Goal: Task Accomplishment & Management: Manage account settings

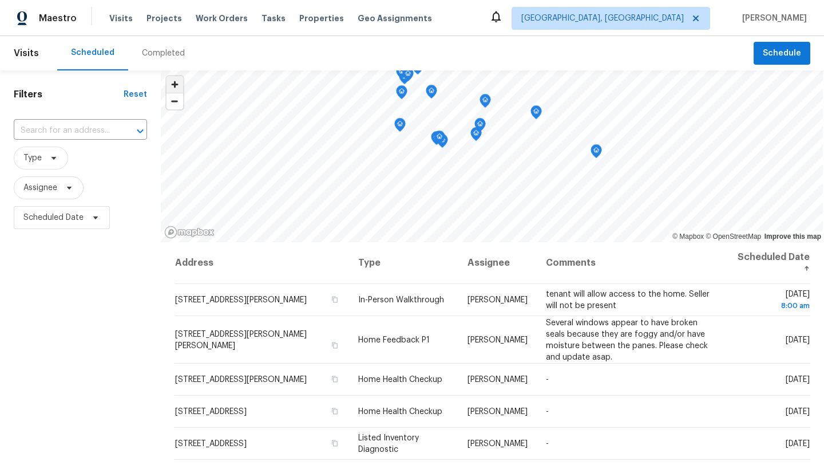
click at [180, 84] on span "Zoom in" at bounding box center [175, 84] width 17 height 17
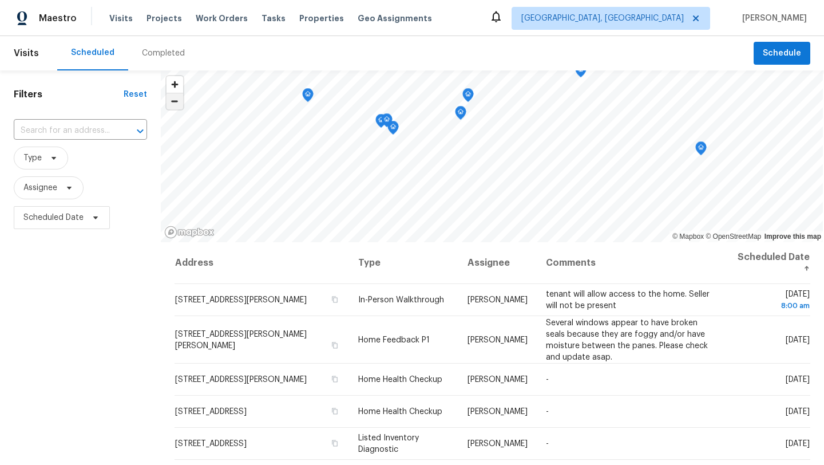
click at [180, 100] on span "Zoom out" at bounding box center [175, 101] width 17 height 16
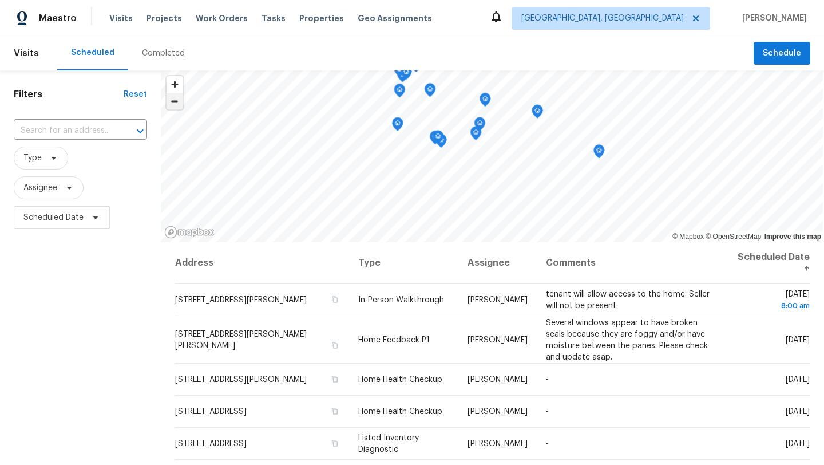
click at [180, 100] on span "Zoom out" at bounding box center [175, 101] width 17 height 16
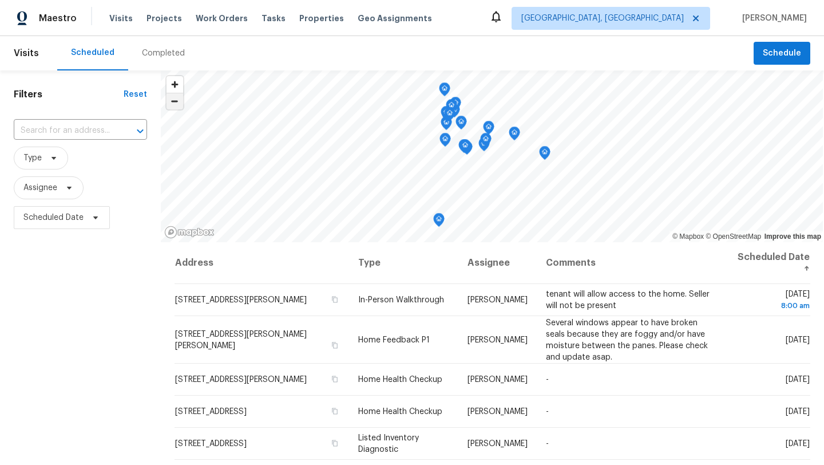
click at [180, 100] on span "Zoom out" at bounding box center [175, 101] width 17 height 16
click at [172, 81] on span "Zoom in" at bounding box center [175, 84] width 17 height 17
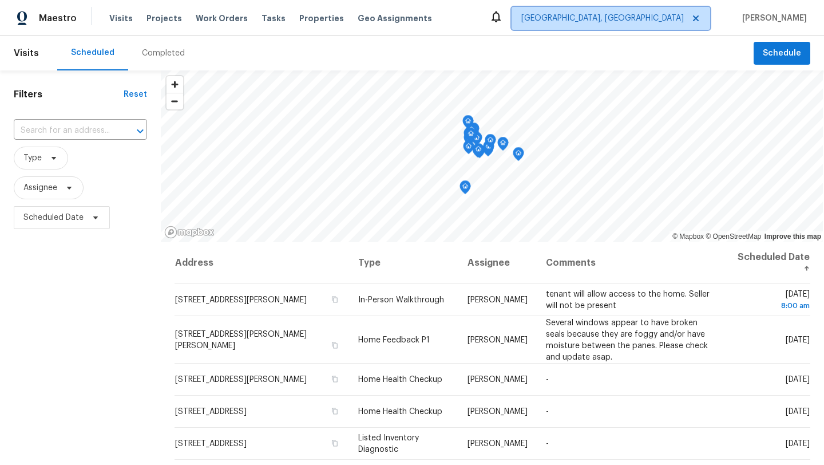
click at [664, 17] on span "[GEOGRAPHIC_DATA], [GEOGRAPHIC_DATA]" at bounding box center [602, 18] width 163 height 11
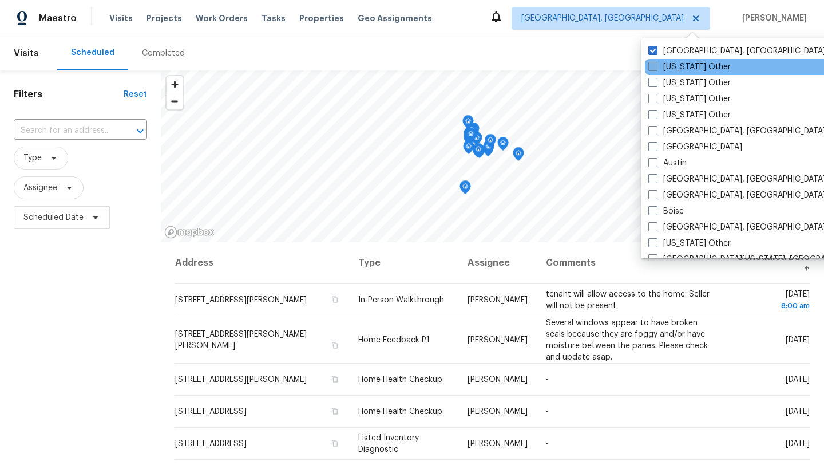
click at [657, 65] on span at bounding box center [652, 66] width 9 height 9
click at [656, 65] on input "[US_STATE] Other" at bounding box center [651, 64] width 7 height 7
checkbox input "true"
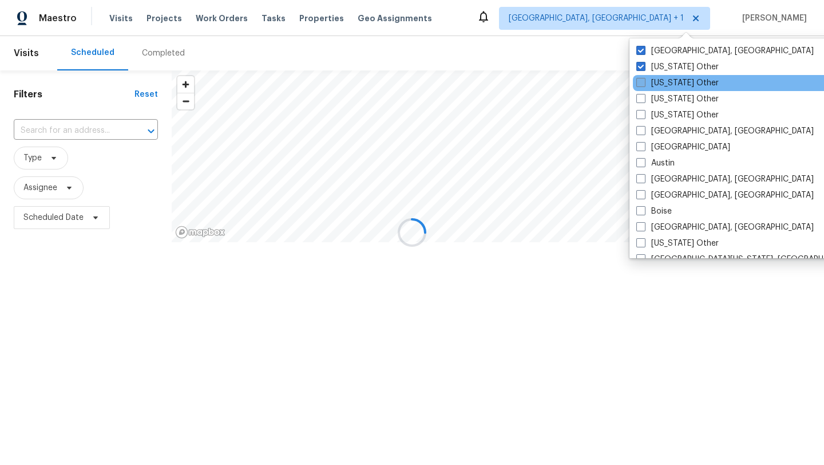
click at [662, 81] on label "[US_STATE] Other" at bounding box center [677, 82] width 82 height 11
click at [644, 81] on input "[US_STATE] Other" at bounding box center [639, 80] width 7 height 7
checkbox input "true"
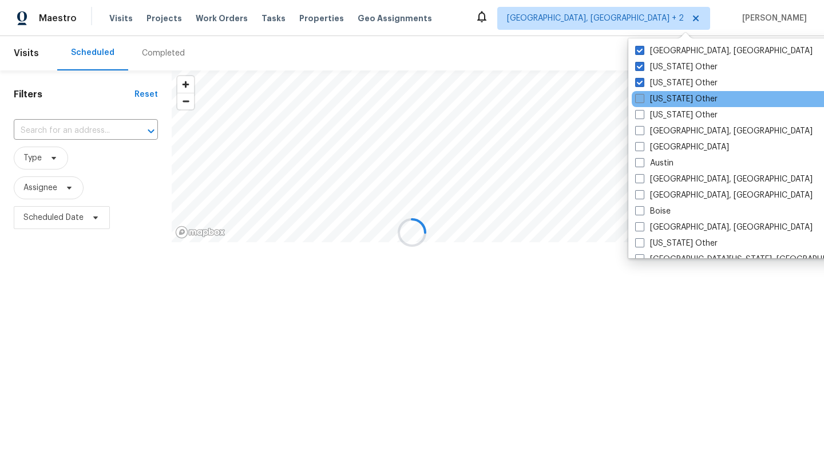
click at [662, 93] on label "[US_STATE] Other" at bounding box center [676, 98] width 82 height 11
click at [643, 93] on input "[US_STATE] Other" at bounding box center [638, 96] width 7 height 7
checkbox input "true"
click at [662, 106] on div "[US_STATE] Other" at bounding box center [747, 99] width 231 height 16
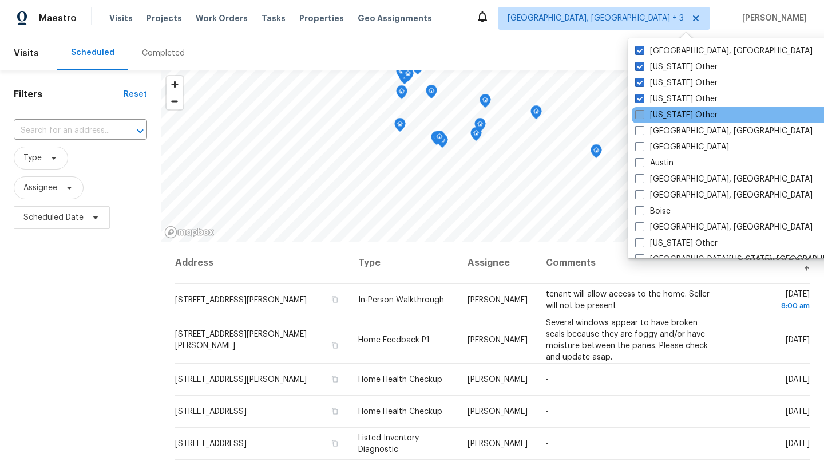
click at [662, 116] on label "[US_STATE] Other" at bounding box center [676, 114] width 82 height 11
click at [643, 116] on input "[US_STATE] Other" at bounding box center [638, 112] width 7 height 7
checkbox input "true"
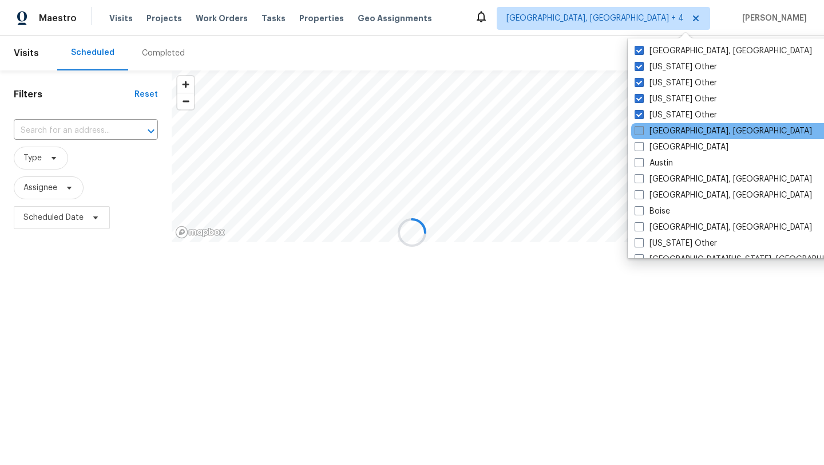
click at [665, 129] on label "[GEOGRAPHIC_DATA], [GEOGRAPHIC_DATA]" at bounding box center [723, 130] width 177 height 11
click at [642, 129] on input "[GEOGRAPHIC_DATA], [GEOGRAPHIC_DATA]" at bounding box center [638, 128] width 7 height 7
checkbox input "true"
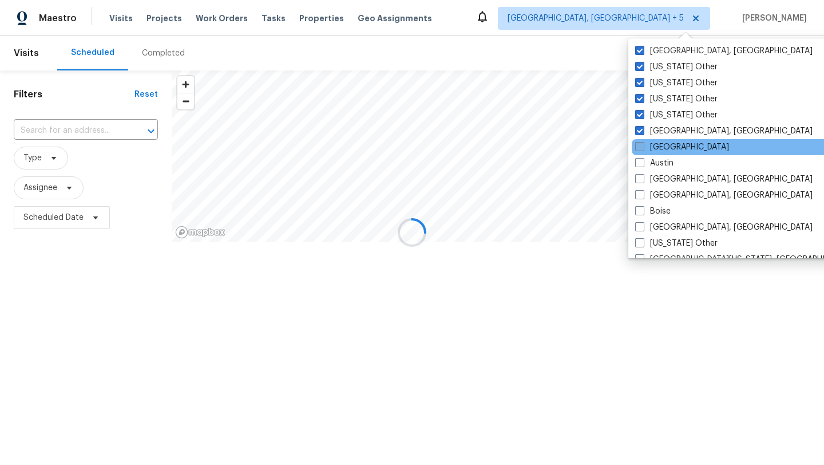
click at [667, 151] on label "[GEOGRAPHIC_DATA]" at bounding box center [682, 146] width 94 height 11
click at [643, 149] on input "[GEOGRAPHIC_DATA]" at bounding box center [638, 144] width 7 height 7
checkbox input "true"
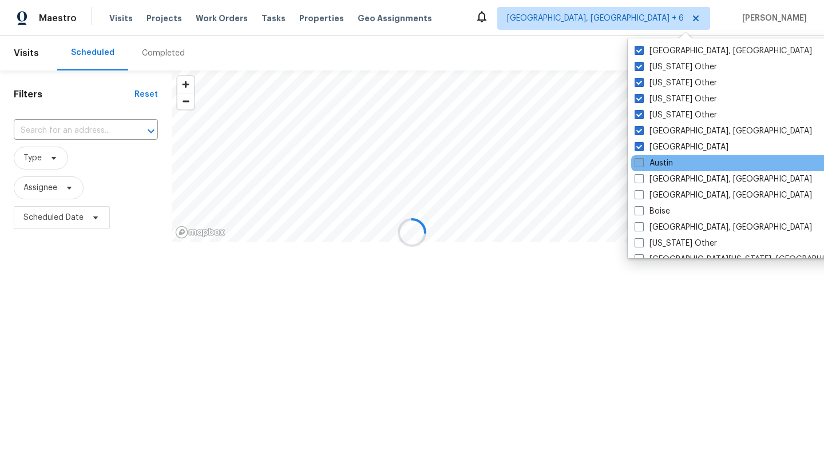
click at [669, 164] on label "Austin" at bounding box center [654, 162] width 38 height 11
click at [642, 164] on input "Austin" at bounding box center [638, 160] width 7 height 7
checkbox input "true"
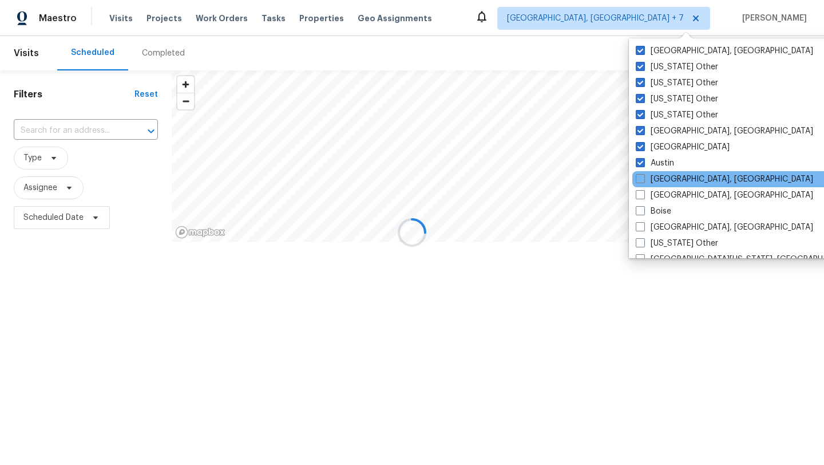
click at [669, 173] on div "[GEOGRAPHIC_DATA], [GEOGRAPHIC_DATA]" at bounding box center [747, 179] width 231 height 16
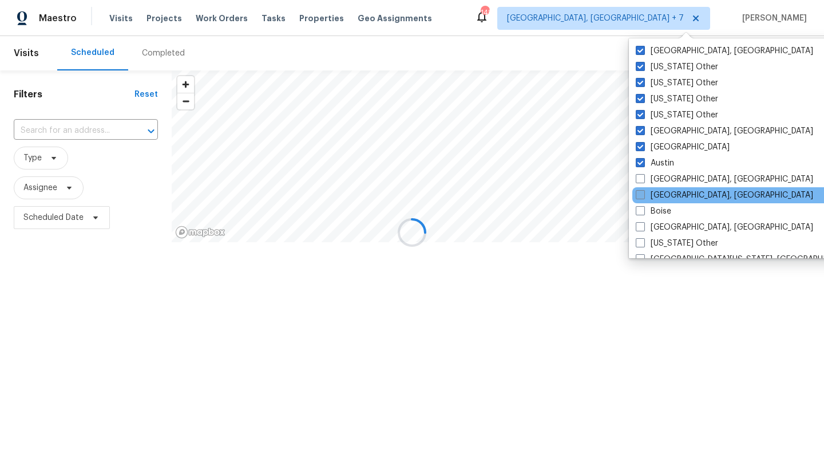
click at [669, 199] on label "[GEOGRAPHIC_DATA], [GEOGRAPHIC_DATA]" at bounding box center [724, 194] width 177 height 11
click at [643, 197] on input "[GEOGRAPHIC_DATA], [GEOGRAPHIC_DATA]" at bounding box center [639, 192] width 7 height 7
checkbox input "true"
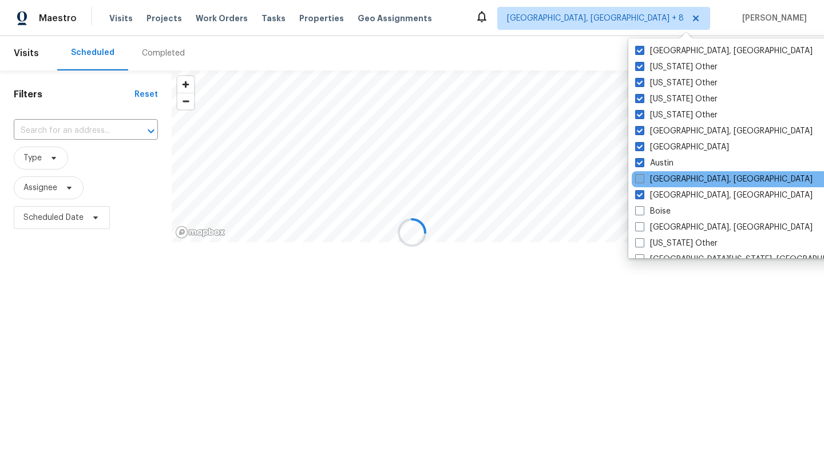
click at [662, 175] on label "[GEOGRAPHIC_DATA], [GEOGRAPHIC_DATA]" at bounding box center [723, 178] width 177 height 11
click at [643, 175] on input "[GEOGRAPHIC_DATA], [GEOGRAPHIC_DATA]" at bounding box center [638, 176] width 7 height 7
checkbox input "true"
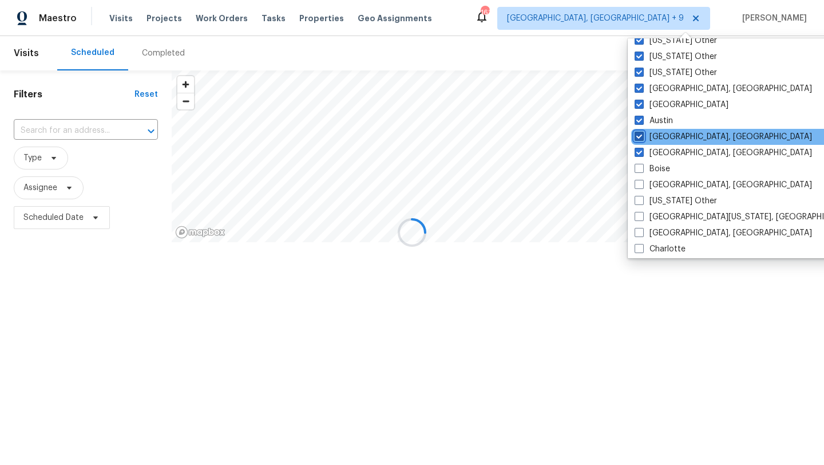
scroll to position [53, 0]
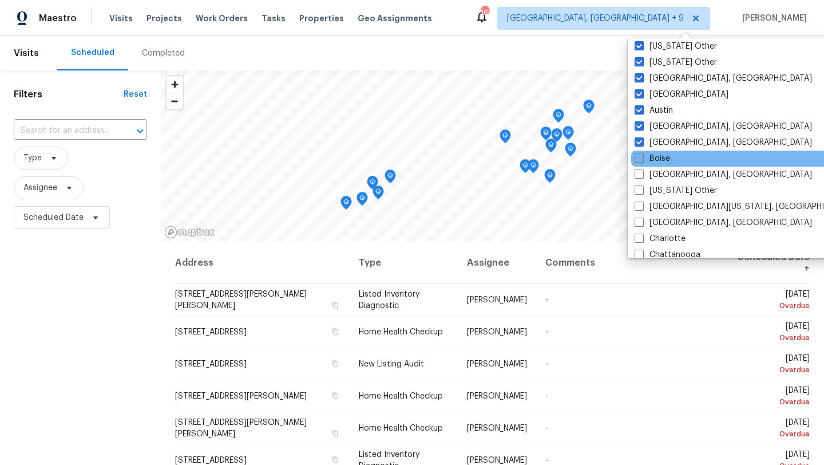
click at [662, 161] on label "Boise" at bounding box center [652, 158] width 35 height 11
click at [642, 160] on input "Boise" at bounding box center [638, 156] width 7 height 7
checkbox input "true"
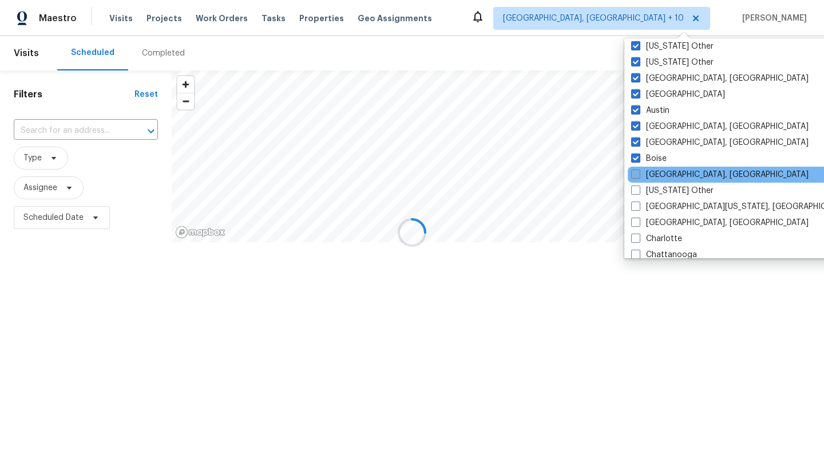
click at [662, 171] on label "[GEOGRAPHIC_DATA], [GEOGRAPHIC_DATA]" at bounding box center [719, 174] width 177 height 11
click at [639, 171] on input "[GEOGRAPHIC_DATA], [GEOGRAPHIC_DATA]" at bounding box center [634, 172] width 7 height 7
checkbox input "true"
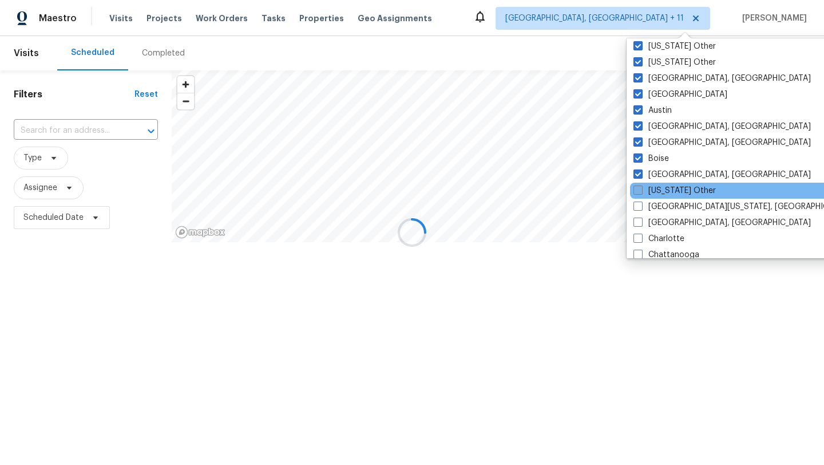
click at [662, 186] on label "[US_STATE] Other" at bounding box center [675, 190] width 82 height 11
click at [641, 186] on input "[US_STATE] Other" at bounding box center [637, 188] width 7 height 7
checkbox input "true"
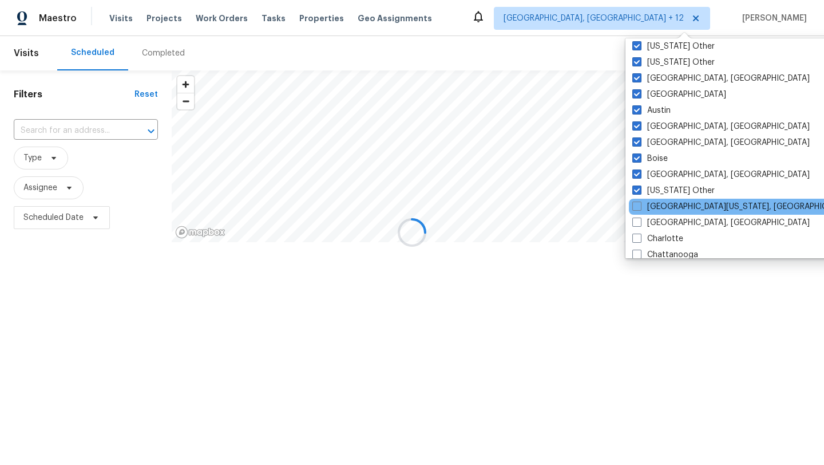
click at [663, 199] on div "[GEOGRAPHIC_DATA][US_STATE], [GEOGRAPHIC_DATA]" at bounding box center [744, 207] width 231 height 16
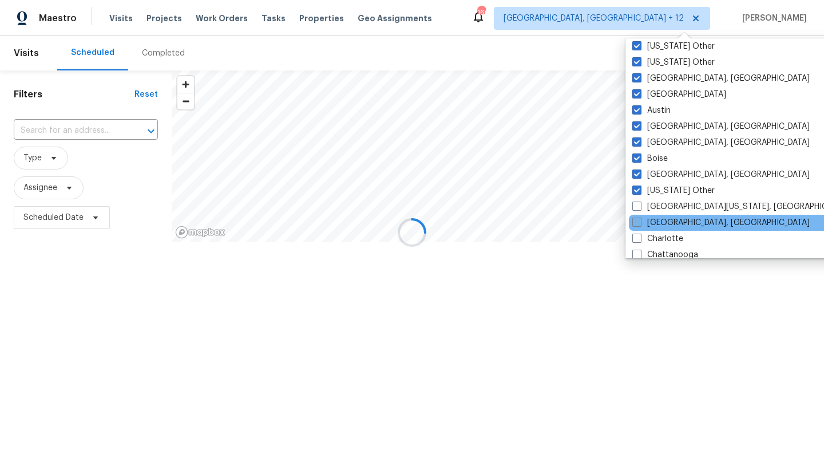
click at [665, 224] on label "[GEOGRAPHIC_DATA], [GEOGRAPHIC_DATA]" at bounding box center [720, 222] width 177 height 11
click at [640, 224] on input "[GEOGRAPHIC_DATA], [GEOGRAPHIC_DATA]" at bounding box center [635, 220] width 7 height 7
checkbox input "true"
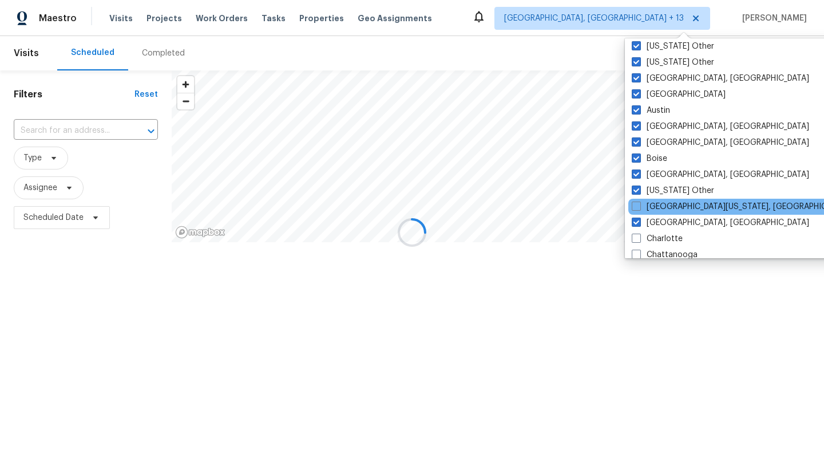
click at [662, 213] on div "[GEOGRAPHIC_DATA][US_STATE], [GEOGRAPHIC_DATA]" at bounding box center [743, 207] width 231 height 16
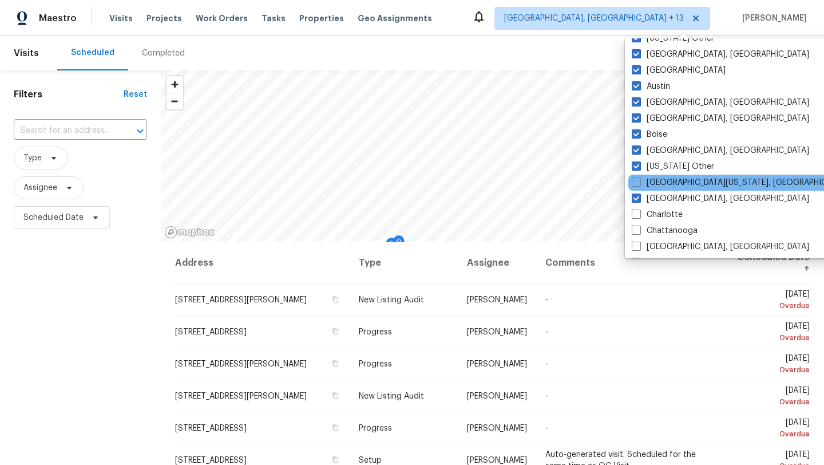
scroll to position [110, 0]
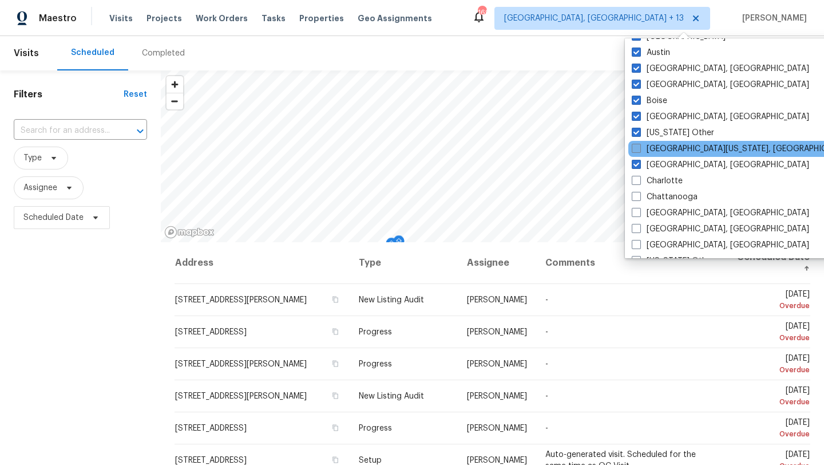
click at [669, 145] on label "[GEOGRAPHIC_DATA][US_STATE], [GEOGRAPHIC_DATA]" at bounding box center [742, 148] width 220 height 11
click at [639, 145] on input "[GEOGRAPHIC_DATA][US_STATE], [GEOGRAPHIC_DATA]" at bounding box center [635, 146] width 7 height 7
checkbox input "true"
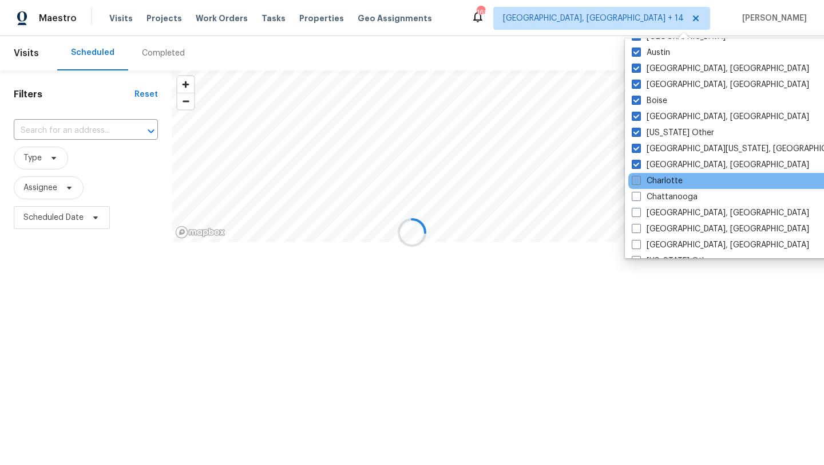
click at [666, 181] on label "Charlotte" at bounding box center [657, 180] width 51 height 11
click at [639, 181] on input "Charlotte" at bounding box center [635, 178] width 7 height 7
checkbox input "true"
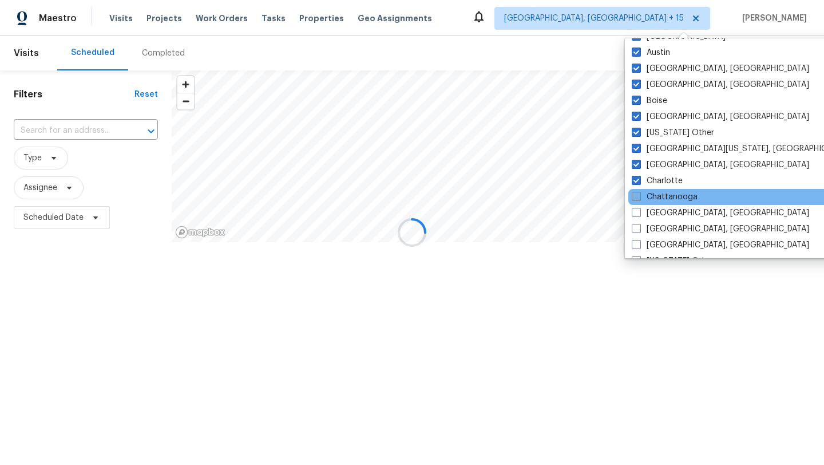
click at [667, 200] on label "Chattanooga" at bounding box center [665, 196] width 66 height 11
click at [639, 199] on input "Chattanooga" at bounding box center [635, 194] width 7 height 7
checkbox input "true"
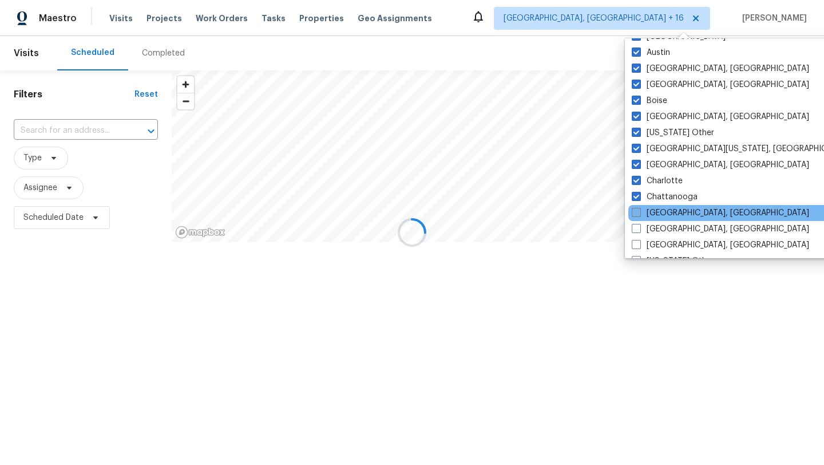
click at [667, 212] on label "[GEOGRAPHIC_DATA], [GEOGRAPHIC_DATA]" at bounding box center [720, 212] width 177 height 11
click at [639, 212] on input "[GEOGRAPHIC_DATA], [GEOGRAPHIC_DATA]" at bounding box center [635, 210] width 7 height 7
checkbox input "true"
click at [667, 219] on div "[GEOGRAPHIC_DATA], [GEOGRAPHIC_DATA]" at bounding box center [744, 213] width 231 height 16
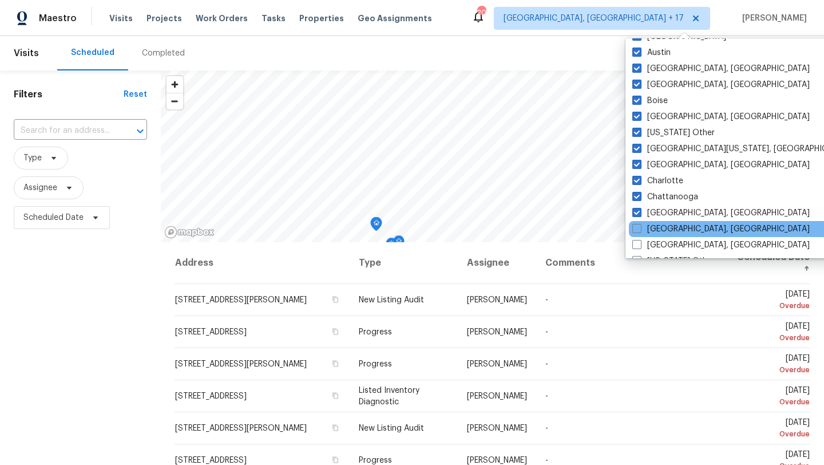
click at [668, 222] on div "[GEOGRAPHIC_DATA], [GEOGRAPHIC_DATA]" at bounding box center [744, 229] width 231 height 16
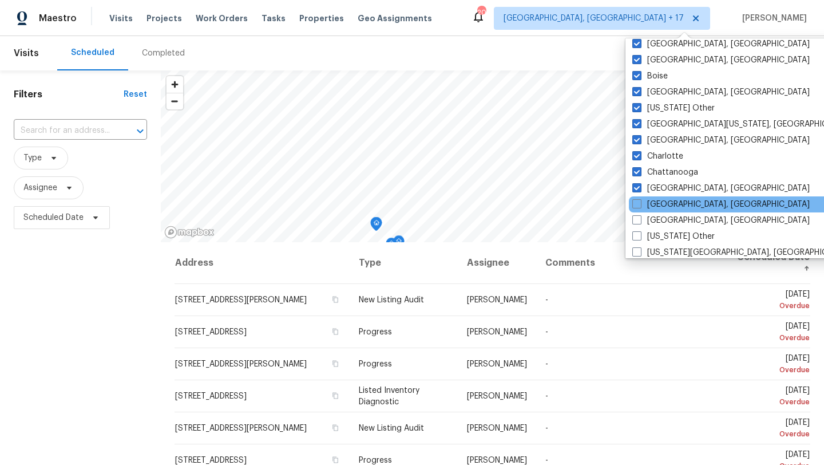
scroll to position [155, 0]
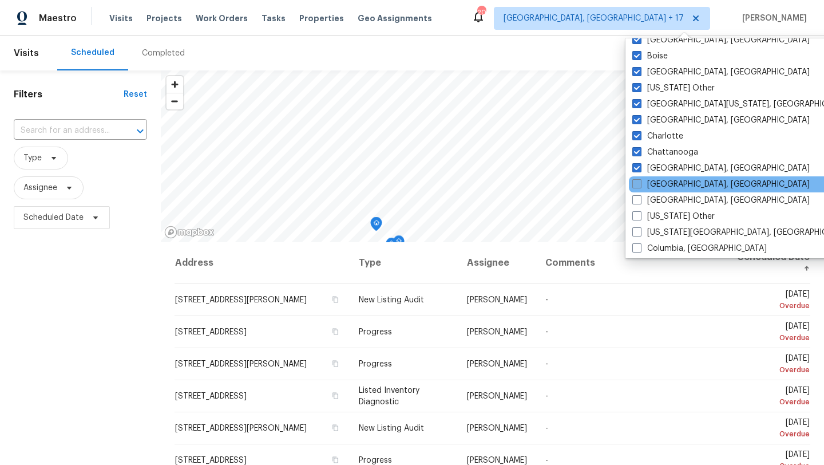
click at [667, 181] on label "[GEOGRAPHIC_DATA], [GEOGRAPHIC_DATA]" at bounding box center [720, 184] width 177 height 11
click at [640, 181] on input "[GEOGRAPHIC_DATA], [GEOGRAPHIC_DATA]" at bounding box center [635, 182] width 7 height 7
checkbox input "true"
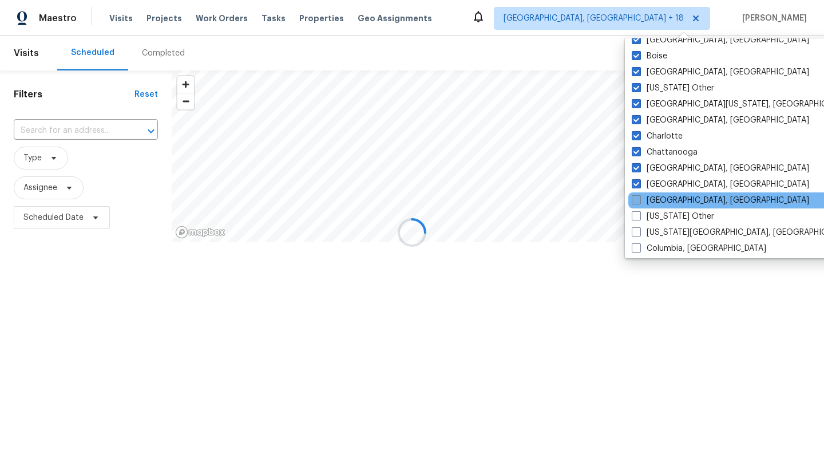
click at [667, 199] on label "[GEOGRAPHIC_DATA], [GEOGRAPHIC_DATA]" at bounding box center [720, 200] width 177 height 11
click at [639, 199] on input "[GEOGRAPHIC_DATA], [GEOGRAPHIC_DATA]" at bounding box center [635, 198] width 7 height 7
checkbox input "true"
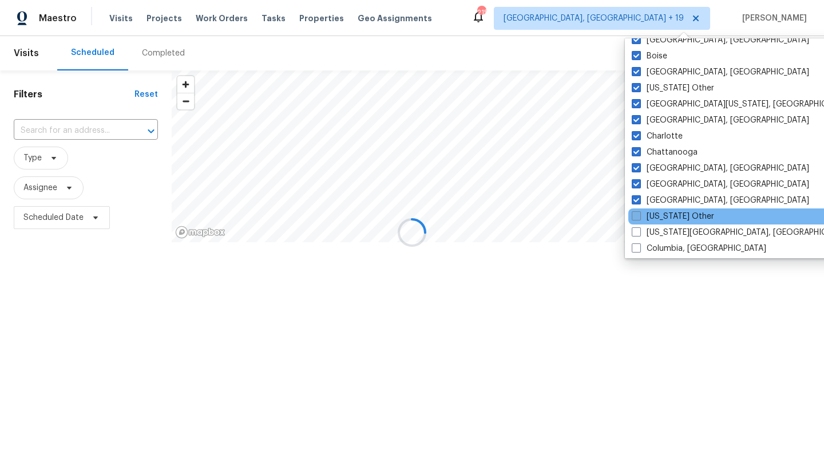
click at [668, 213] on label "[US_STATE] Other" at bounding box center [673, 216] width 82 height 11
click at [639, 213] on input "[US_STATE] Other" at bounding box center [635, 214] width 7 height 7
checkbox input "true"
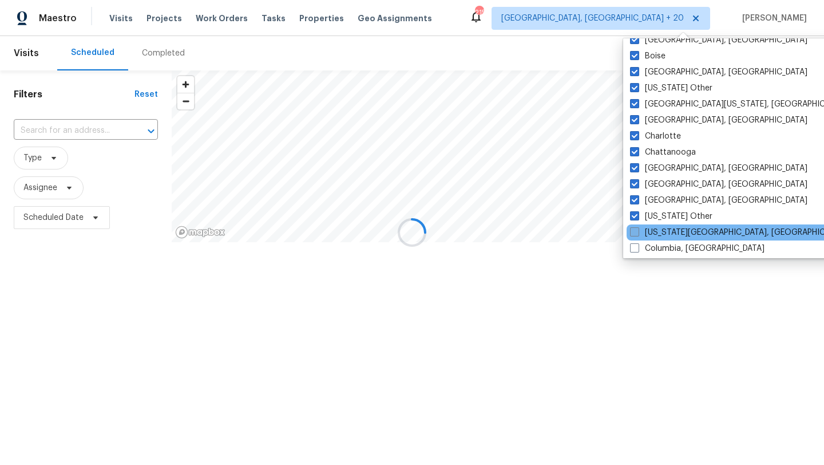
click at [671, 228] on label "[US_STATE][GEOGRAPHIC_DATA], [GEOGRAPHIC_DATA]" at bounding box center [740, 232] width 220 height 11
click at [638, 228] on input "[US_STATE][GEOGRAPHIC_DATA], [GEOGRAPHIC_DATA]" at bounding box center [633, 230] width 7 height 7
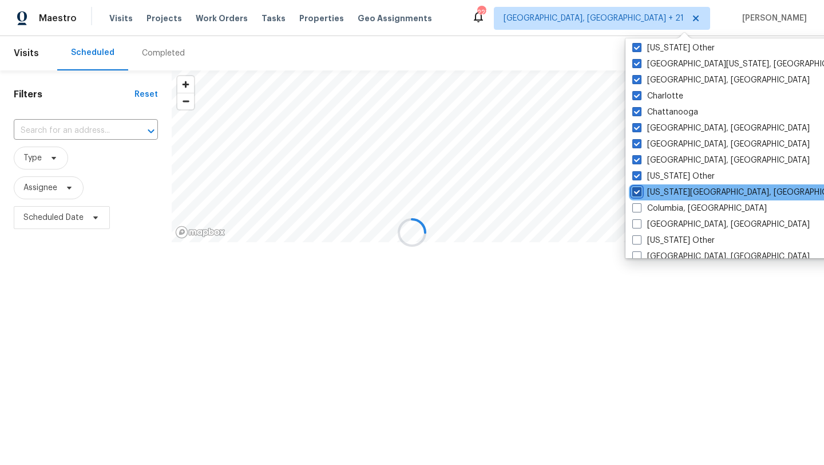
scroll to position [211, 0]
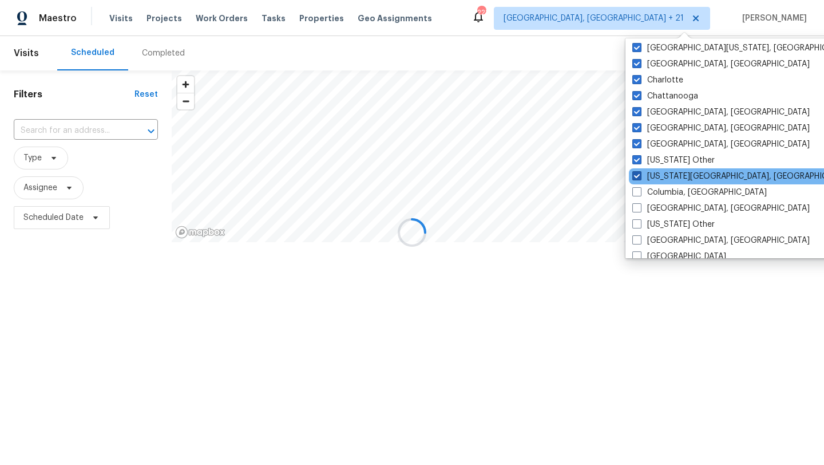
click at [671, 180] on label "[US_STATE][GEOGRAPHIC_DATA], [GEOGRAPHIC_DATA]" at bounding box center [742, 176] width 220 height 11
click at [640, 178] on input "[US_STATE][GEOGRAPHIC_DATA], [GEOGRAPHIC_DATA]" at bounding box center [635, 174] width 7 height 7
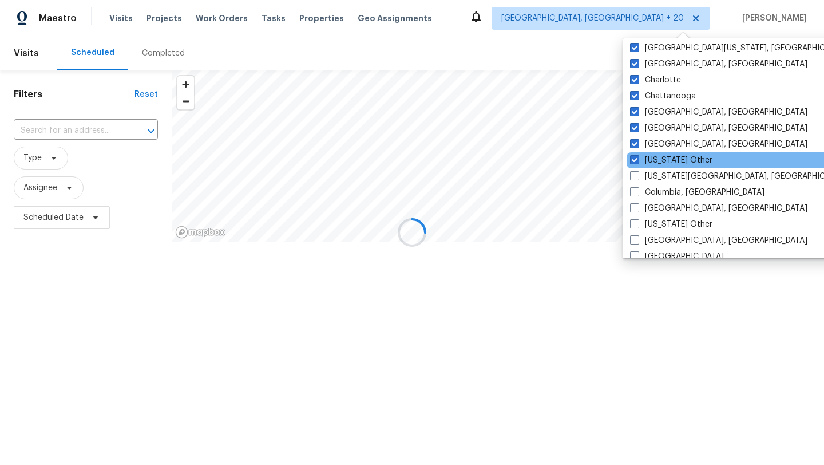
click at [666, 167] on div "[US_STATE] Other" at bounding box center [742, 160] width 231 height 16
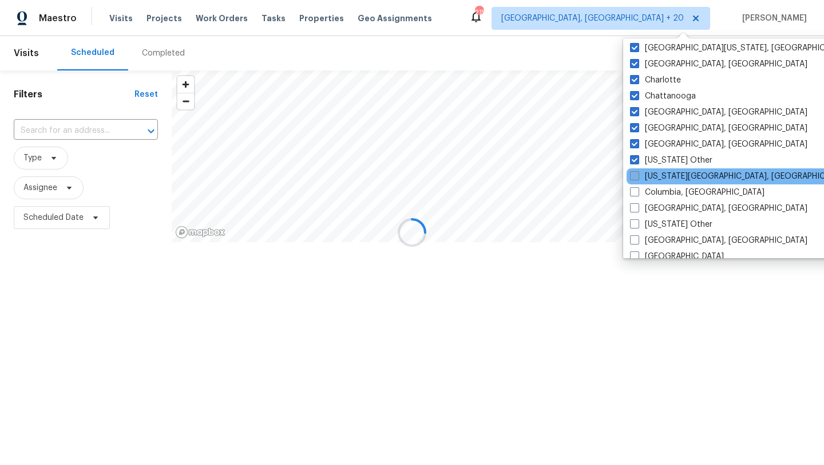
click at [666, 176] on label "[US_STATE][GEOGRAPHIC_DATA], [GEOGRAPHIC_DATA]" at bounding box center [740, 176] width 220 height 11
click at [638, 176] on input "[US_STATE][GEOGRAPHIC_DATA], [GEOGRAPHIC_DATA]" at bounding box center [633, 174] width 7 height 7
checkbox input "true"
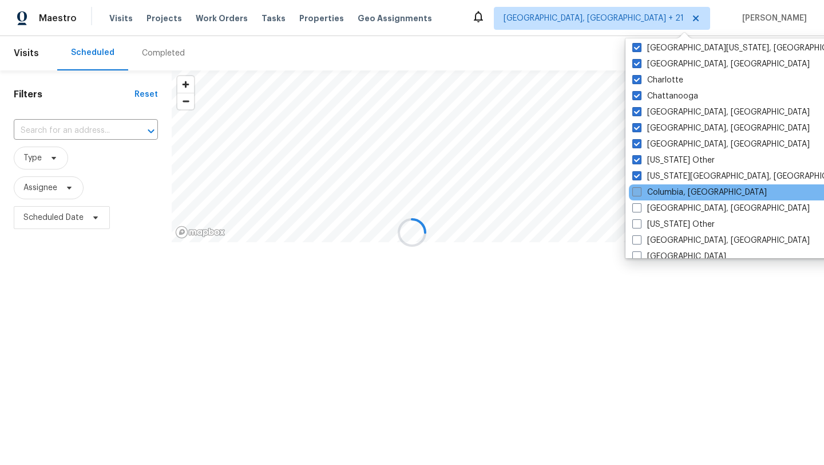
click at [666, 190] on label "Columbia, [GEOGRAPHIC_DATA]" at bounding box center [699, 192] width 135 height 11
click at [640, 190] on input "Columbia, [GEOGRAPHIC_DATA]" at bounding box center [635, 190] width 7 height 7
checkbox input "true"
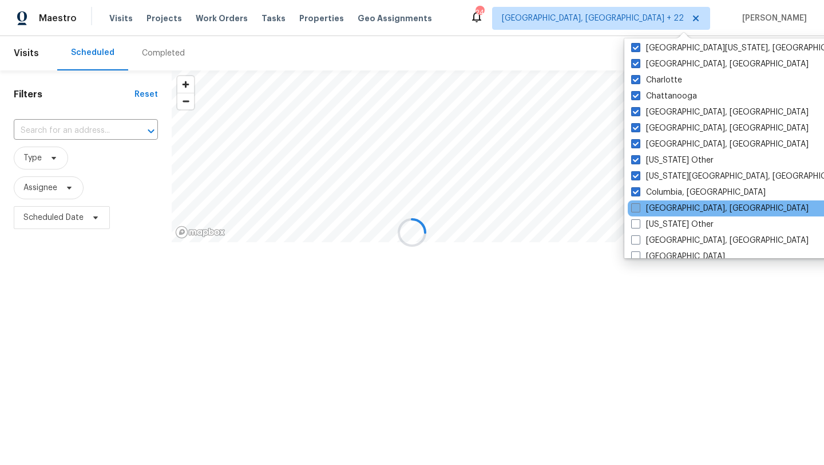
click at [666, 205] on label "[GEOGRAPHIC_DATA], [GEOGRAPHIC_DATA]" at bounding box center [719, 208] width 177 height 11
click at [639, 205] on input "[GEOGRAPHIC_DATA], [GEOGRAPHIC_DATA]" at bounding box center [634, 206] width 7 height 7
checkbox input "true"
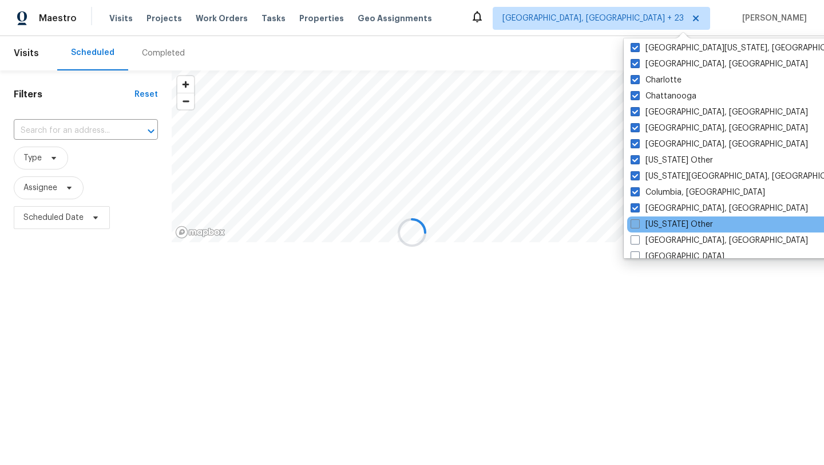
click at [674, 220] on label "[US_STATE] Other" at bounding box center [672, 224] width 82 height 11
click at [638, 220] on input "[US_STATE] Other" at bounding box center [634, 222] width 7 height 7
checkbox input "true"
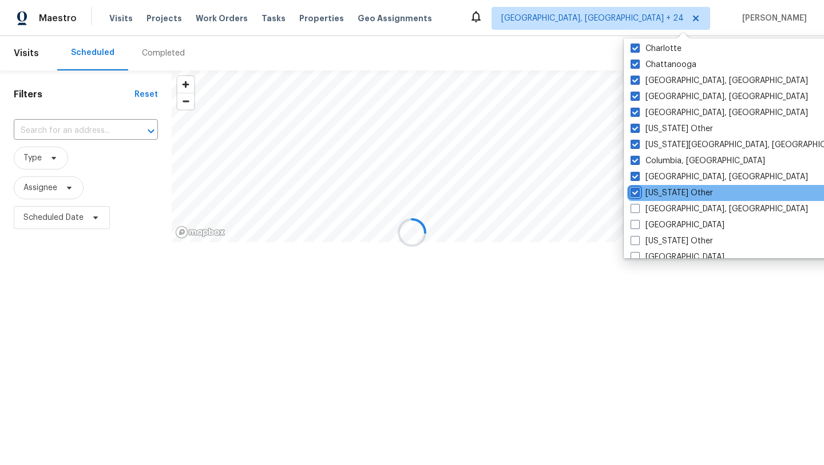
scroll to position [248, 0]
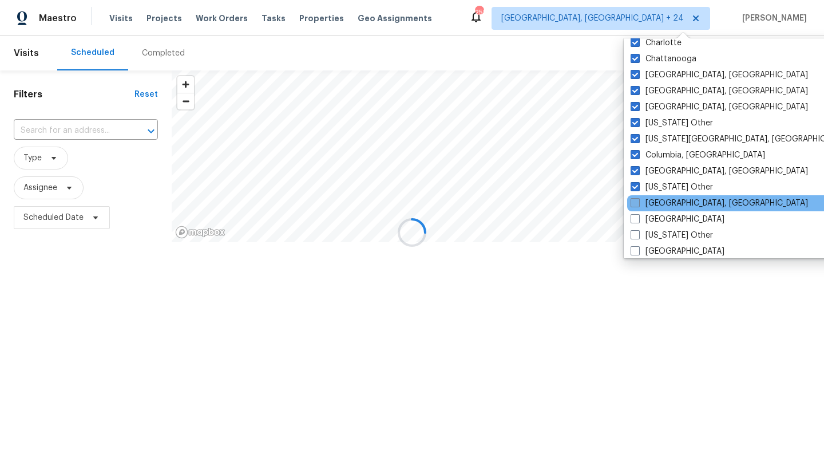
click at [666, 203] on label "[GEOGRAPHIC_DATA], [GEOGRAPHIC_DATA]" at bounding box center [719, 202] width 177 height 11
click at [638, 203] on input "[GEOGRAPHIC_DATA], [GEOGRAPHIC_DATA]" at bounding box center [634, 200] width 7 height 7
checkbox input "true"
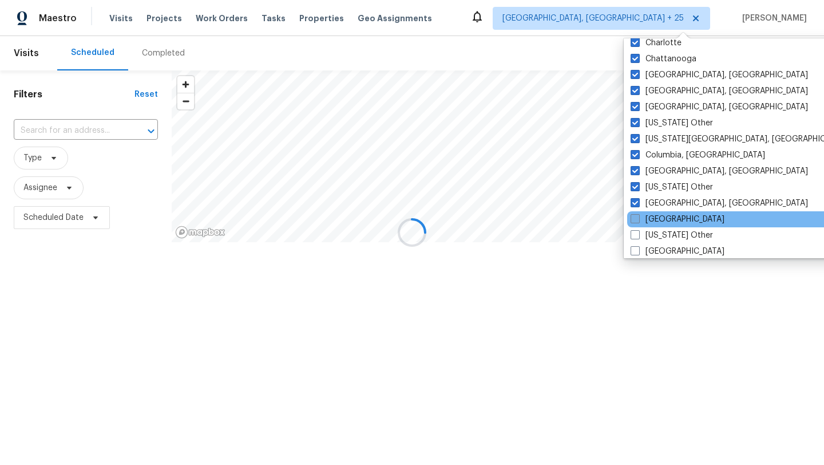
click at [666, 217] on label "[GEOGRAPHIC_DATA]" at bounding box center [678, 218] width 94 height 11
click at [638, 217] on input "[GEOGRAPHIC_DATA]" at bounding box center [634, 216] width 7 height 7
checkbox input "true"
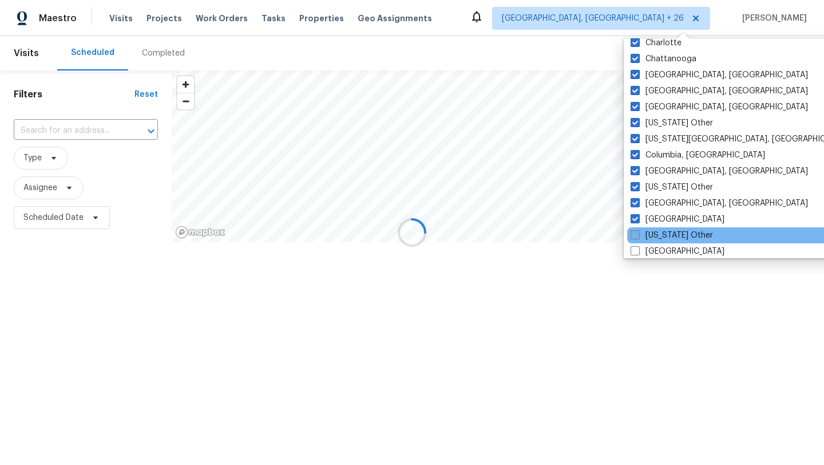
click at [674, 230] on label "[US_STATE] Other" at bounding box center [672, 235] width 82 height 11
click at [638, 230] on input "[US_STATE] Other" at bounding box center [634, 233] width 7 height 7
checkbox input "true"
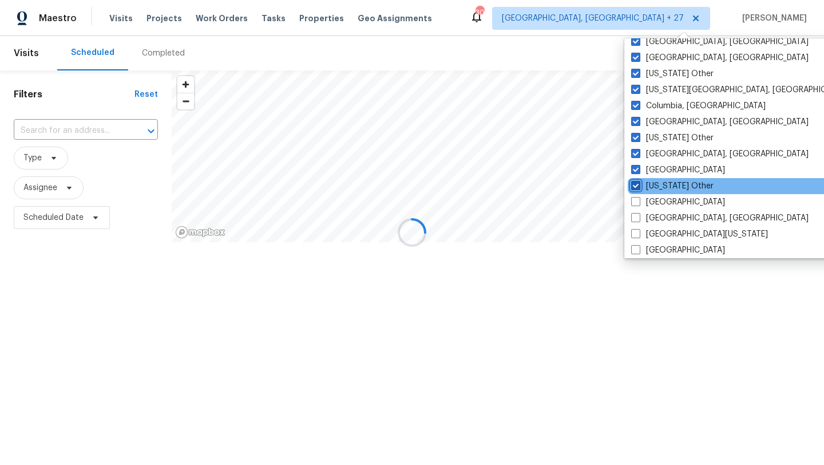
scroll to position [306, 0]
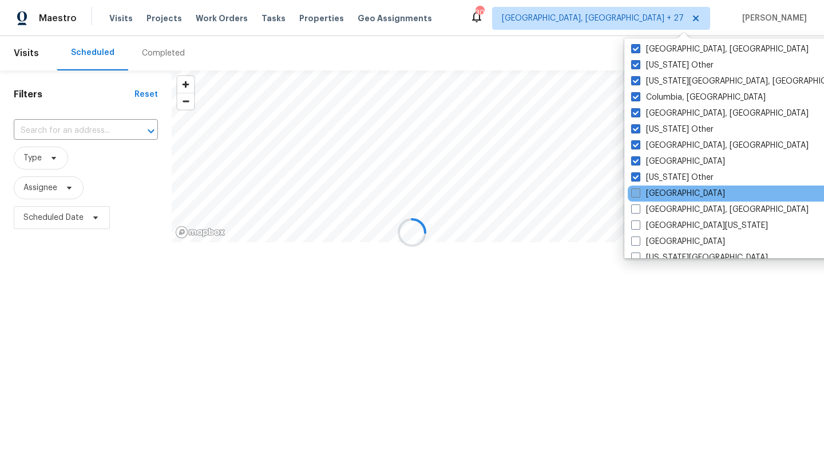
click at [670, 196] on label "[GEOGRAPHIC_DATA]" at bounding box center [678, 193] width 94 height 11
click at [639, 195] on input "[GEOGRAPHIC_DATA]" at bounding box center [634, 191] width 7 height 7
checkbox input "true"
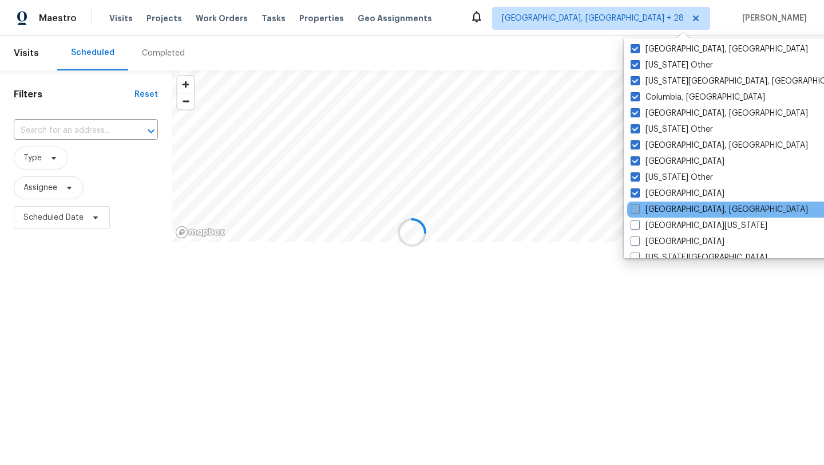
click at [670, 211] on label "[GEOGRAPHIC_DATA], [GEOGRAPHIC_DATA]" at bounding box center [719, 209] width 177 height 11
click at [638, 211] on input "[GEOGRAPHIC_DATA], [GEOGRAPHIC_DATA]" at bounding box center [634, 207] width 7 height 7
checkbox input "true"
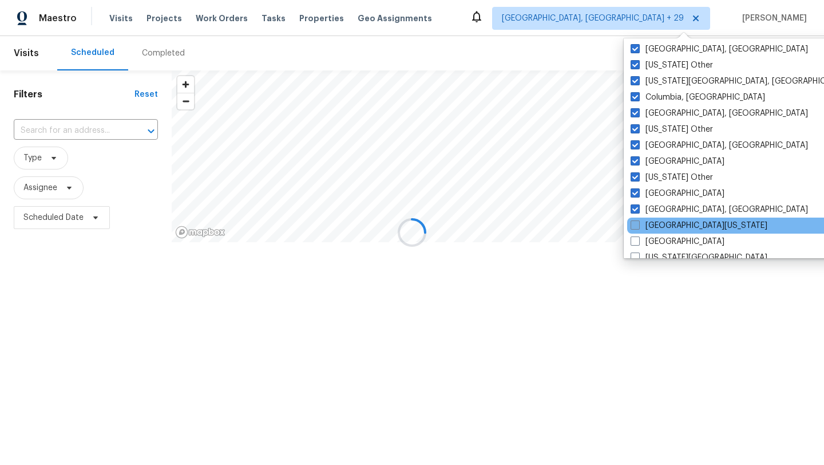
click at [668, 224] on label "[GEOGRAPHIC_DATA][US_STATE]" at bounding box center [699, 225] width 137 height 11
click at [638, 224] on input "[GEOGRAPHIC_DATA][US_STATE]" at bounding box center [634, 223] width 7 height 7
checkbox input "true"
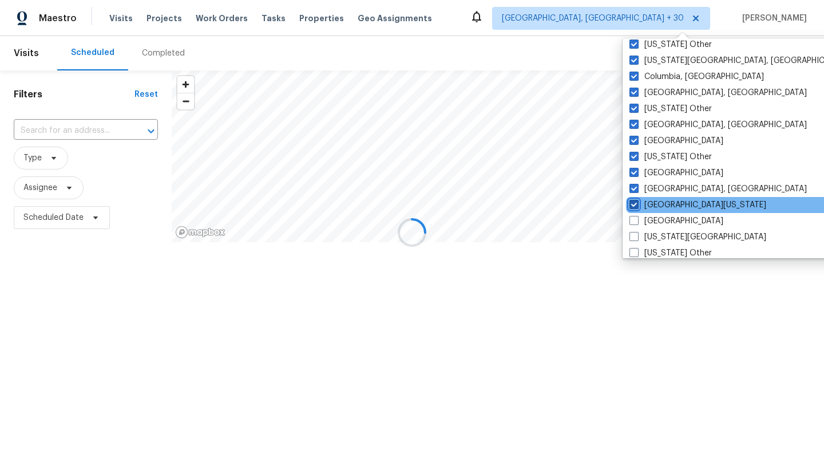
scroll to position [351, 0]
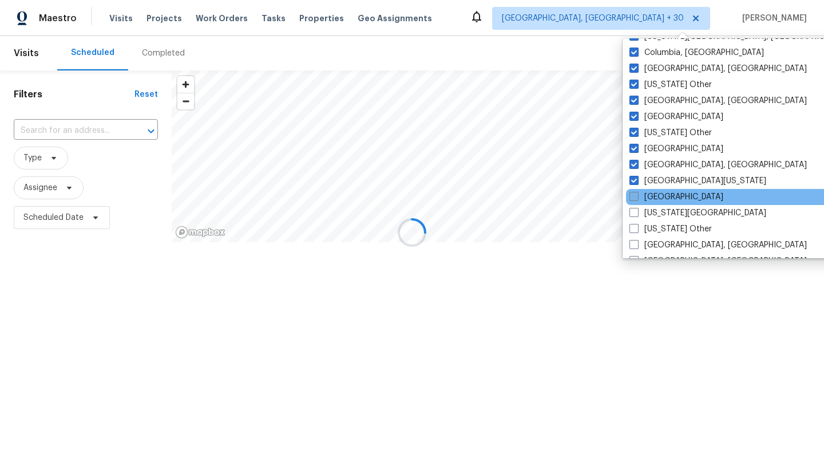
click at [668, 195] on label "[GEOGRAPHIC_DATA]" at bounding box center [677, 196] width 94 height 11
click at [637, 195] on input "[GEOGRAPHIC_DATA]" at bounding box center [633, 194] width 7 height 7
checkbox input "true"
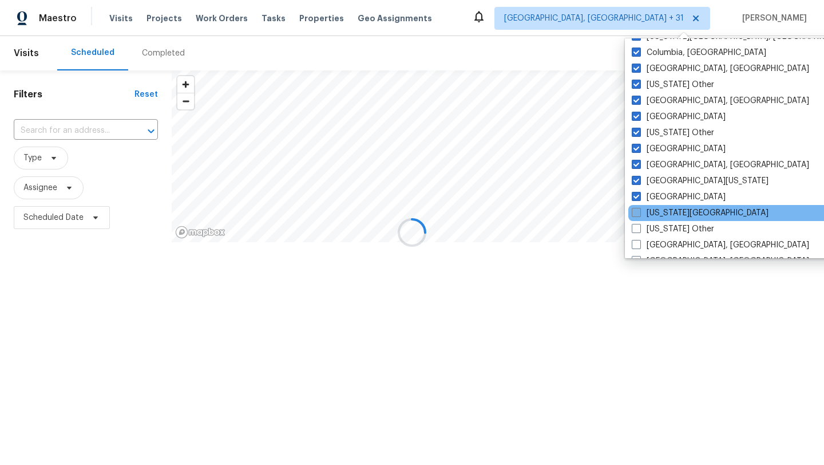
click at [668, 213] on label "[US_STATE][GEOGRAPHIC_DATA]" at bounding box center [700, 212] width 137 height 11
click at [639, 213] on input "[US_STATE][GEOGRAPHIC_DATA]" at bounding box center [635, 210] width 7 height 7
checkbox input "true"
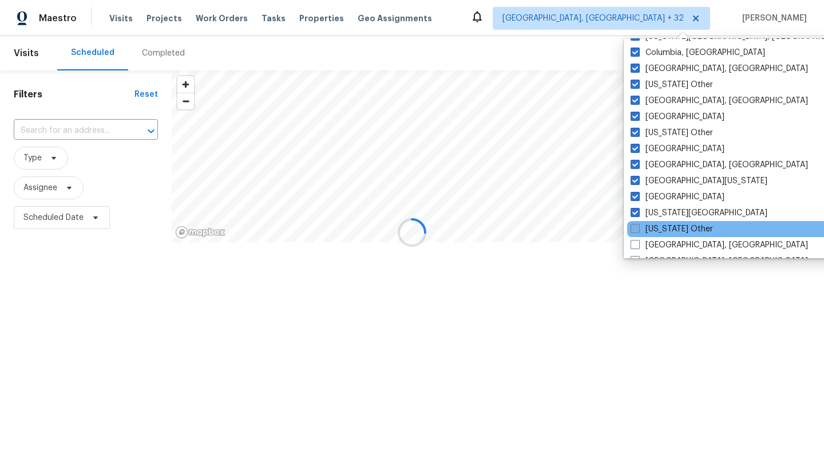
click at [669, 231] on label "[US_STATE] Other" at bounding box center [672, 228] width 82 height 11
click at [638, 231] on input "[US_STATE] Other" at bounding box center [634, 226] width 7 height 7
checkbox input "true"
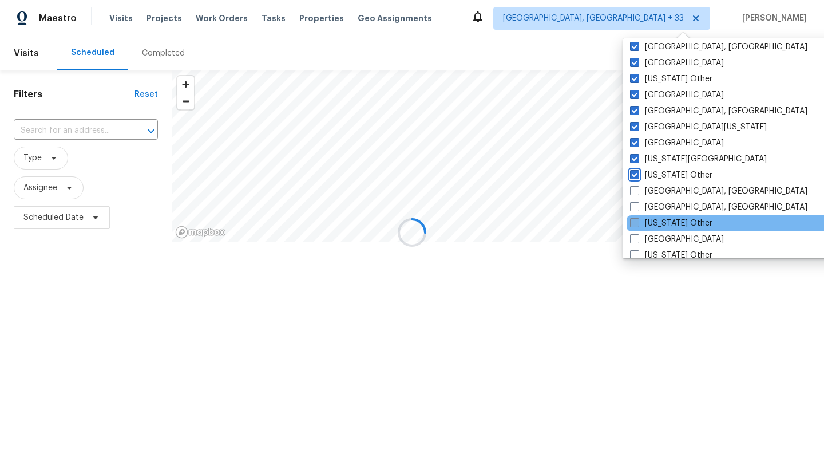
scroll to position [412, 0]
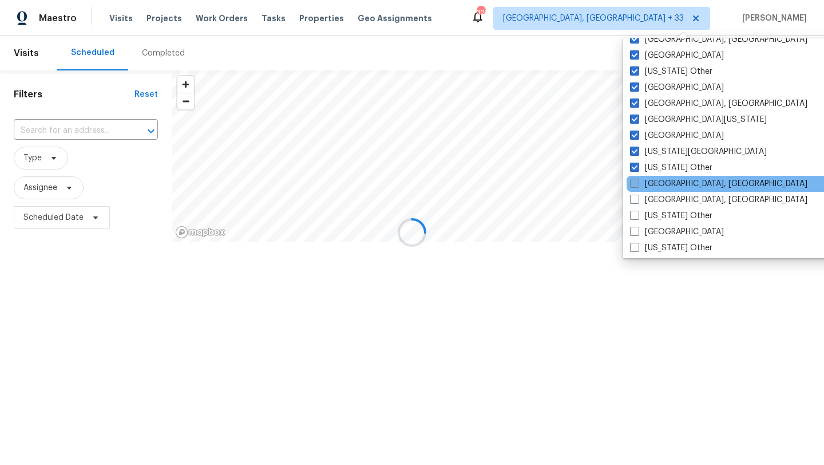
click at [674, 185] on label "[GEOGRAPHIC_DATA], [GEOGRAPHIC_DATA]" at bounding box center [718, 183] width 177 height 11
click at [638, 185] on input "[GEOGRAPHIC_DATA], [GEOGRAPHIC_DATA]" at bounding box center [633, 181] width 7 height 7
checkbox input "true"
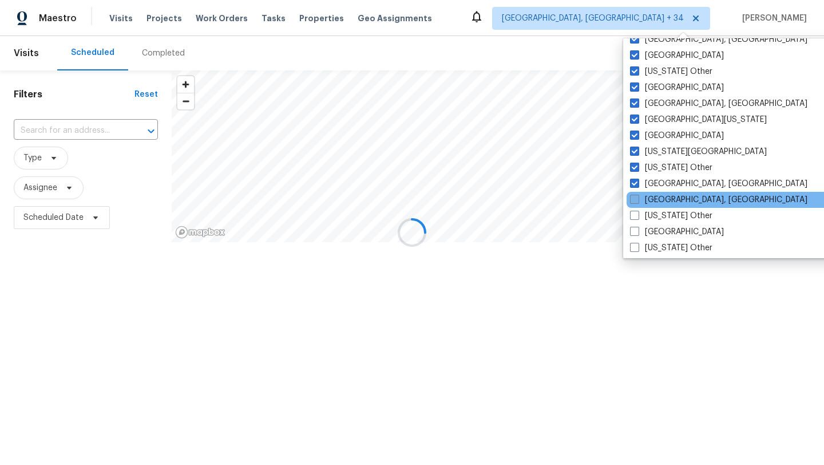
click at [674, 205] on label "[GEOGRAPHIC_DATA], [GEOGRAPHIC_DATA]" at bounding box center [718, 199] width 177 height 11
click at [638, 201] on input "[GEOGRAPHIC_DATA], [GEOGRAPHIC_DATA]" at bounding box center [633, 197] width 7 height 7
checkbox input "true"
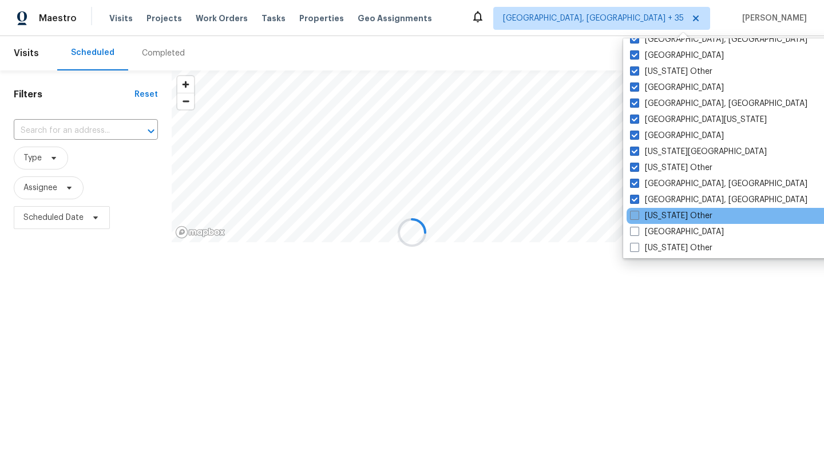
click at [674, 215] on label "[US_STATE] Other" at bounding box center [671, 215] width 82 height 11
click at [638, 215] on input "[US_STATE] Other" at bounding box center [633, 213] width 7 height 7
checkbox input "true"
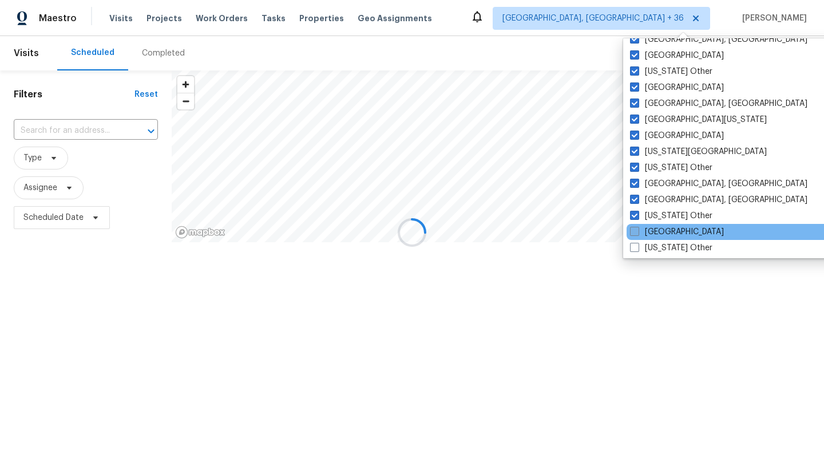
click at [674, 229] on label "[GEOGRAPHIC_DATA]" at bounding box center [677, 231] width 94 height 11
click at [638, 229] on input "[GEOGRAPHIC_DATA]" at bounding box center [633, 229] width 7 height 7
checkbox input "true"
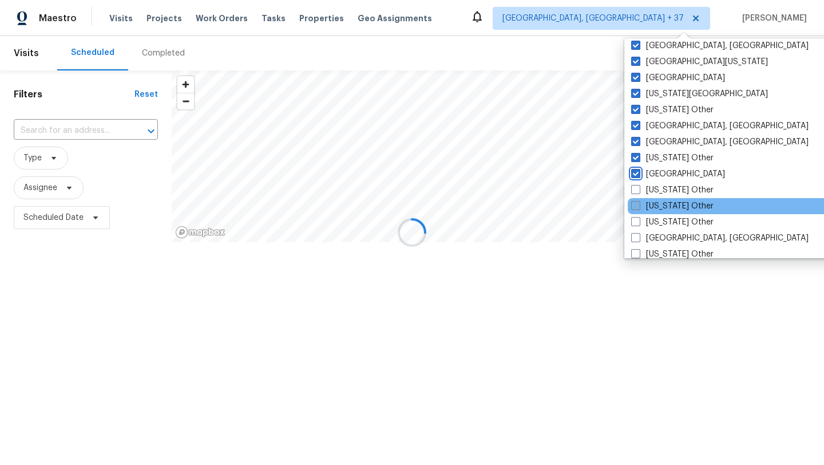
scroll to position [480, 0]
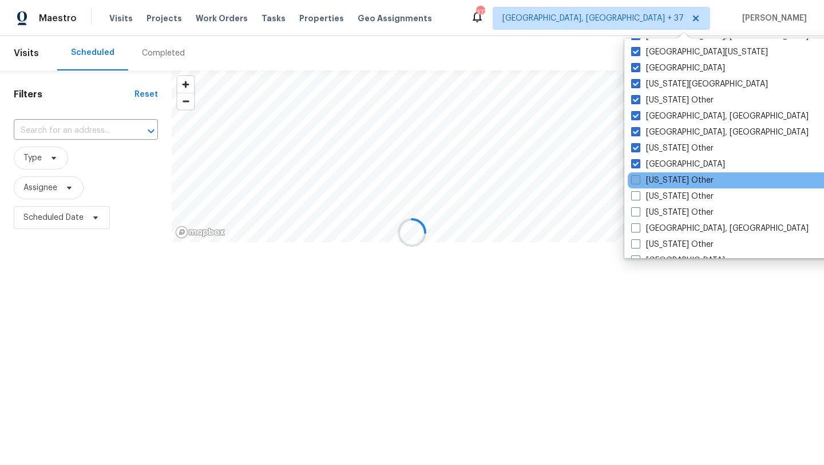
click at [674, 183] on label "[US_STATE] Other" at bounding box center [672, 180] width 82 height 11
click at [639, 182] on input "[US_STATE] Other" at bounding box center [634, 178] width 7 height 7
checkbox input "true"
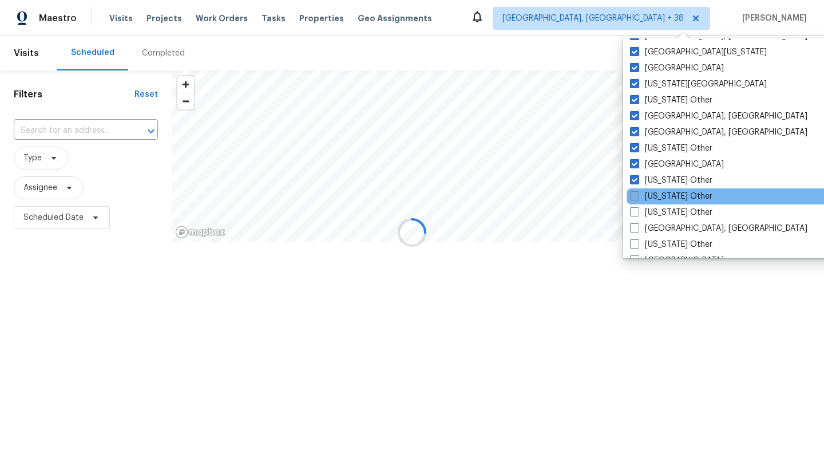
click at [674, 199] on label "[US_STATE] Other" at bounding box center [671, 196] width 82 height 11
click at [638, 198] on input "[US_STATE] Other" at bounding box center [633, 194] width 7 height 7
checkbox input "true"
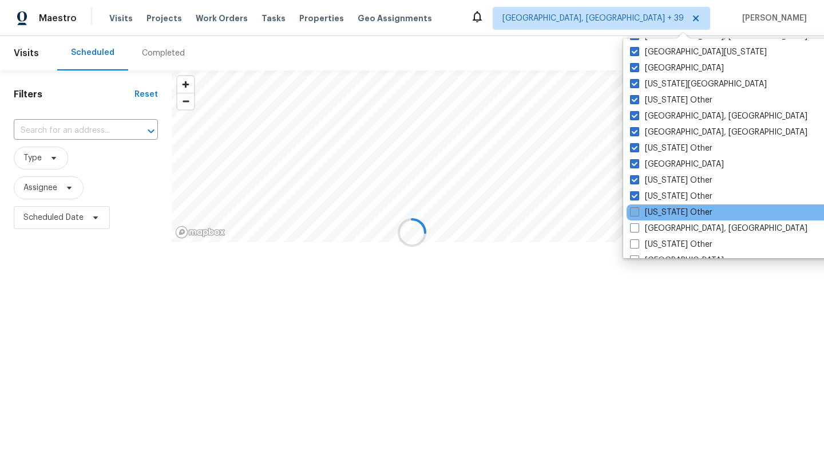
click at [674, 213] on label "[US_STATE] Other" at bounding box center [671, 212] width 82 height 11
click at [638, 213] on input "[US_STATE] Other" at bounding box center [633, 210] width 7 height 7
checkbox input "true"
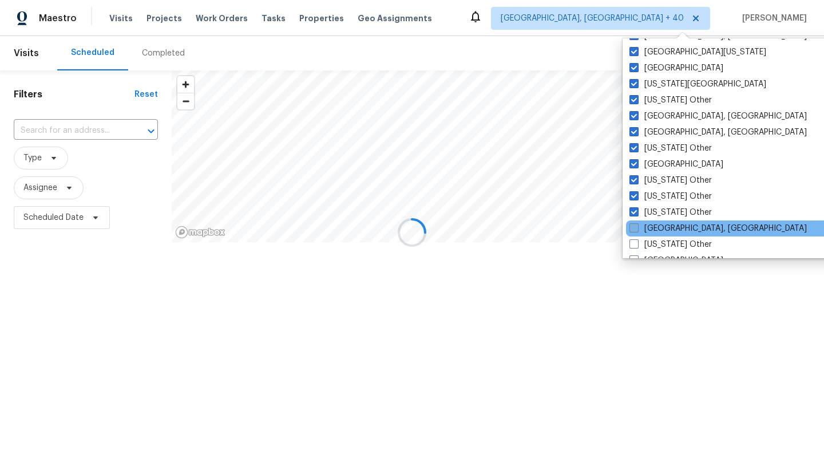
click at [674, 226] on label "[GEOGRAPHIC_DATA], [GEOGRAPHIC_DATA]" at bounding box center [718, 228] width 177 height 11
click at [637, 226] on input "[GEOGRAPHIC_DATA], [GEOGRAPHIC_DATA]" at bounding box center [633, 226] width 7 height 7
checkbox input "true"
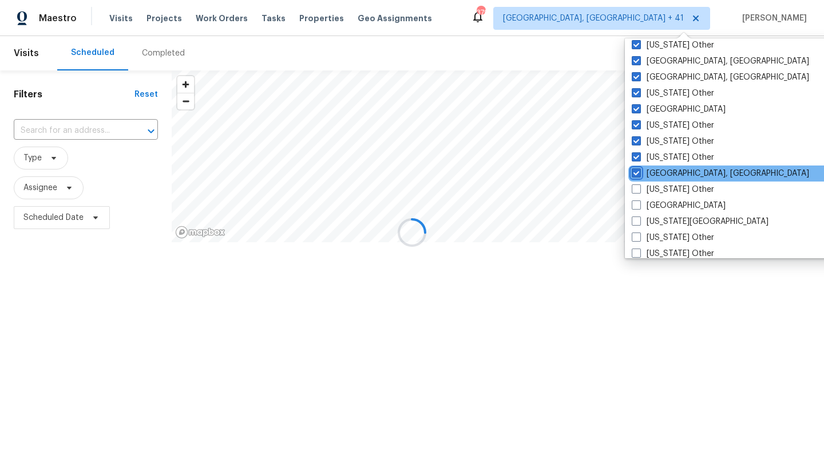
scroll to position [560, 0]
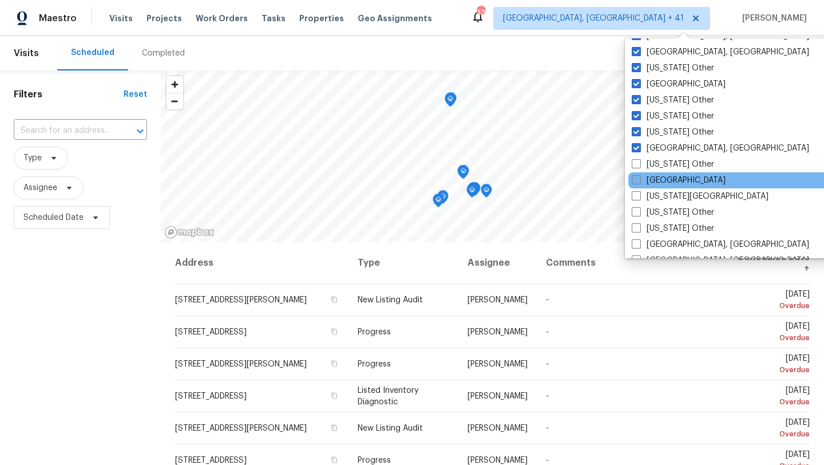
click at [671, 175] on label "[GEOGRAPHIC_DATA]" at bounding box center [679, 180] width 94 height 11
click at [639, 175] on input "[GEOGRAPHIC_DATA]" at bounding box center [635, 178] width 7 height 7
checkbox input "true"
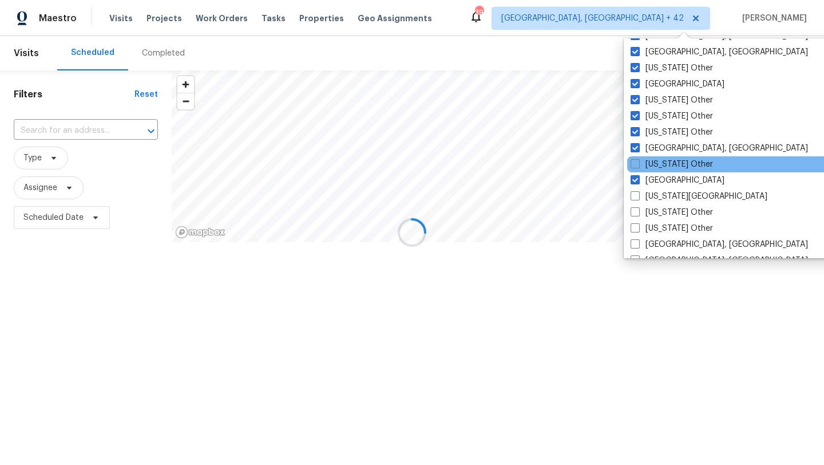
click at [670, 170] on div "[US_STATE] Other" at bounding box center [742, 164] width 231 height 16
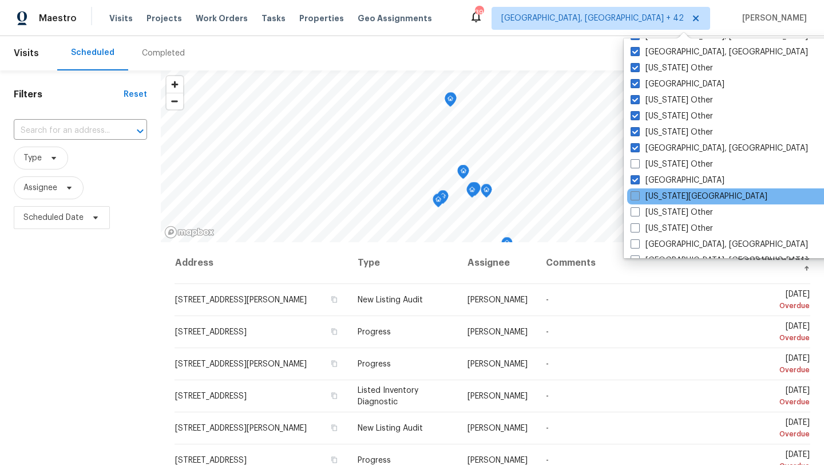
click at [673, 191] on label "[US_STATE][GEOGRAPHIC_DATA]" at bounding box center [699, 196] width 137 height 11
click at [638, 191] on input "[US_STATE][GEOGRAPHIC_DATA]" at bounding box center [634, 194] width 7 height 7
checkbox input "true"
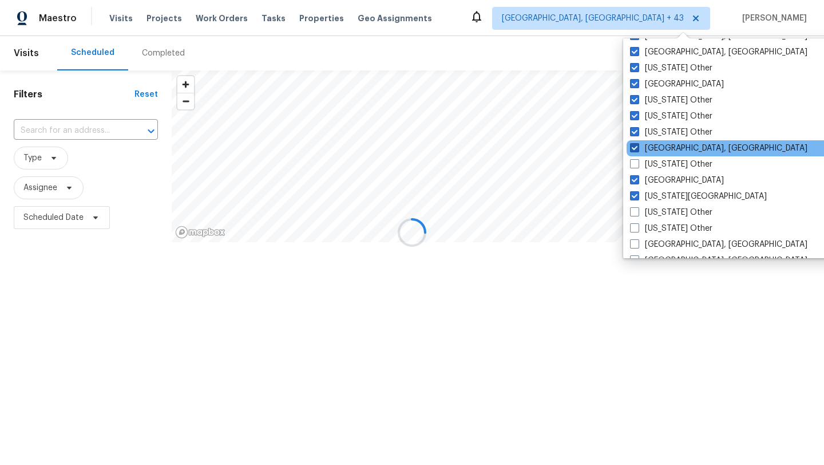
click at [666, 152] on label "[GEOGRAPHIC_DATA], [GEOGRAPHIC_DATA]" at bounding box center [718, 148] width 177 height 11
click at [638, 150] on input "[GEOGRAPHIC_DATA], [GEOGRAPHIC_DATA]" at bounding box center [633, 146] width 7 height 7
checkbox input "false"
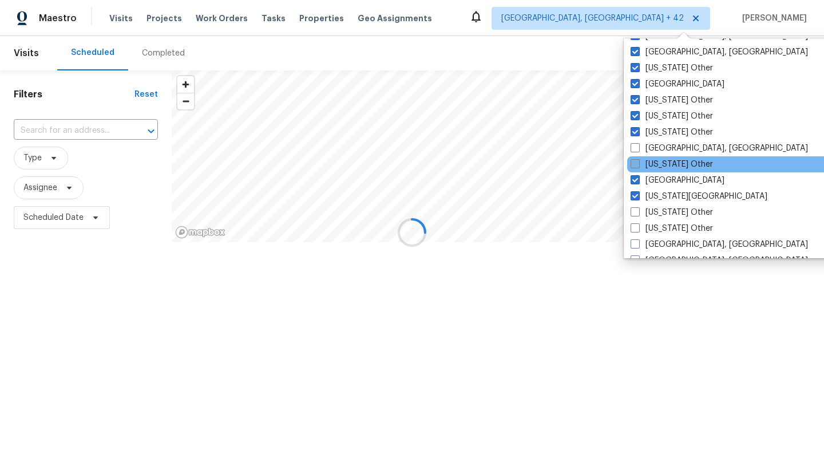
click at [666, 159] on label "[US_STATE] Other" at bounding box center [672, 164] width 82 height 11
click at [638, 159] on input "[US_STATE] Other" at bounding box center [634, 162] width 7 height 7
checkbox input "true"
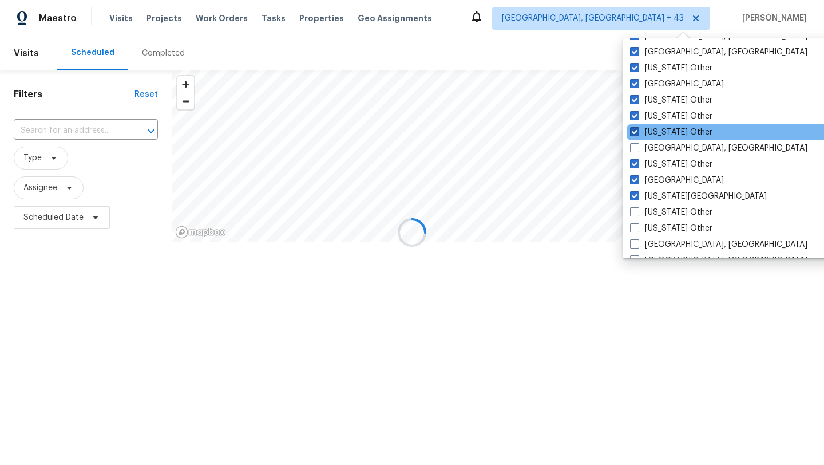
click at [666, 136] on label "[US_STATE] Other" at bounding box center [671, 131] width 82 height 11
click at [638, 134] on input "[US_STATE] Other" at bounding box center [633, 129] width 7 height 7
checkbox input "false"
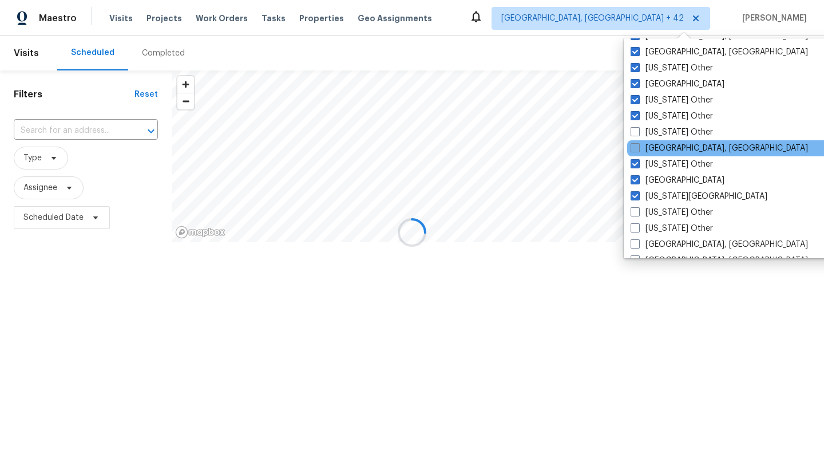
click at [666, 143] on label "[GEOGRAPHIC_DATA], [GEOGRAPHIC_DATA]" at bounding box center [719, 148] width 177 height 11
click at [638, 143] on input "[GEOGRAPHIC_DATA], [GEOGRAPHIC_DATA]" at bounding box center [634, 146] width 7 height 7
checkbox input "true"
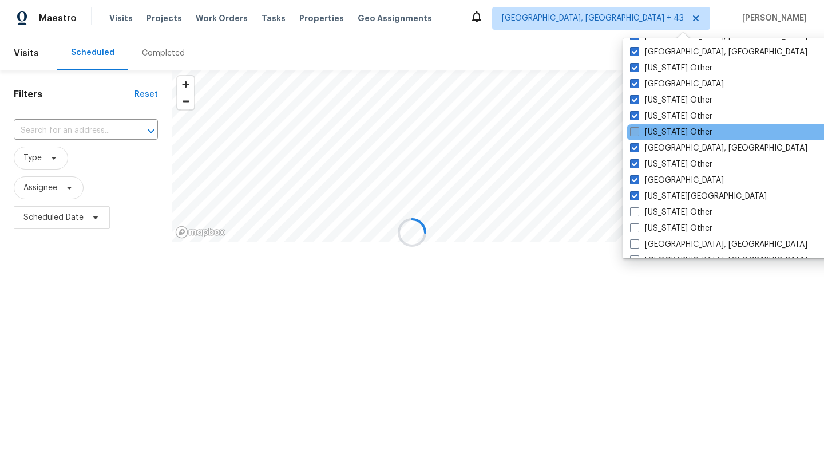
click at [664, 133] on label "[US_STATE] Other" at bounding box center [671, 131] width 82 height 11
click at [638, 133] on input "[US_STATE] Other" at bounding box center [633, 129] width 7 height 7
checkbox input "true"
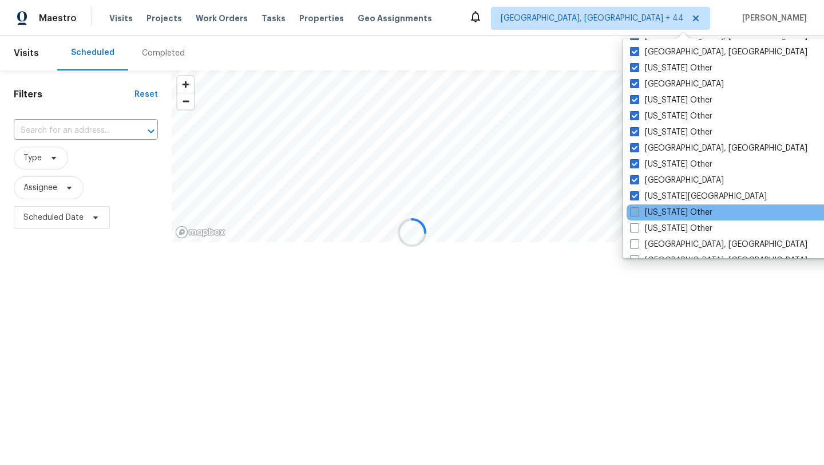
click at [674, 209] on label "[US_STATE] Other" at bounding box center [671, 212] width 82 height 11
click at [638, 209] on input "[US_STATE] Other" at bounding box center [633, 210] width 7 height 7
checkbox input "true"
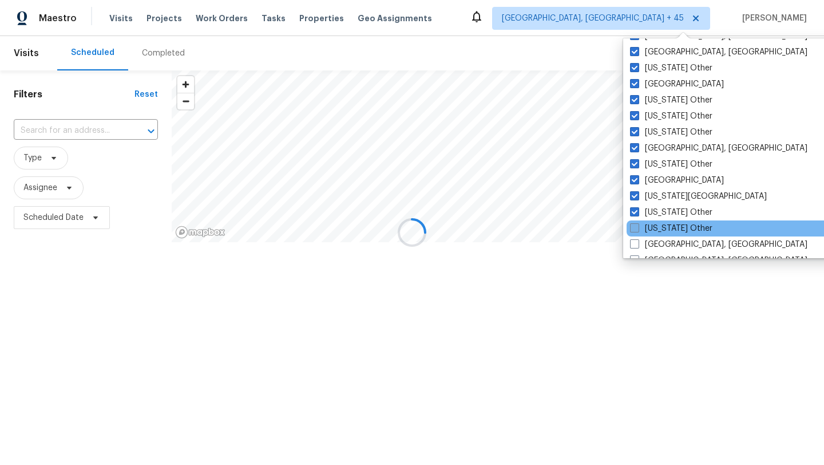
click at [674, 223] on label "[US_STATE] Other" at bounding box center [671, 228] width 82 height 11
click at [638, 223] on input "[US_STATE] Other" at bounding box center [633, 226] width 7 height 7
checkbox input "true"
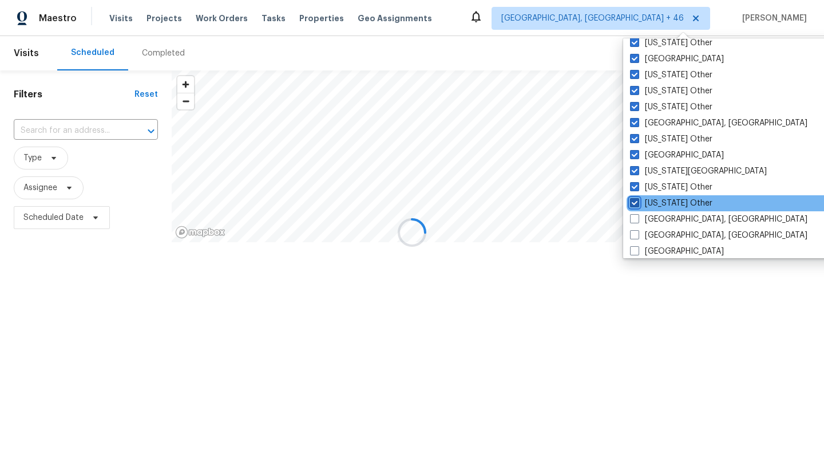
scroll to position [597, 0]
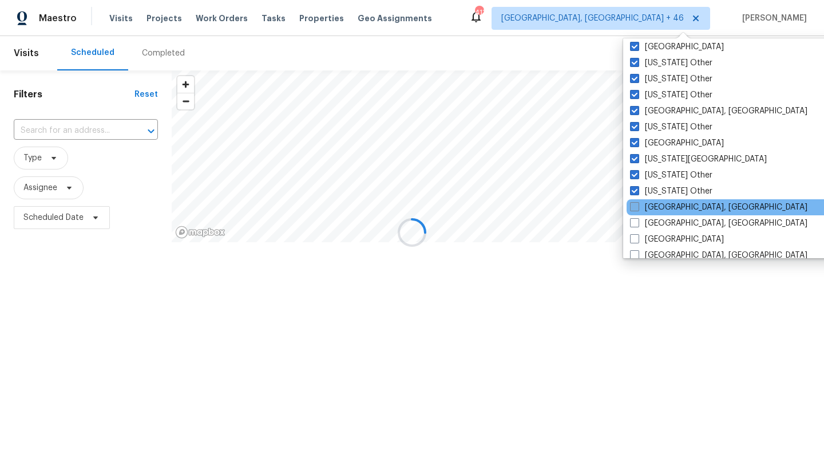
click at [670, 205] on label "[GEOGRAPHIC_DATA], [GEOGRAPHIC_DATA]" at bounding box center [718, 206] width 177 height 11
click at [638, 205] on input "[GEOGRAPHIC_DATA], [GEOGRAPHIC_DATA]" at bounding box center [633, 204] width 7 height 7
checkbox input "true"
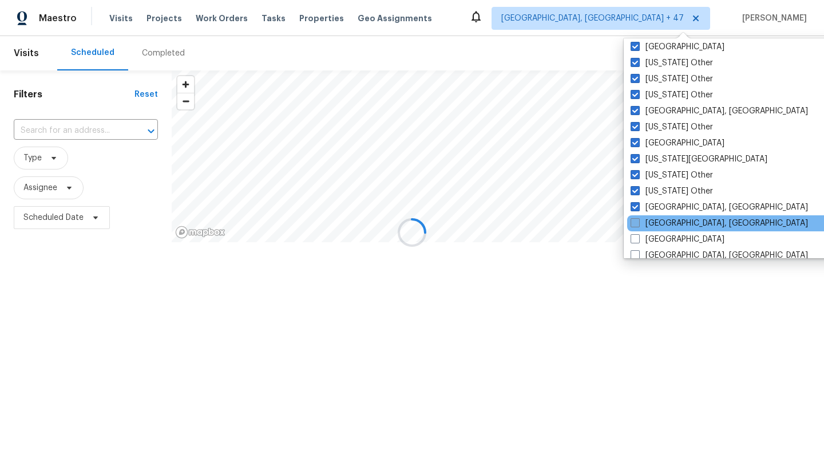
click at [670, 227] on label "[GEOGRAPHIC_DATA], [GEOGRAPHIC_DATA]" at bounding box center [719, 222] width 177 height 11
click at [638, 225] on input "[GEOGRAPHIC_DATA], [GEOGRAPHIC_DATA]" at bounding box center [634, 220] width 7 height 7
checkbox input "true"
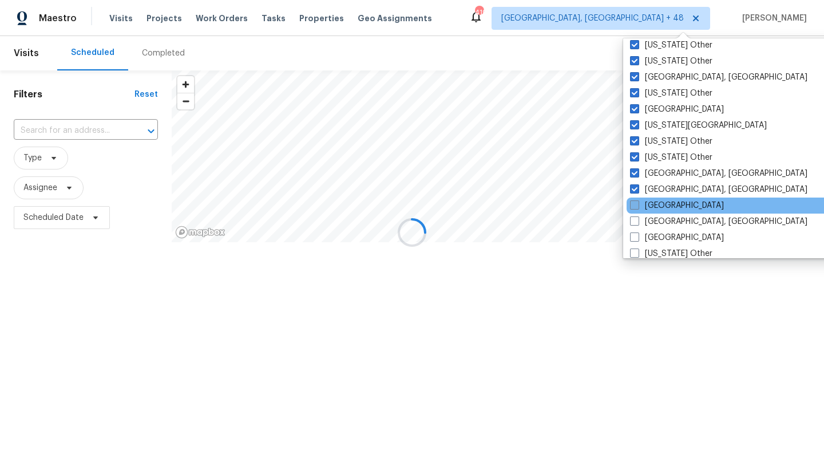
click at [666, 204] on label "[GEOGRAPHIC_DATA]" at bounding box center [677, 205] width 94 height 11
click at [638, 204] on input "[GEOGRAPHIC_DATA]" at bounding box center [633, 203] width 7 height 7
checkbox input "true"
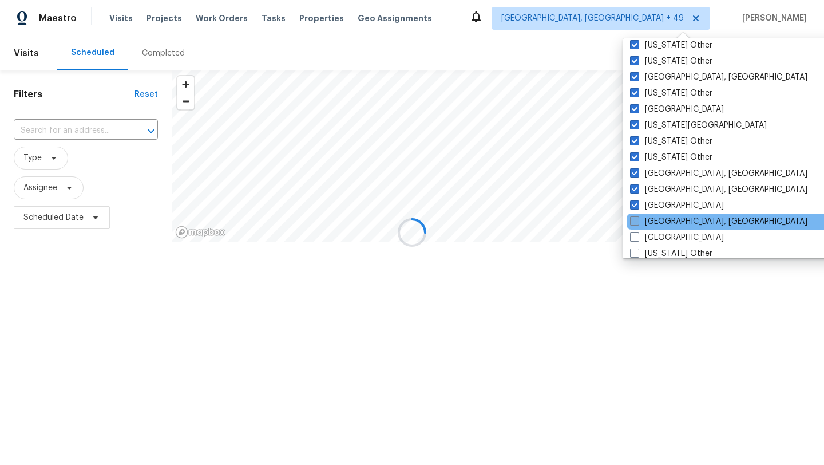
click at [667, 222] on label "[GEOGRAPHIC_DATA], [GEOGRAPHIC_DATA]" at bounding box center [718, 221] width 177 height 11
click at [638, 222] on input "[GEOGRAPHIC_DATA], [GEOGRAPHIC_DATA]" at bounding box center [633, 219] width 7 height 7
checkbox input "true"
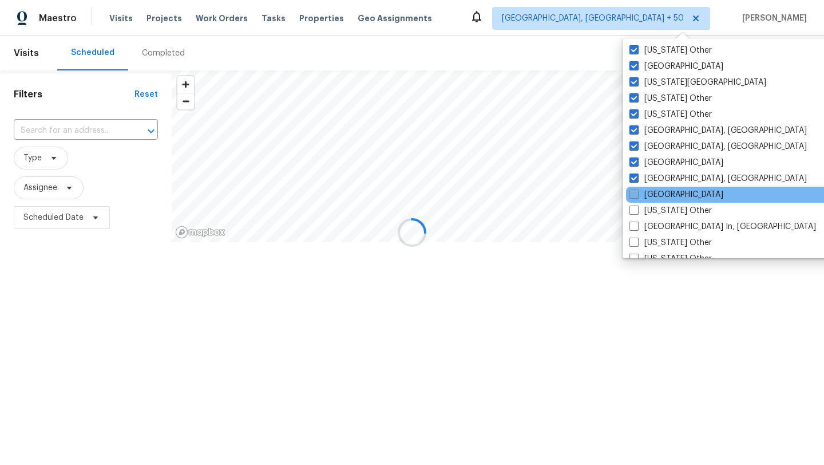
click at [656, 199] on label "[GEOGRAPHIC_DATA]" at bounding box center [677, 194] width 94 height 11
click at [637, 196] on input "[GEOGRAPHIC_DATA]" at bounding box center [633, 192] width 7 height 7
checkbox input "true"
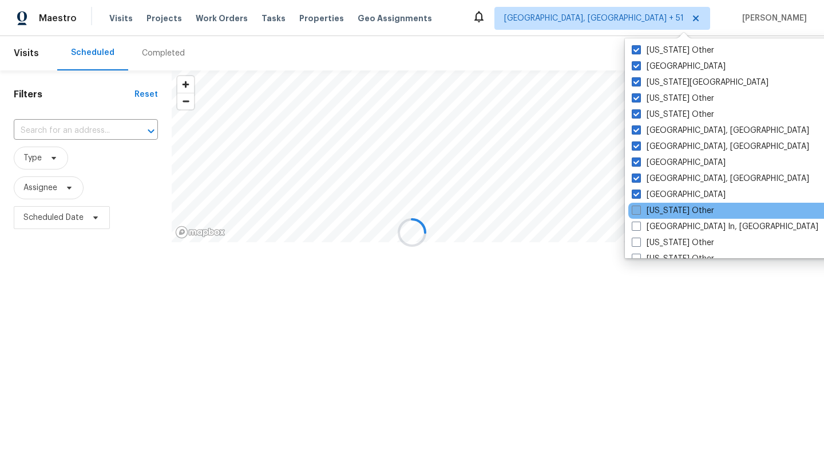
click at [659, 210] on label "[US_STATE] Other" at bounding box center [673, 210] width 82 height 11
click at [639, 210] on input "[US_STATE] Other" at bounding box center [635, 208] width 7 height 7
checkbox input "true"
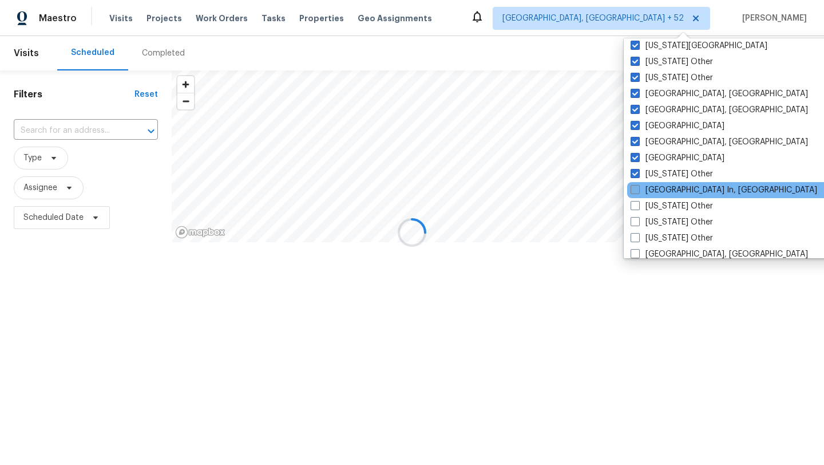
click at [656, 195] on label "[GEOGRAPHIC_DATA] In, [GEOGRAPHIC_DATA]" at bounding box center [724, 189] width 187 height 11
click at [638, 192] on input "[GEOGRAPHIC_DATA] In, [GEOGRAPHIC_DATA]" at bounding box center [634, 187] width 7 height 7
checkbox input "true"
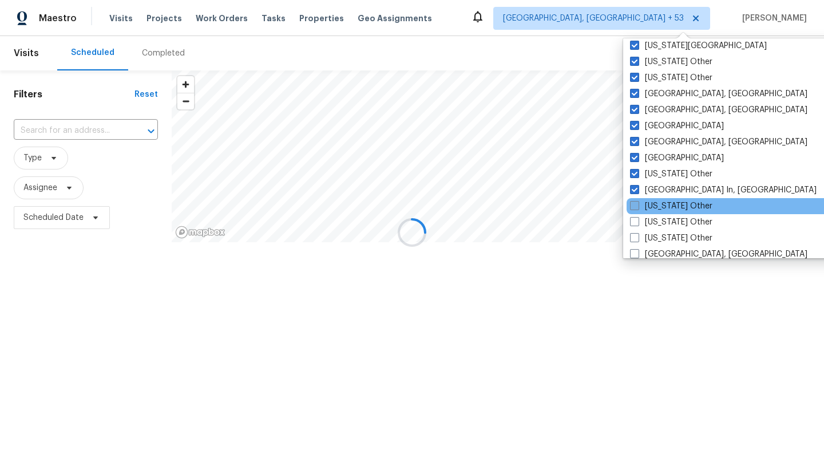
click at [656, 209] on label "[US_STATE] Other" at bounding box center [671, 205] width 82 height 11
click at [638, 208] on input "[US_STATE] Other" at bounding box center [633, 203] width 7 height 7
checkbox input "true"
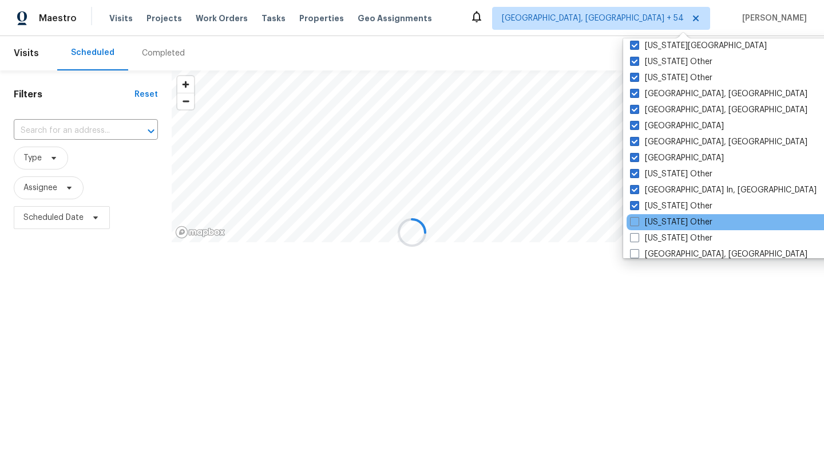
click at [656, 229] on div "[US_STATE] Other" at bounding box center [742, 222] width 231 height 16
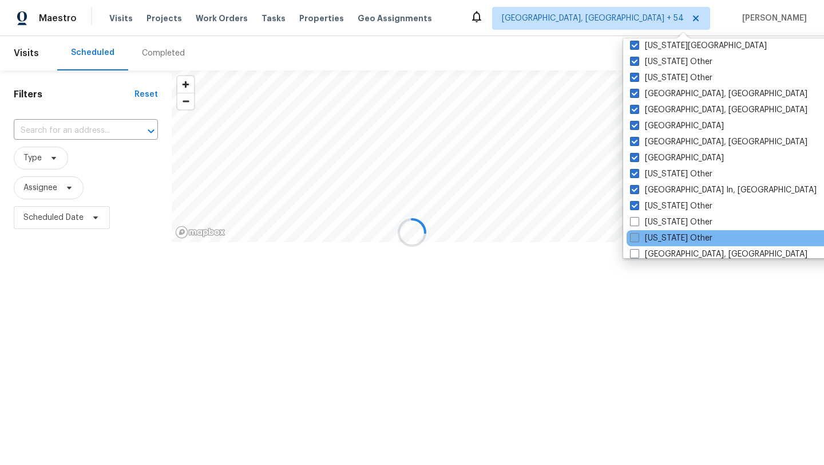
click at [656, 240] on label "[US_STATE] Other" at bounding box center [671, 237] width 82 height 11
click at [638, 240] on input "[US_STATE] Other" at bounding box center [633, 235] width 7 height 7
checkbox input "true"
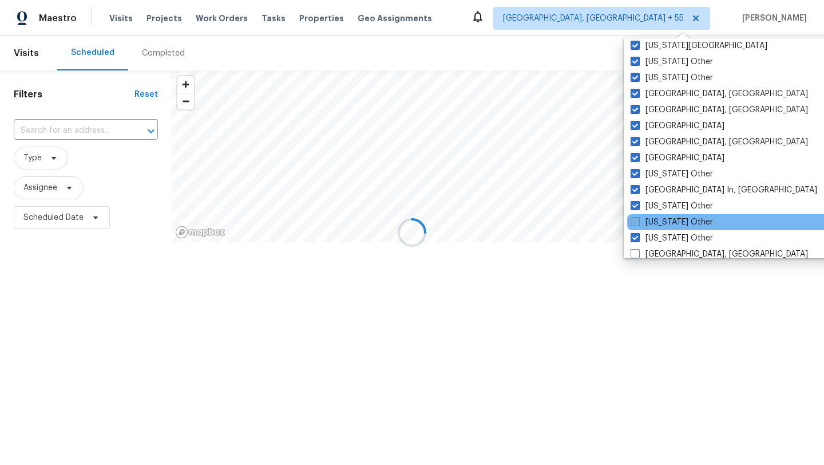
click at [650, 221] on label "[US_STATE] Other" at bounding box center [672, 221] width 82 height 11
click at [638, 221] on input "[US_STATE] Other" at bounding box center [634, 219] width 7 height 7
checkbox input "true"
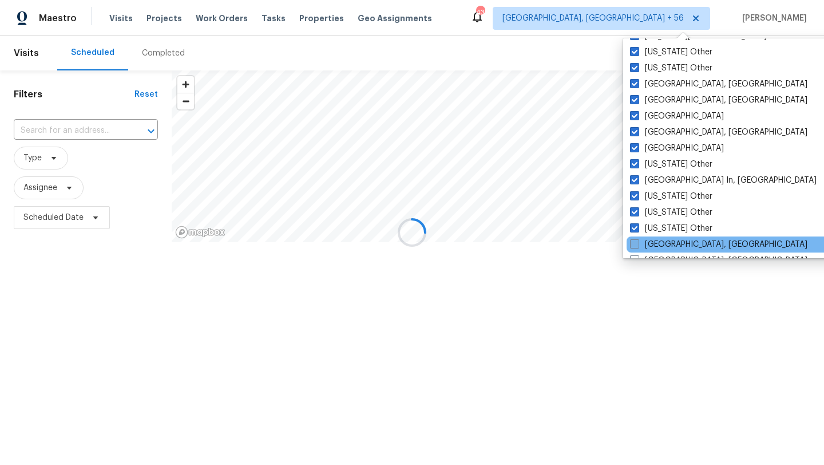
click at [654, 249] on label "[GEOGRAPHIC_DATA], [GEOGRAPHIC_DATA]" at bounding box center [718, 244] width 177 height 11
click at [638, 246] on input "[GEOGRAPHIC_DATA], [GEOGRAPHIC_DATA]" at bounding box center [633, 242] width 7 height 7
checkbox input "true"
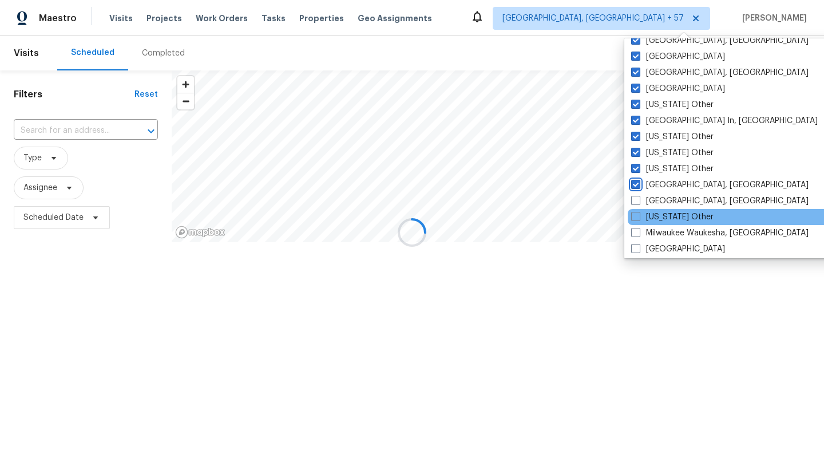
scroll to position [784, 0]
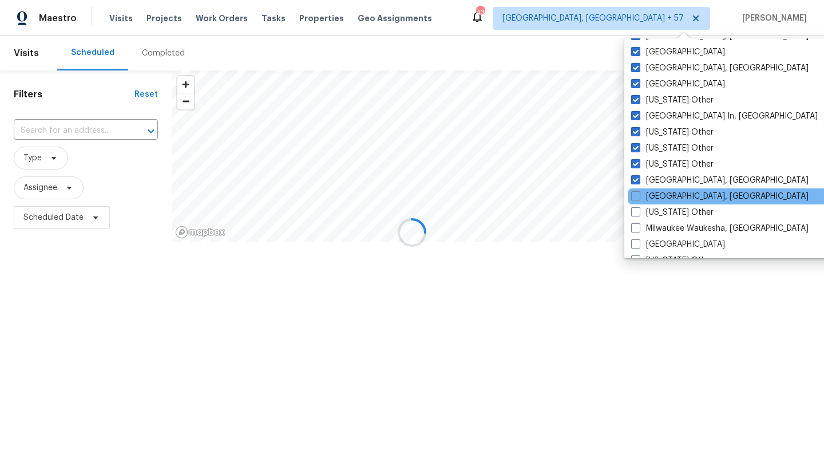
click at [647, 204] on div "[GEOGRAPHIC_DATA], [GEOGRAPHIC_DATA]" at bounding box center [743, 196] width 231 height 16
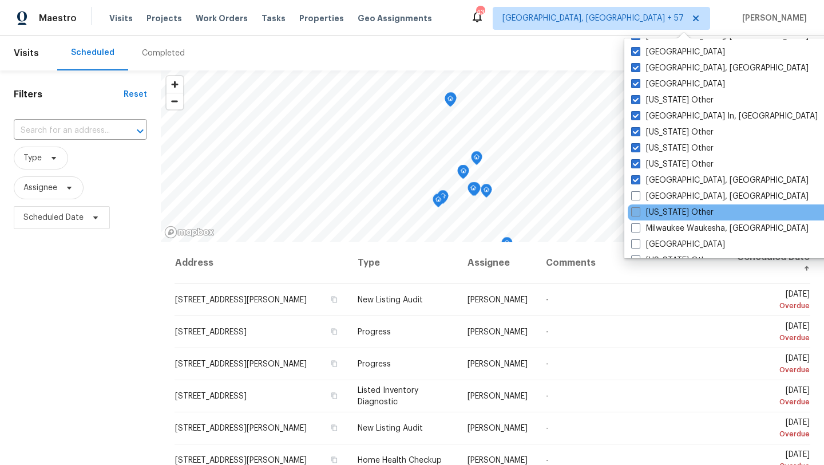
click at [647, 213] on label "[US_STATE] Other" at bounding box center [672, 212] width 82 height 11
click at [639, 213] on input "[US_STATE] Other" at bounding box center [634, 210] width 7 height 7
checkbox input "true"
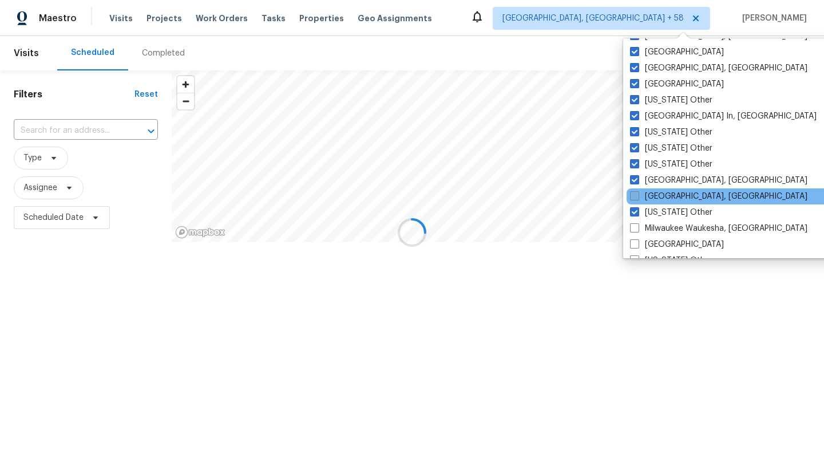
click at [644, 196] on label "[GEOGRAPHIC_DATA], [GEOGRAPHIC_DATA]" at bounding box center [718, 196] width 177 height 11
click at [638, 196] on input "[GEOGRAPHIC_DATA], [GEOGRAPHIC_DATA]" at bounding box center [633, 194] width 7 height 7
checkbox input "true"
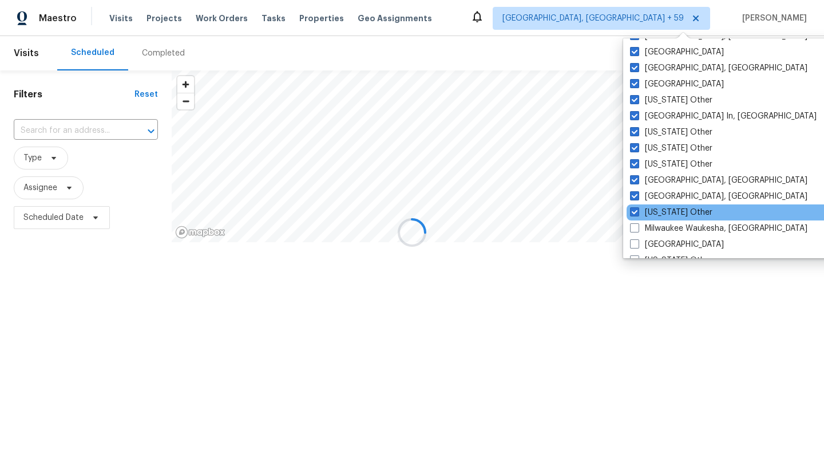
click at [658, 220] on div "[US_STATE] Other" at bounding box center [742, 212] width 231 height 16
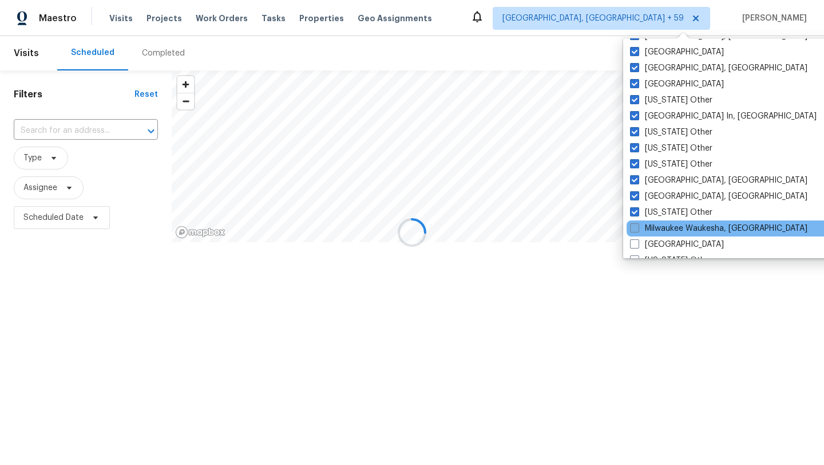
click at [659, 230] on label "Milwaukee Waukesha, [GEOGRAPHIC_DATA]" at bounding box center [718, 228] width 177 height 11
click at [638, 230] on input "Milwaukee Waukesha, [GEOGRAPHIC_DATA]" at bounding box center [633, 226] width 7 height 7
checkbox input "true"
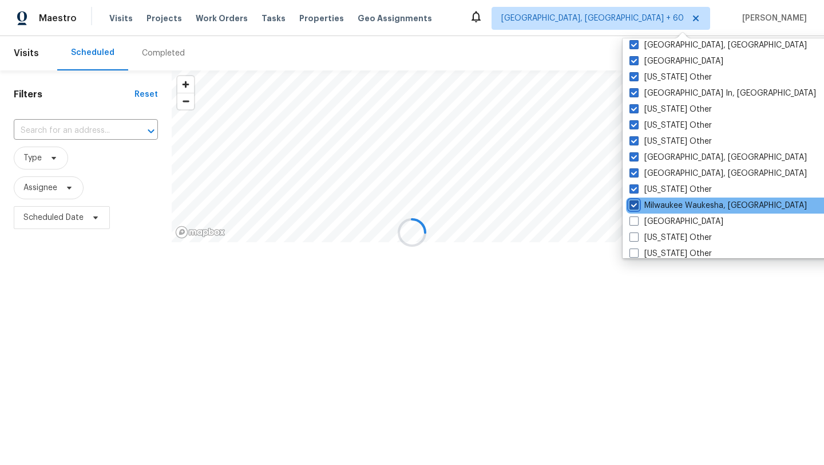
scroll to position [827, 0]
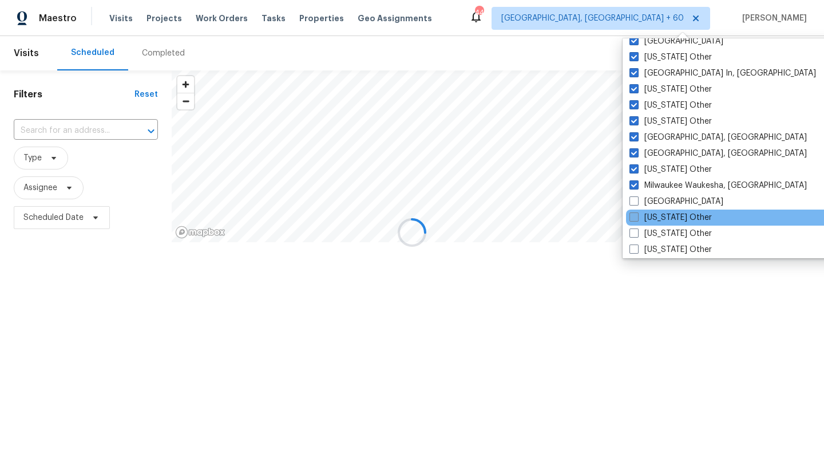
click at [656, 212] on label "[US_STATE] Other" at bounding box center [671, 217] width 82 height 11
click at [637, 212] on input "[US_STATE] Other" at bounding box center [633, 215] width 7 height 7
checkbox input "true"
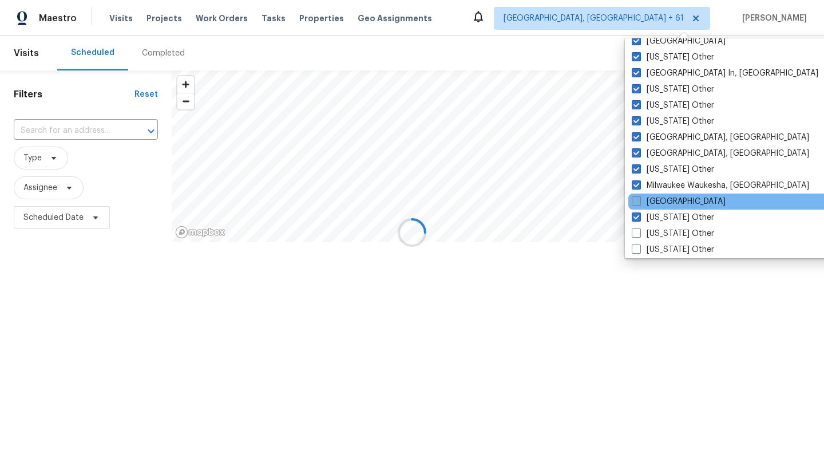
click at [656, 201] on label "[GEOGRAPHIC_DATA]" at bounding box center [679, 201] width 94 height 11
click at [639, 201] on input "[GEOGRAPHIC_DATA]" at bounding box center [635, 199] width 7 height 7
checkbox input "true"
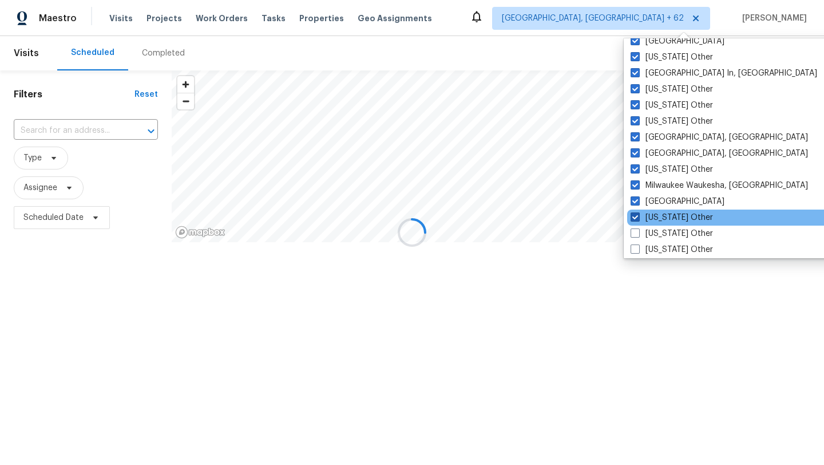
click at [656, 216] on label "[US_STATE] Other" at bounding box center [672, 217] width 82 height 11
click at [638, 216] on input "[US_STATE] Other" at bounding box center [634, 215] width 7 height 7
click at [657, 218] on label "[US_STATE] Other" at bounding box center [673, 217] width 82 height 11
click at [639, 218] on input "[US_STATE] Other" at bounding box center [635, 215] width 7 height 7
checkbox input "true"
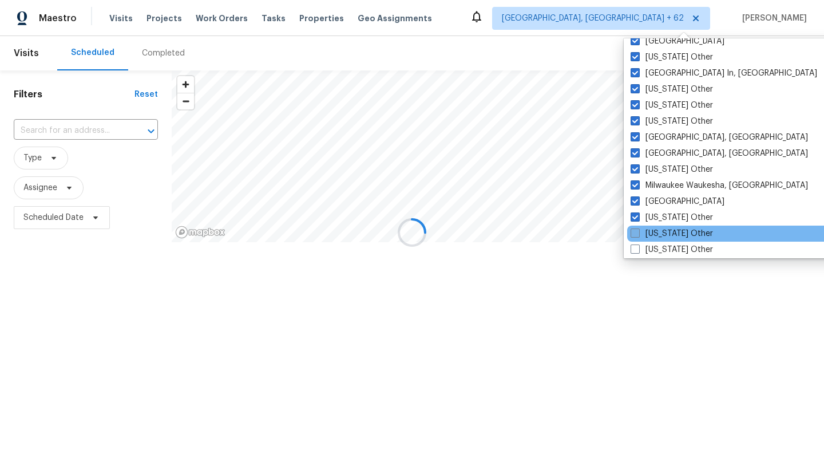
click at [662, 230] on label "[US_STATE] Other" at bounding box center [672, 233] width 82 height 11
click at [638, 230] on input "[US_STATE] Other" at bounding box center [634, 231] width 7 height 7
checkbox input "true"
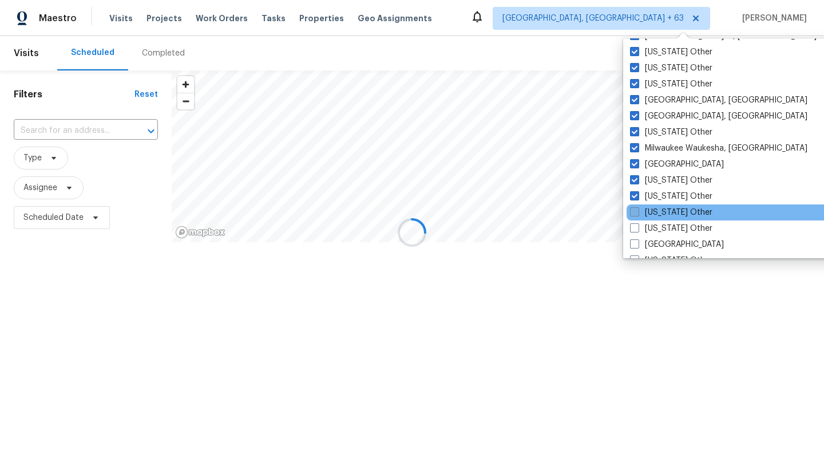
click at [660, 217] on label "[US_STATE] Other" at bounding box center [671, 212] width 82 height 11
click at [638, 214] on input "[US_STATE] Other" at bounding box center [633, 210] width 7 height 7
checkbox input "true"
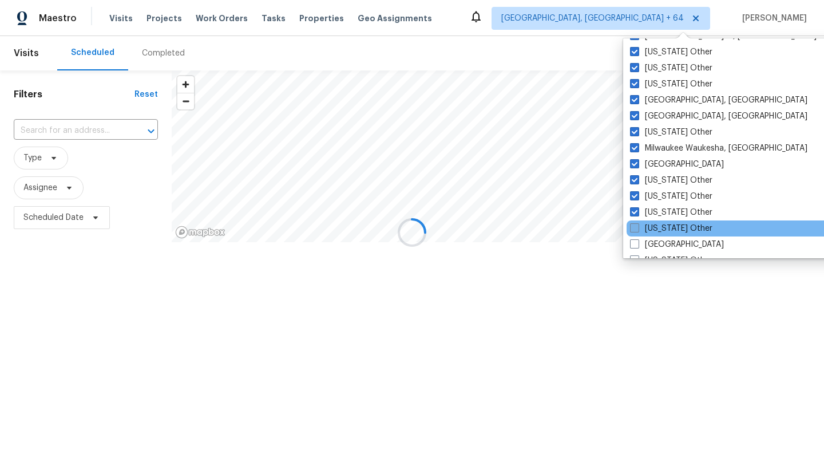
click at [666, 232] on label "[US_STATE] Other" at bounding box center [671, 228] width 82 height 11
click at [638, 230] on input "[US_STATE] Other" at bounding box center [633, 226] width 7 height 7
checkbox input "true"
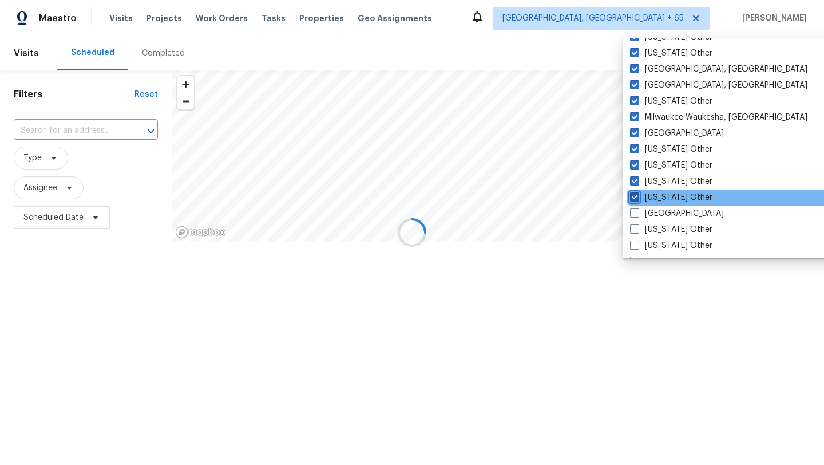
scroll to position [918, 0]
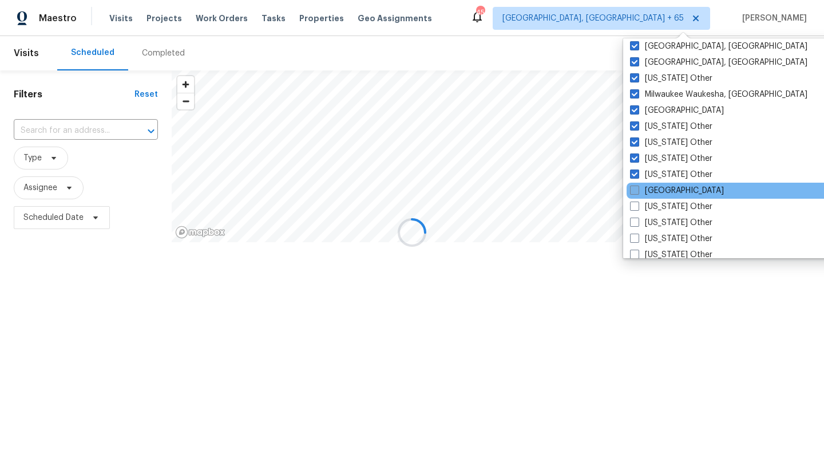
click at [665, 185] on label "[GEOGRAPHIC_DATA]" at bounding box center [677, 190] width 94 height 11
click at [638, 185] on input "[GEOGRAPHIC_DATA]" at bounding box center [633, 188] width 7 height 7
checkbox input "true"
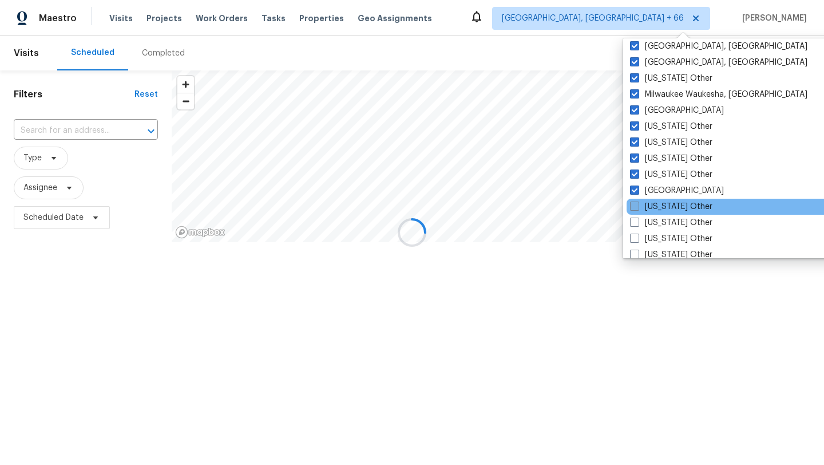
click at [665, 205] on label "[US_STATE] Other" at bounding box center [671, 206] width 82 height 11
click at [638, 205] on input "[US_STATE] Other" at bounding box center [633, 204] width 7 height 7
checkbox input "true"
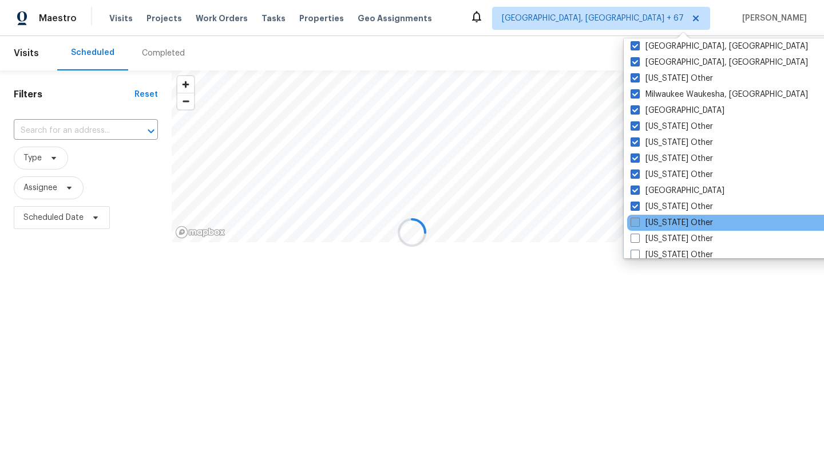
click at [665, 226] on label "[US_STATE] Other" at bounding box center [672, 222] width 82 height 11
click at [638, 224] on input "[US_STATE] Other" at bounding box center [634, 220] width 7 height 7
checkbox input "true"
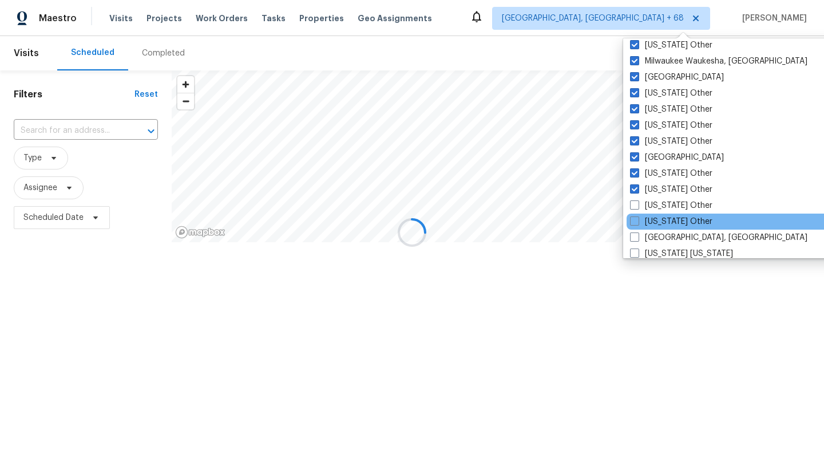
click at [662, 213] on div "[US_STATE] Other" at bounding box center [742, 221] width 231 height 16
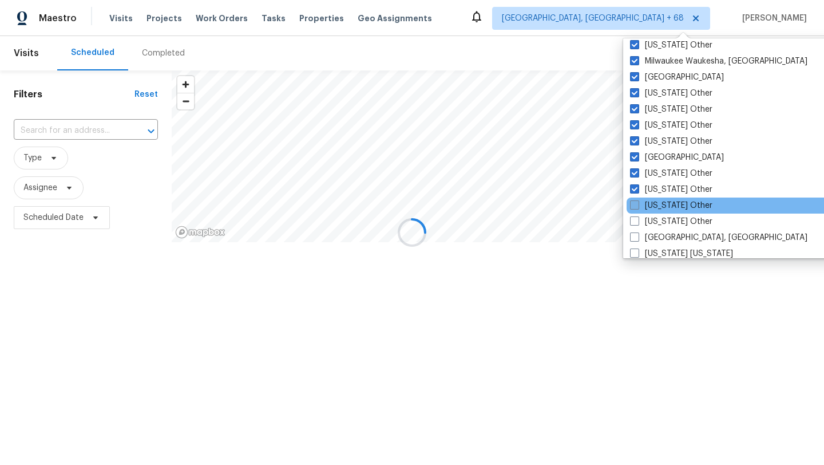
click at [660, 205] on label "[US_STATE] Other" at bounding box center [671, 205] width 82 height 11
click at [638, 205] on input "[US_STATE] Other" at bounding box center [633, 203] width 7 height 7
checkbox input "true"
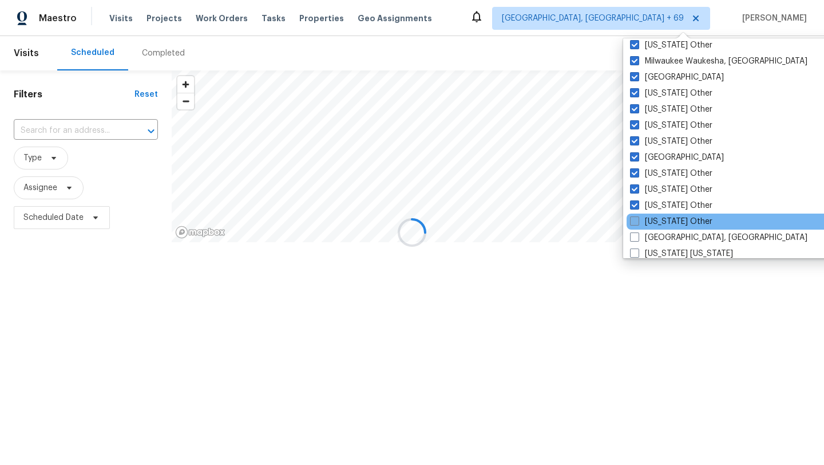
click at [661, 220] on label "[US_STATE] Other" at bounding box center [671, 221] width 82 height 11
click at [638, 220] on input "[US_STATE] Other" at bounding box center [633, 219] width 7 height 7
checkbox input "true"
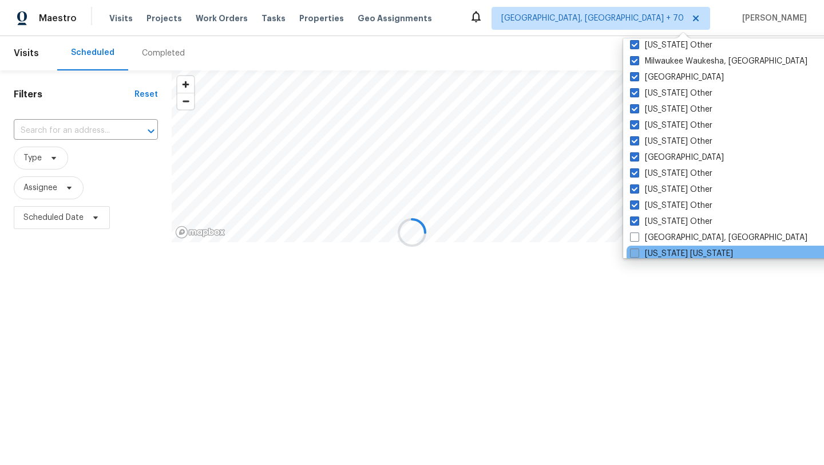
click at [669, 252] on label "[US_STATE] [US_STATE]" at bounding box center [681, 253] width 103 height 11
click at [638, 252] on input "[US_STATE] [US_STATE]" at bounding box center [633, 251] width 7 height 7
checkbox input "true"
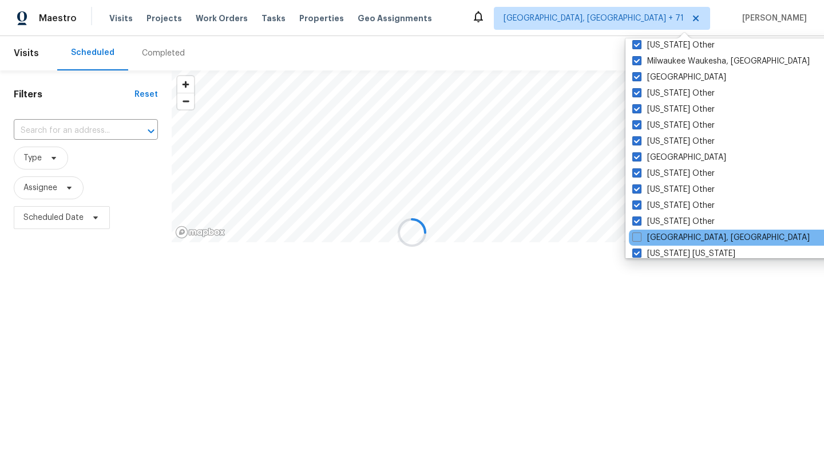
click at [658, 231] on div "[GEOGRAPHIC_DATA], [GEOGRAPHIC_DATA]" at bounding box center [744, 238] width 231 height 16
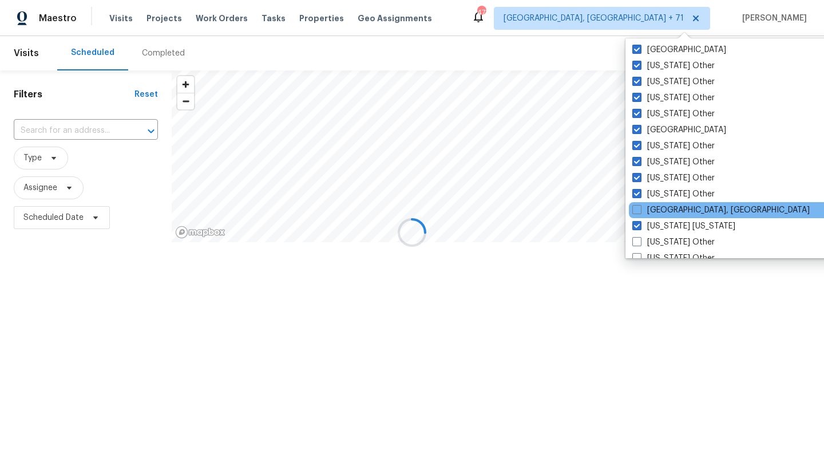
scroll to position [1011, 0]
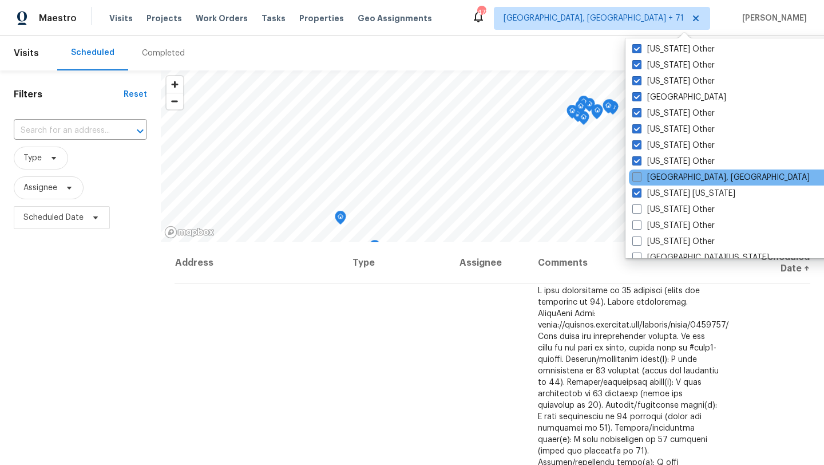
click at [661, 175] on label "[GEOGRAPHIC_DATA], [GEOGRAPHIC_DATA]" at bounding box center [720, 177] width 177 height 11
click at [640, 175] on input "[GEOGRAPHIC_DATA], [GEOGRAPHIC_DATA]" at bounding box center [635, 175] width 7 height 7
checkbox input "true"
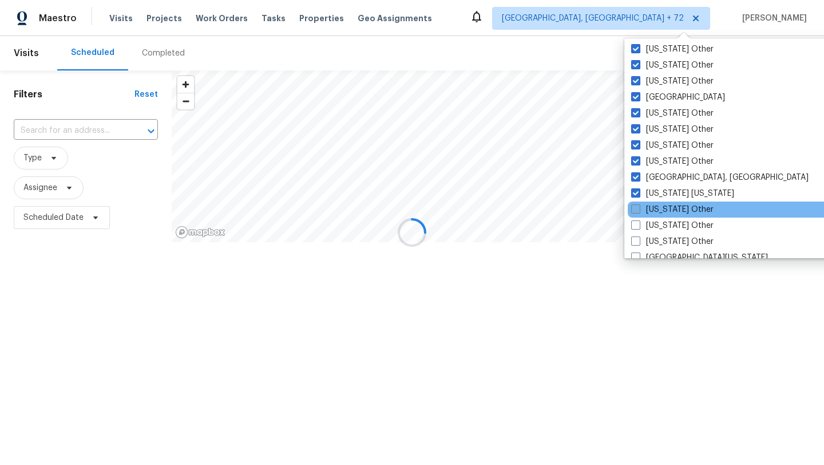
click at [669, 206] on label "[US_STATE] Other" at bounding box center [672, 209] width 82 height 11
click at [639, 206] on input "[US_STATE] Other" at bounding box center [634, 207] width 7 height 7
checkbox input "true"
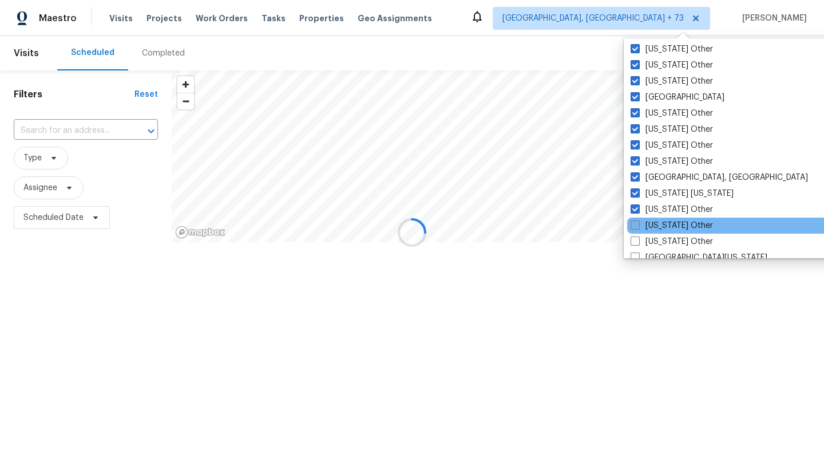
click at [670, 227] on label "[US_STATE] Other" at bounding box center [672, 225] width 82 height 11
click at [638, 227] on input "[US_STATE] Other" at bounding box center [634, 223] width 7 height 7
checkbox input "true"
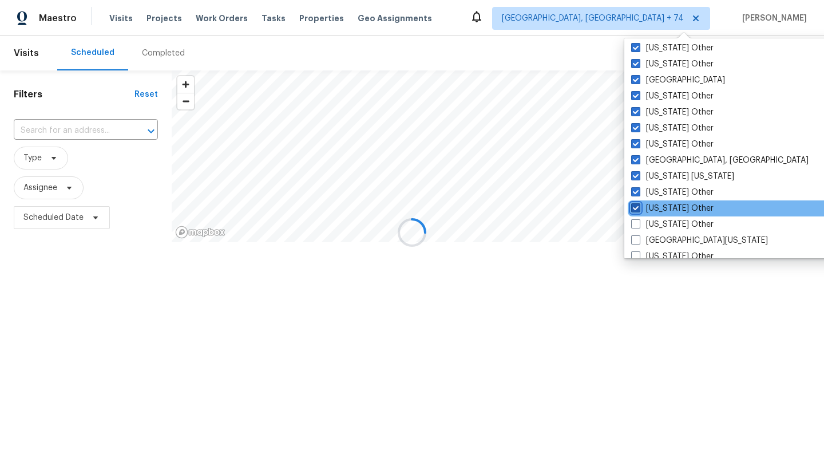
scroll to position [1039, 0]
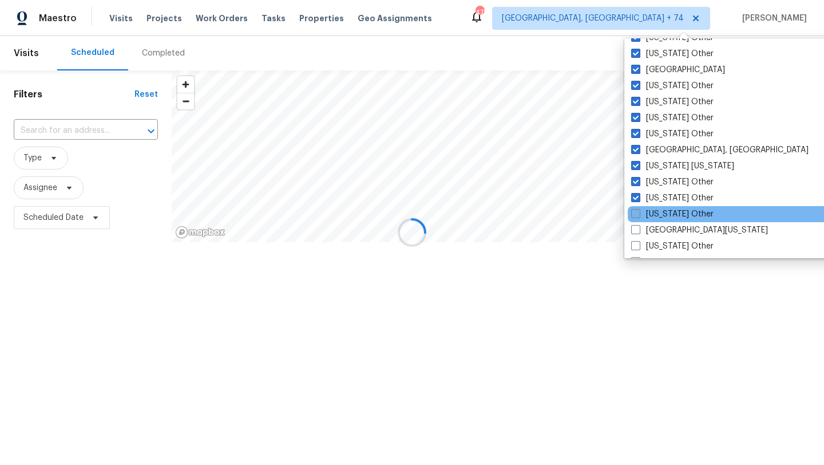
click at [666, 217] on label "[US_STATE] Other" at bounding box center [672, 213] width 82 height 11
click at [639, 216] on input "[US_STATE] Other" at bounding box center [634, 211] width 7 height 7
checkbox input "true"
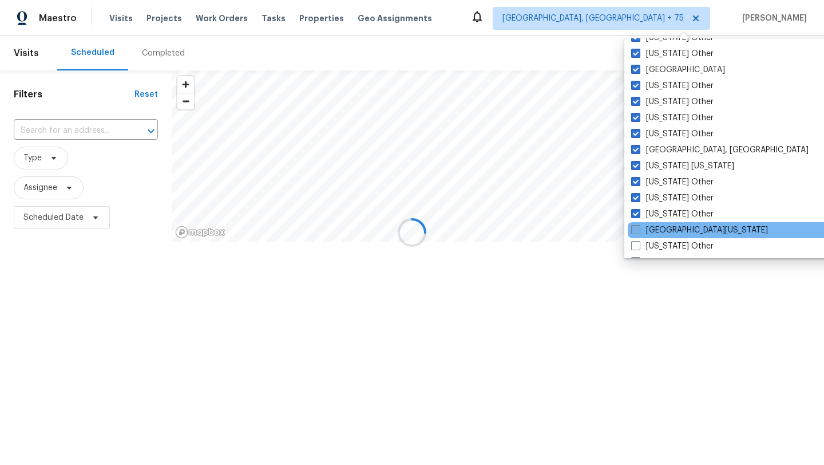
click at [669, 234] on label "[GEOGRAPHIC_DATA][US_STATE]" at bounding box center [699, 229] width 137 height 11
click at [639, 232] on input "[GEOGRAPHIC_DATA][US_STATE]" at bounding box center [634, 227] width 7 height 7
checkbox input "true"
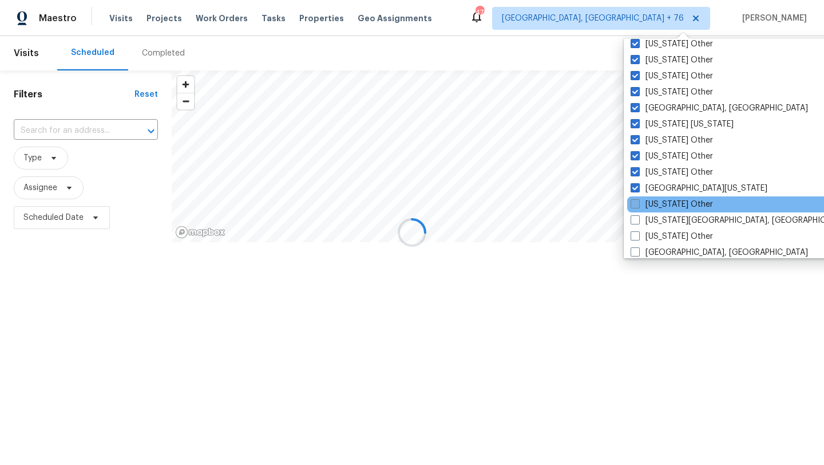
click at [665, 199] on label "[US_STATE] Other" at bounding box center [672, 204] width 82 height 11
click at [638, 199] on input "[US_STATE] Other" at bounding box center [634, 202] width 7 height 7
checkbox input "true"
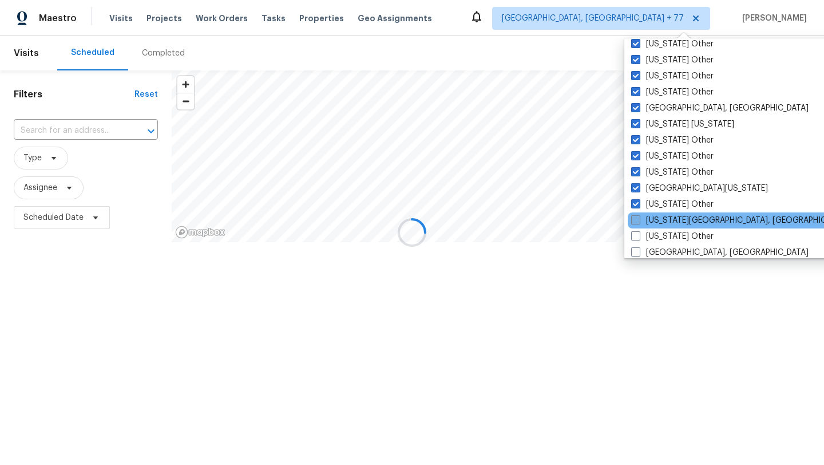
click at [664, 219] on label "[US_STATE][GEOGRAPHIC_DATA], [GEOGRAPHIC_DATA]" at bounding box center [741, 220] width 220 height 11
click at [639, 219] on input "[US_STATE][GEOGRAPHIC_DATA], [GEOGRAPHIC_DATA]" at bounding box center [634, 218] width 7 height 7
checkbox input "true"
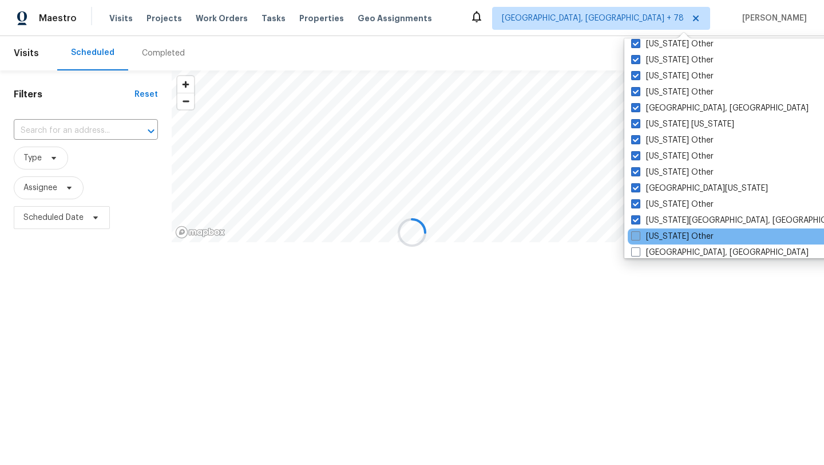
click at [664, 235] on label "[US_STATE] Other" at bounding box center [672, 236] width 82 height 11
click at [639, 235] on input "[US_STATE] Other" at bounding box center [634, 234] width 7 height 7
checkbox input "true"
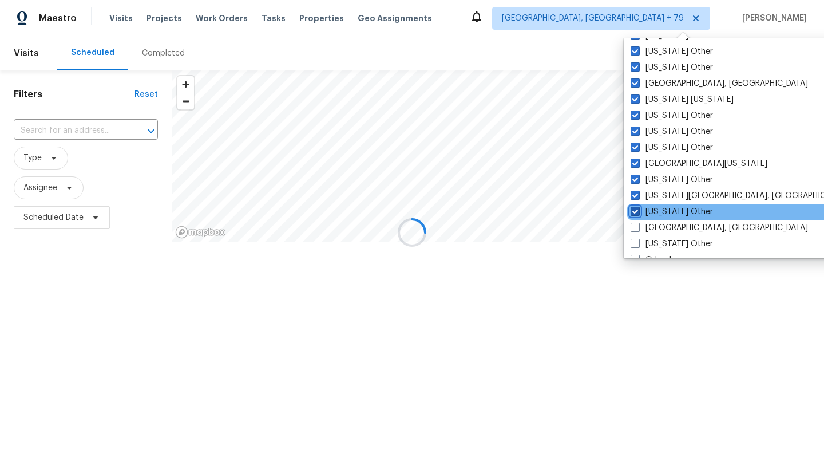
scroll to position [1130, 0]
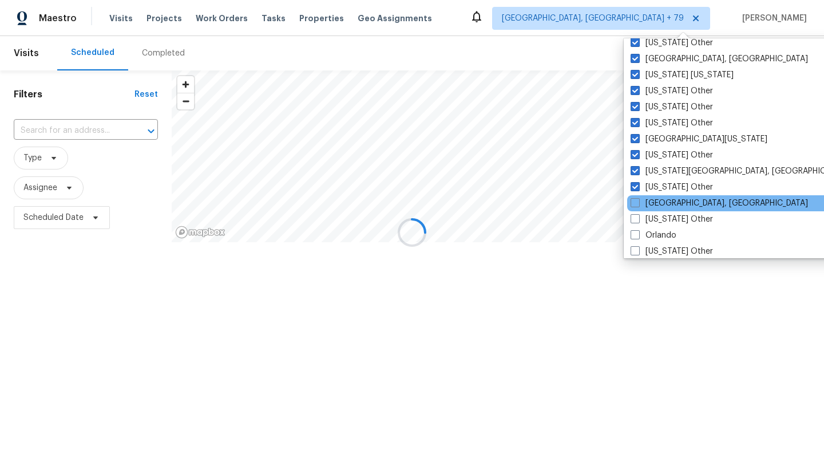
click at [660, 209] on div "[GEOGRAPHIC_DATA], [GEOGRAPHIC_DATA]" at bounding box center [742, 203] width 231 height 16
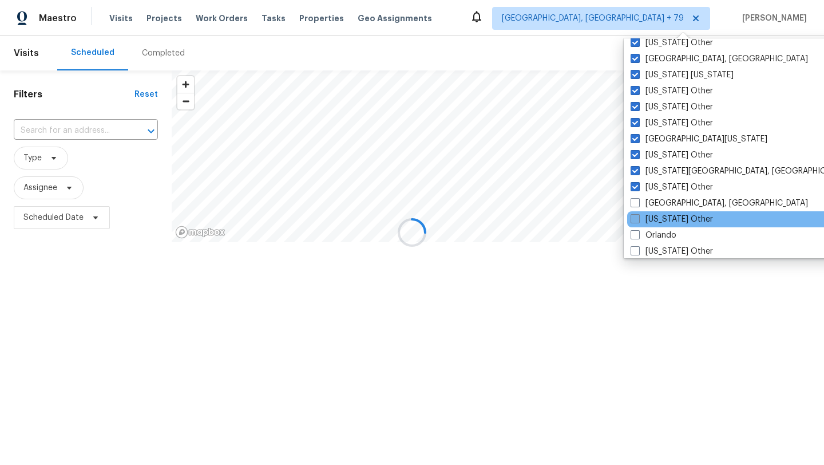
click at [660, 223] on label "[US_STATE] Other" at bounding box center [672, 218] width 82 height 11
click at [638, 221] on input "[US_STATE] Other" at bounding box center [634, 216] width 7 height 7
checkbox input "true"
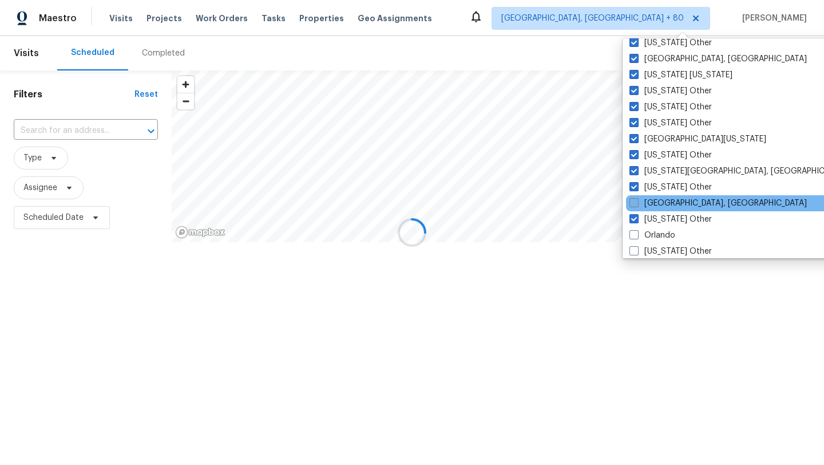
click at [651, 200] on label "[GEOGRAPHIC_DATA], [GEOGRAPHIC_DATA]" at bounding box center [718, 202] width 177 height 11
click at [637, 200] on input "[GEOGRAPHIC_DATA], [GEOGRAPHIC_DATA]" at bounding box center [633, 200] width 7 height 7
checkbox input "true"
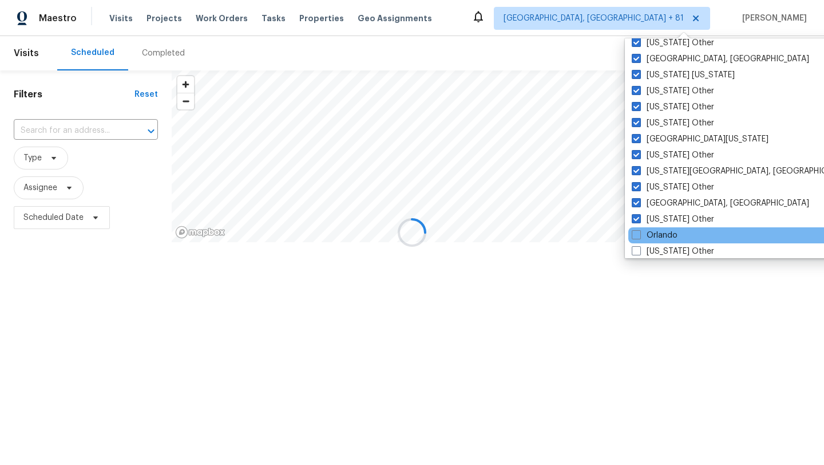
click at [654, 228] on div "Orlando" at bounding box center [743, 235] width 231 height 16
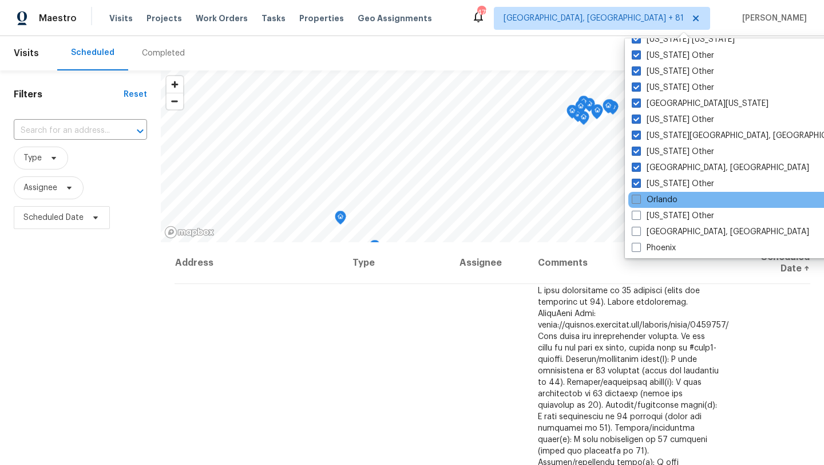
click at [648, 202] on label "Orlando" at bounding box center [655, 199] width 46 height 11
click at [639, 201] on input "Orlando" at bounding box center [635, 197] width 7 height 7
checkbox input "true"
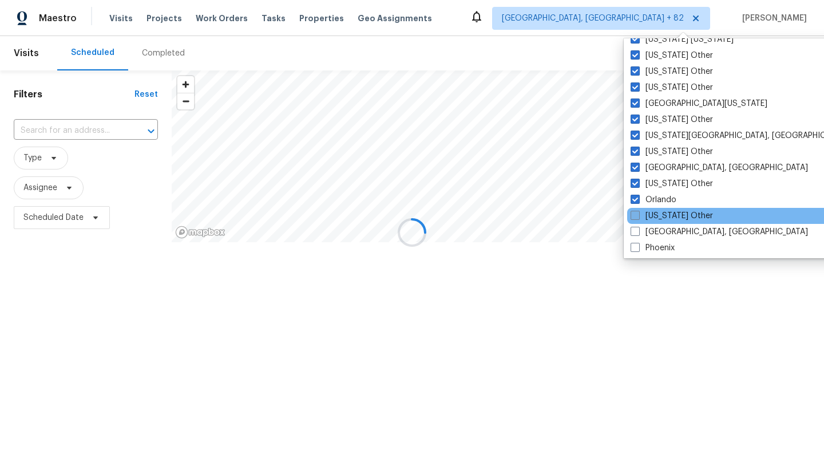
click at [649, 212] on label "[US_STATE] Other" at bounding box center [672, 215] width 82 height 11
click at [638, 212] on input "[US_STATE] Other" at bounding box center [634, 213] width 7 height 7
checkbox input "true"
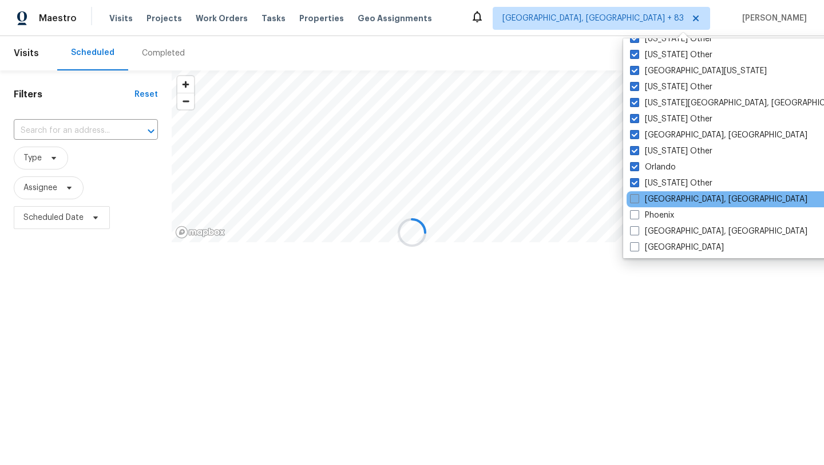
click at [648, 202] on label "[GEOGRAPHIC_DATA], [GEOGRAPHIC_DATA]" at bounding box center [718, 198] width 177 height 11
click at [638, 201] on input "[GEOGRAPHIC_DATA], [GEOGRAPHIC_DATA]" at bounding box center [633, 196] width 7 height 7
checkbox input "true"
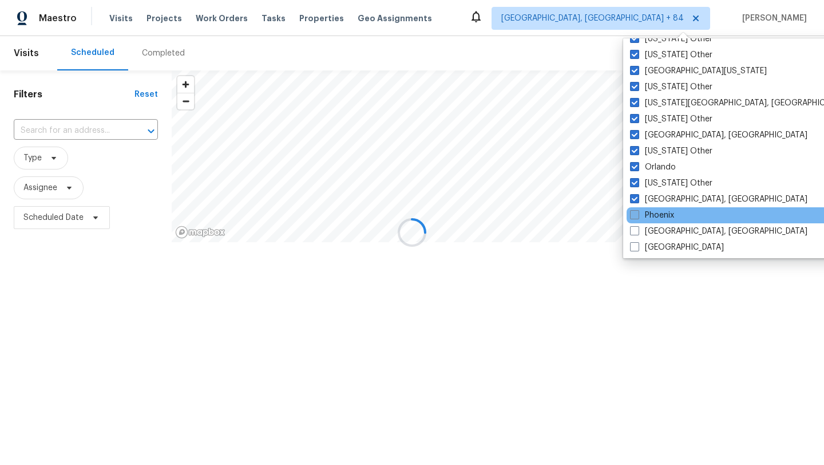
click at [650, 218] on label "Phoenix" at bounding box center [652, 214] width 44 height 11
click at [638, 217] on input "Phoenix" at bounding box center [633, 212] width 7 height 7
checkbox input "true"
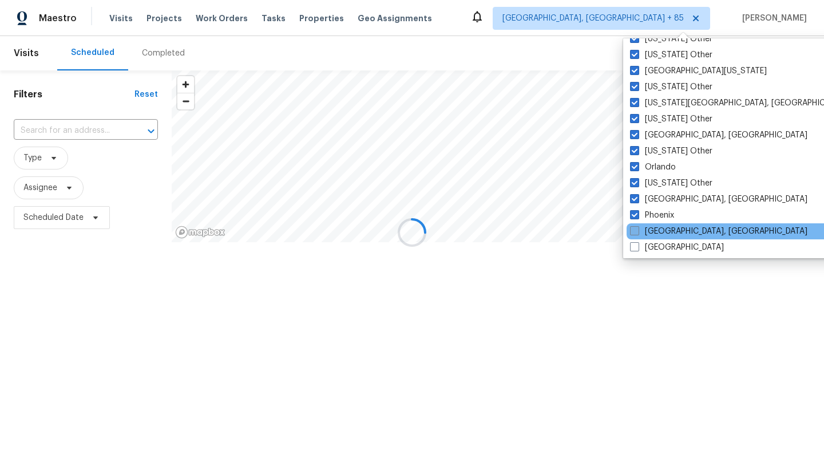
click at [651, 226] on label "[GEOGRAPHIC_DATA], [GEOGRAPHIC_DATA]" at bounding box center [718, 231] width 177 height 11
click at [638, 226] on input "[GEOGRAPHIC_DATA], [GEOGRAPHIC_DATA]" at bounding box center [633, 229] width 7 height 7
checkbox input "true"
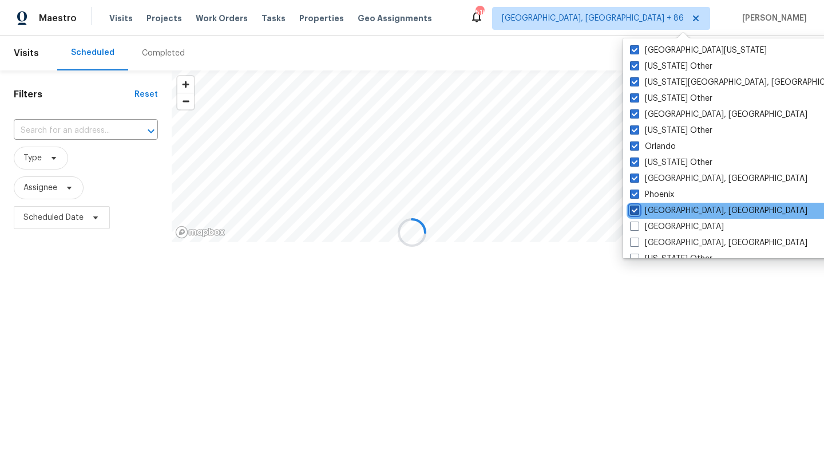
scroll to position [1239, 0]
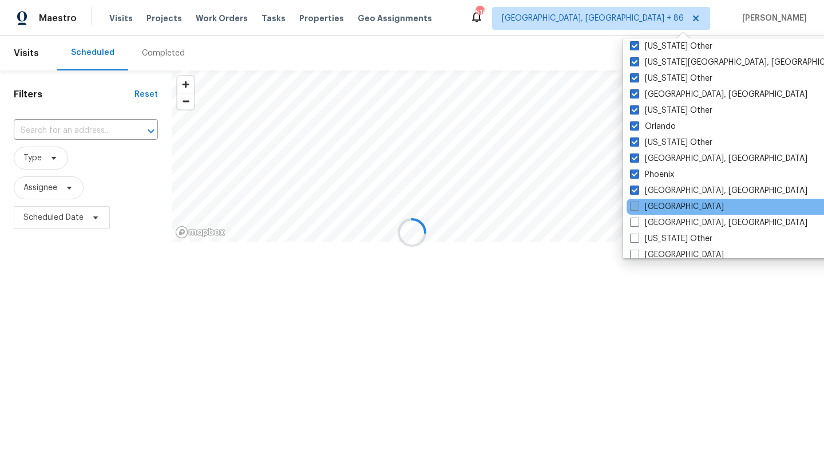
click at [648, 208] on label "[GEOGRAPHIC_DATA]" at bounding box center [677, 206] width 94 height 11
click at [638, 208] on input "[GEOGRAPHIC_DATA]" at bounding box center [633, 204] width 7 height 7
checkbox input "true"
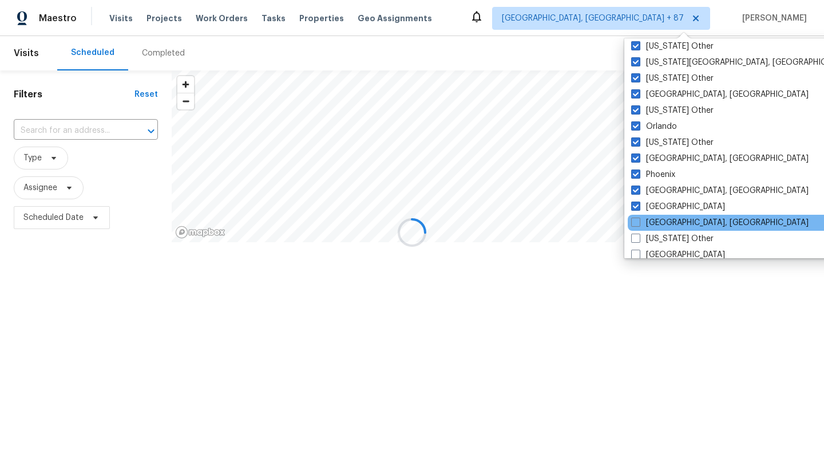
click at [656, 230] on div "[GEOGRAPHIC_DATA], [GEOGRAPHIC_DATA]" at bounding box center [743, 223] width 231 height 16
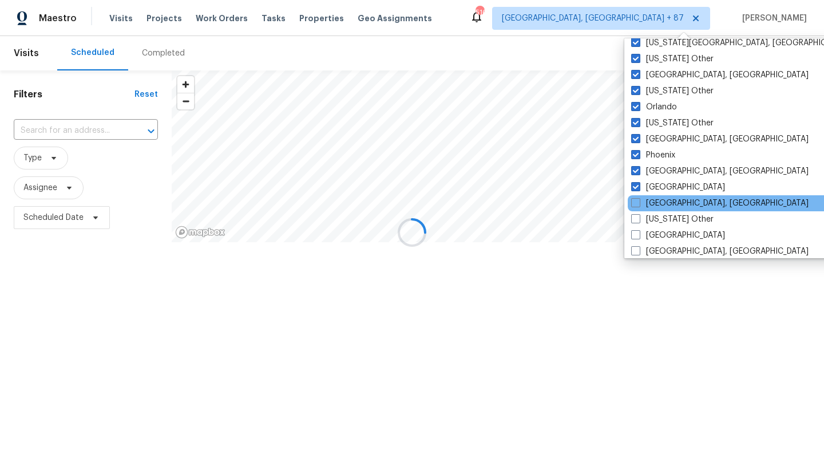
scroll to position [1269, 0]
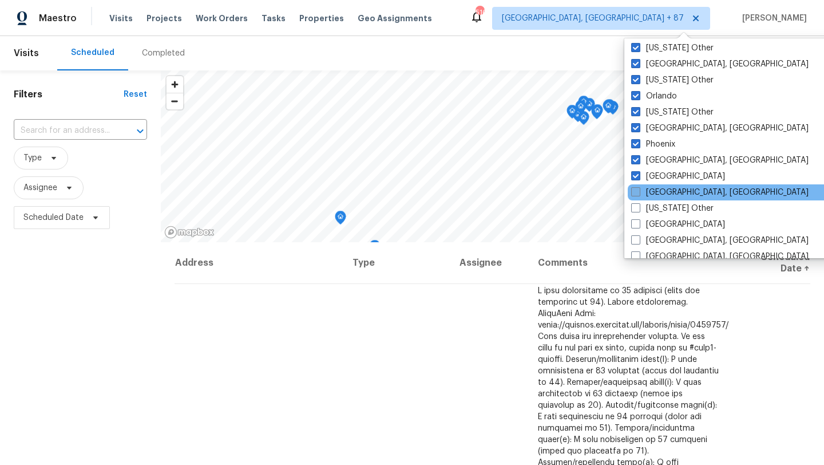
click at [651, 197] on label "[GEOGRAPHIC_DATA], [GEOGRAPHIC_DATA]" at bounding box center [719, 192] width 177 height 11
click at [639, 194] on input "[GEOGRAPHIC_DATA], [GEOGRAPHIC_DATA]" at bounding box center [634, 190] width 7 height 7
checkbox input "true"
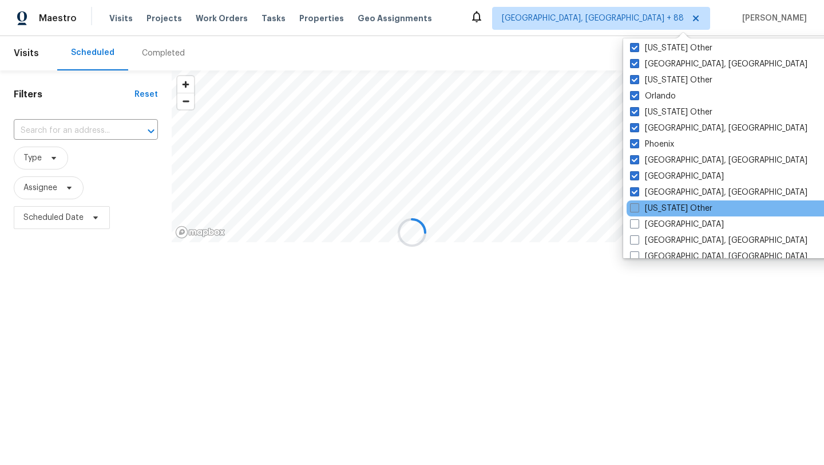
click at [655, 212] on label "[US_STATE] Other" at bounding box center [671, 208] width 82 height 11
click at [638, 210] on input "[US_STATE] Other" at bounding box center [633, 206] width 7 height 7
checkbox input "true"
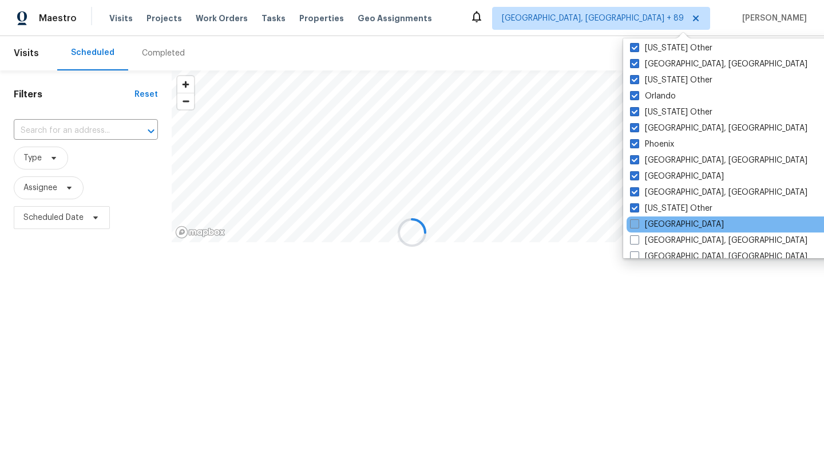
click at [655, 222] on label "[GEOGRAPHIC_DATA]" at bounding box center [677, 224] width 94 height 11
click at [638, 222] on input "[GEOGRAPHIC_DATA]" at bounding box center [633, 222] width 7 height 7
checkbox input "true"
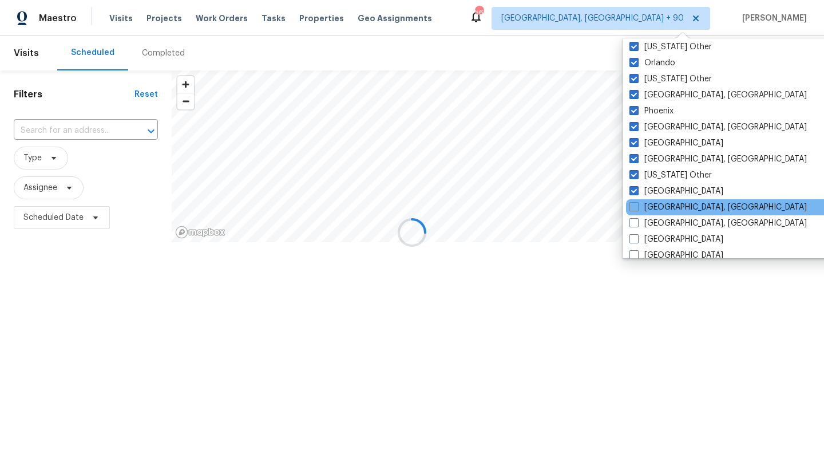
click at [655, 213] on div "[GEOGRAPHIC_DATA], [GEOGRAPHIC_DATA]" at bounding box center [741, 207] width 231 height 16
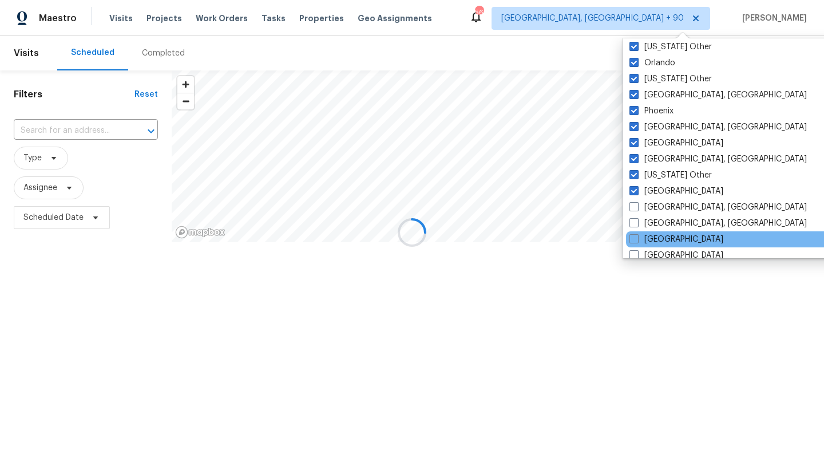
click at [662, 231] on div "[GEOGRAPHIC_DATA]" at bounding box center [741, 239] width 231 height 16
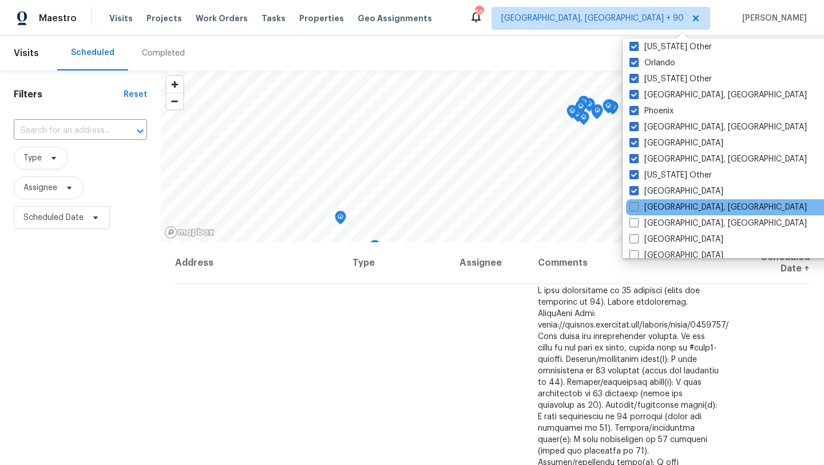
click at [657, 209] on label "[GEOGRAPHIC_DATA], [GEOGRAPHIC_DATA]" at bounding box center [718, 206] width 177 height 11
click at [637, 209] on input "[GEOGRAPHIC_DATA], [GEOGRAPHIC_DATA]" at bounding box center [633, 204] width 7 height 7
checkbox input "true"
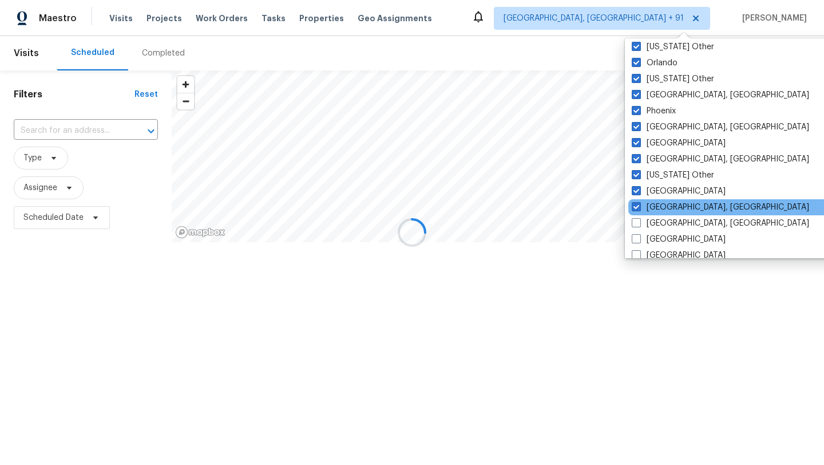
click at [657, 215] on div "[GEOGRAPHIC_DATA], [GEOGRAPHIC_DATA]" at bounding box center [743, 207] width 231 height 16
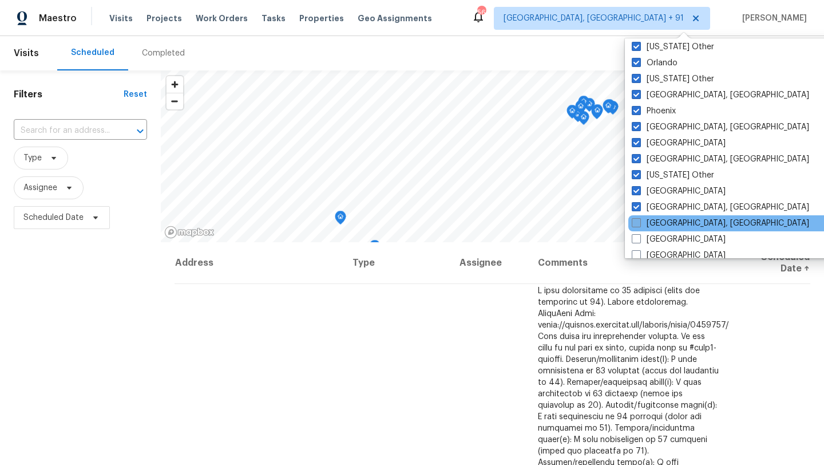
click at [660, 222] on label "[GEOGRAPHIC_DATA], [GEOGRAPHIC_DATA]" at bounding box center [720, 222] width 177 height 11
click at [639, 222] on input "[GEOGRAPHIC_DATA], [GEOGRAPHIC_DATA]" at bounding box center [635, 220] width 7 height 7
checkbox input "true"
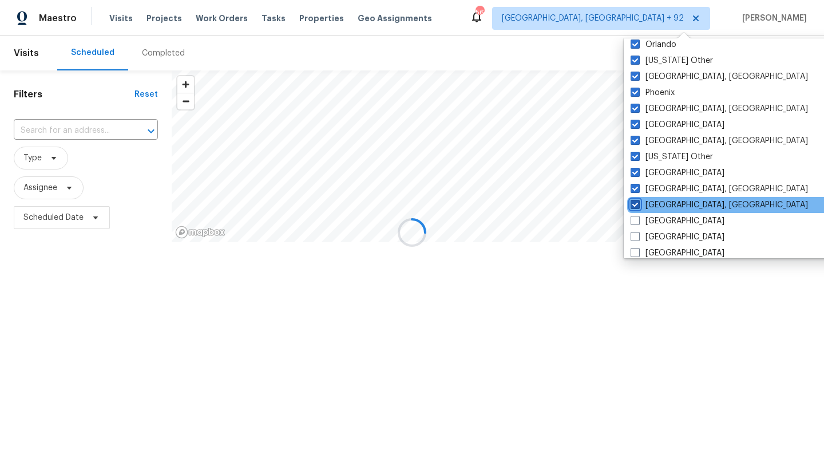
scroll to position [1332, 0]
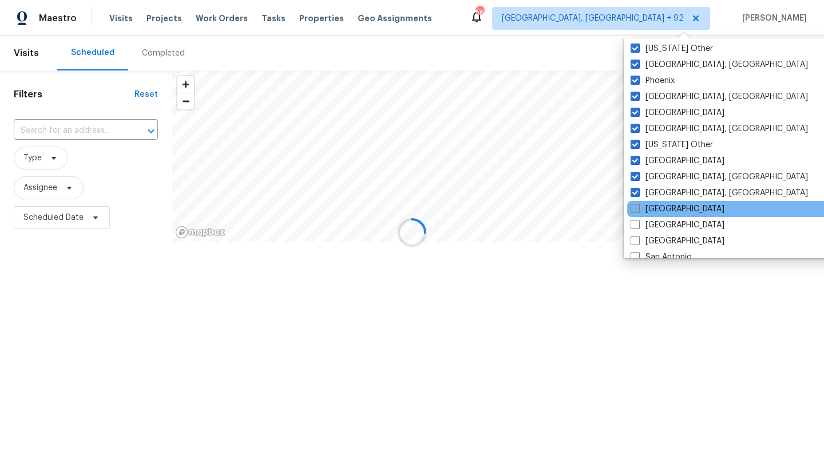
click at [655, 213] on label "[GEOGRAPHIC_DATA]" at bounding box center [678, 208] width 94 height 11
click at [638, 211] on input "[GEOGRAPHIC_DATA]" at bounding box center [634, 206] width 7 height 7
checkbox input "true"
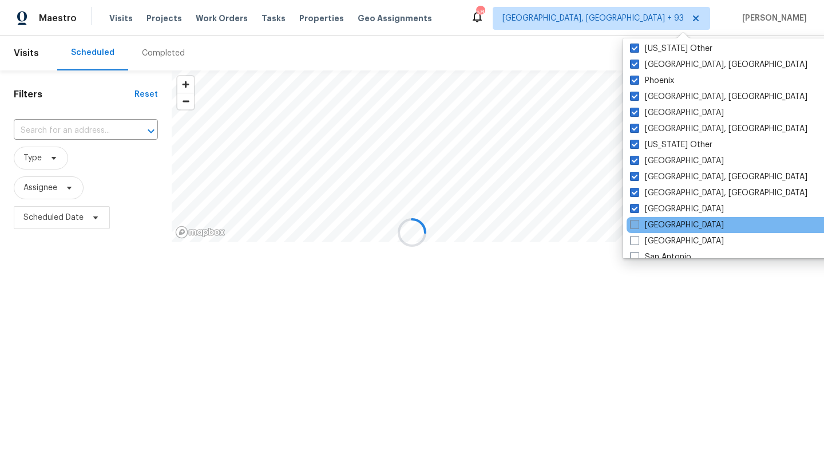
click at [655, 227] on label "[GEOGRAPHIC_DATA]" at bounding box center [677, 224] width 94 height 11
click at [638, 227] on input "[GEOGRAPHIC_DATA]" at bounding box center [633, 222] width 7 height 7
checkbox input "true"
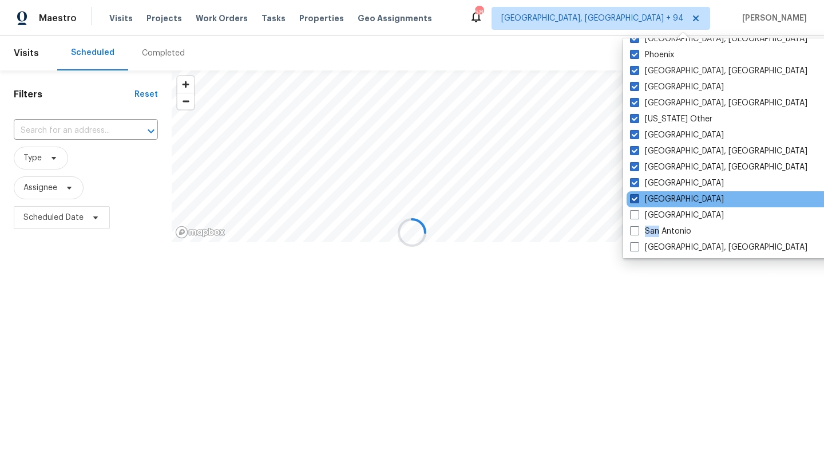
click at [655, 227] on label "San Antonio" at bounding box center [660, 231] width 61 height 11
click at [638, 227] on input "San Antonio" at bounding box center [633, 229] width 7 height 7
checkbox input "true"
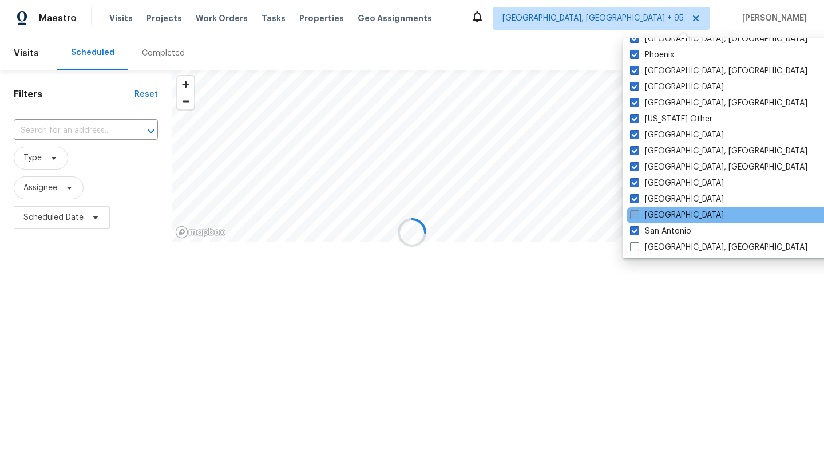
click at [655, 217] on label "[GEOGRAPHIC_DATA]" at bounding box center [677, 214] width 94 height 11
click at [638, 217] on input "[GEOGRAPHIC_DATA]" at bounding box center [633, 212] width 7 height 7
checkbox input "true"
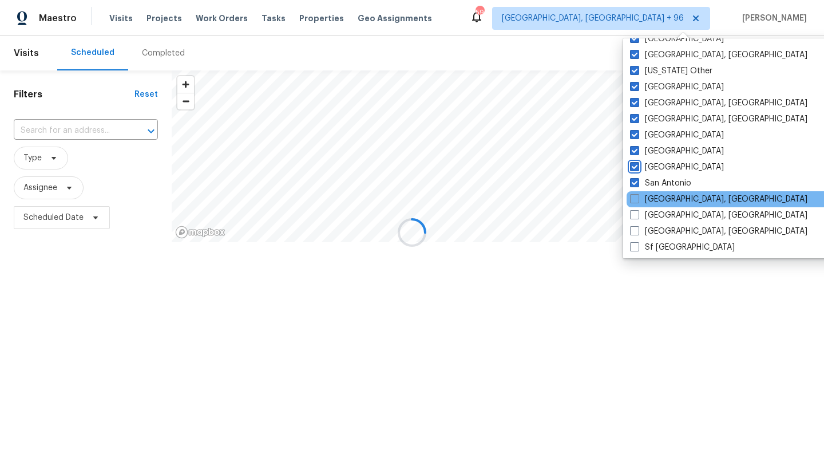
scroll to position [1416, 0]
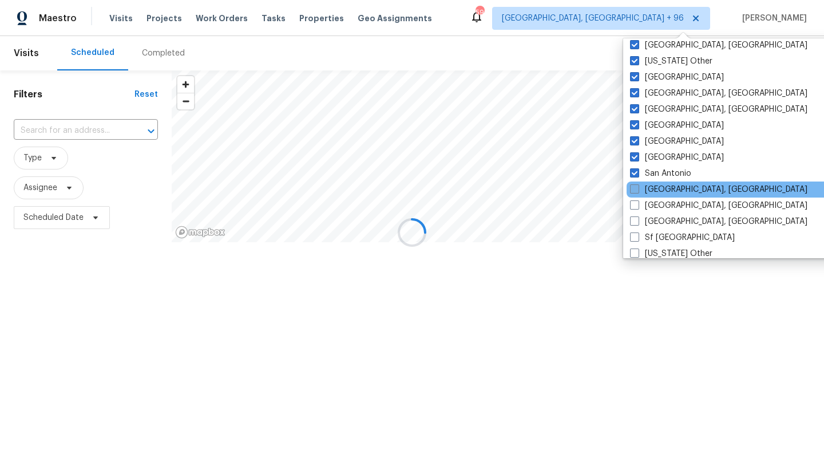
click at [656, 192] on label "[GEOGRAPHIC_DATA], [GEOGRAPHIC_DATA]" at bounding box center [718, 189] width 177 height 11
click at [638, 191] on input "[GEOGRAPHIC_DATA], [GEOGRAPHIC_DATA]" at bounding box center [633, 187] width 7 height 7
checkbox input "true"
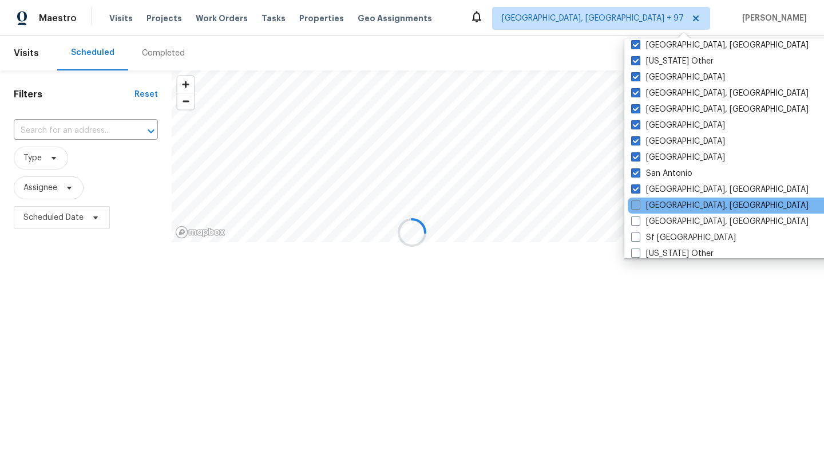
click at [656, 202] on label "[GEOGRAPHIC_DATA], [GEOGRAPHIC_DATA]" at bounding box center [719, 205] width 177 height 11
click at [639, 202] on input "[GEOGRAPHIC_DATA], [GEOGRAPHIC_DATA]" at bounding box center [634, 203] width 7 height 7
checkbox input "true"
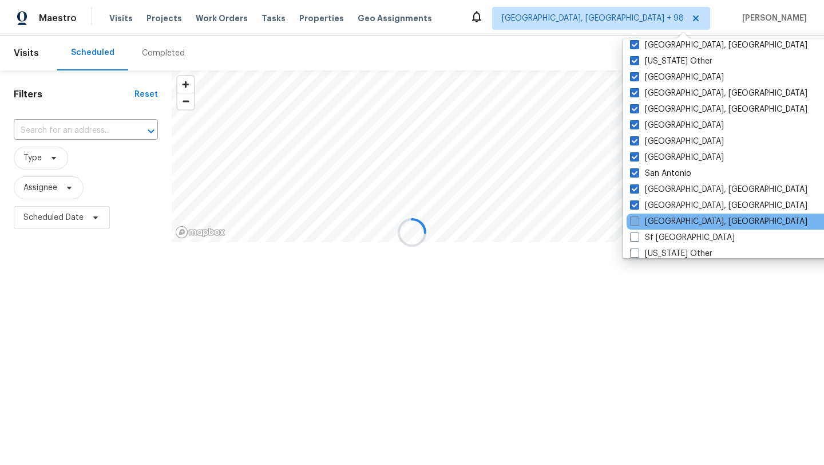
click at [656, 219] on label "[GEOGRAPHIC_DATA], [GEOGRAPHIC_DATA]" at bounding box center [718, 221] width 177 height 11
click at [638, 219] on input "[GEOGRAPHIC_DATA], [GEOGRAPHIC_DATA]" at bounding box center [633, 219] width 7 height 7
checkbox input "true"
click at [656, 228] on div "[GEOGRAPHIC_DATA], [GEOGRAPHIC_DATA]" at bounding box center [742, 221] width 231 height 16
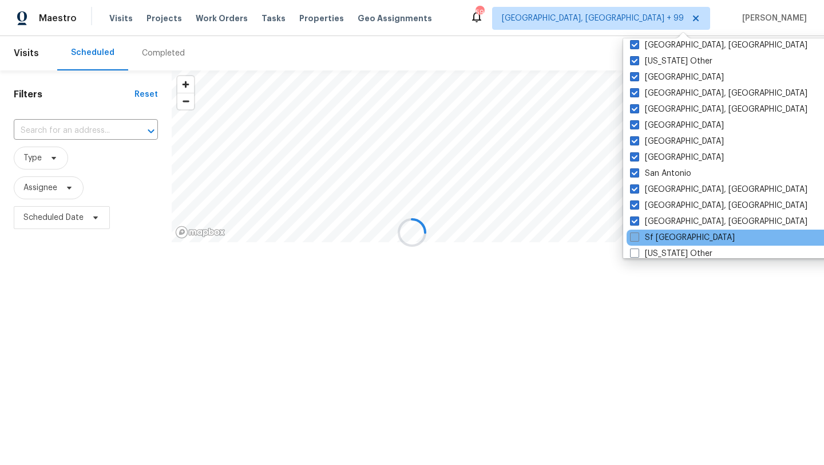
click at [655, 239] on label "Sf [GEOGRAPHIC_DATA]" at bounding box center [682, 237] width 105 height 11
click at [638, 239] on input "Sf [GEOGRAPHIC_DATA]" at bounding box center [633, 235] width 7 height 7
checkbox input "true"
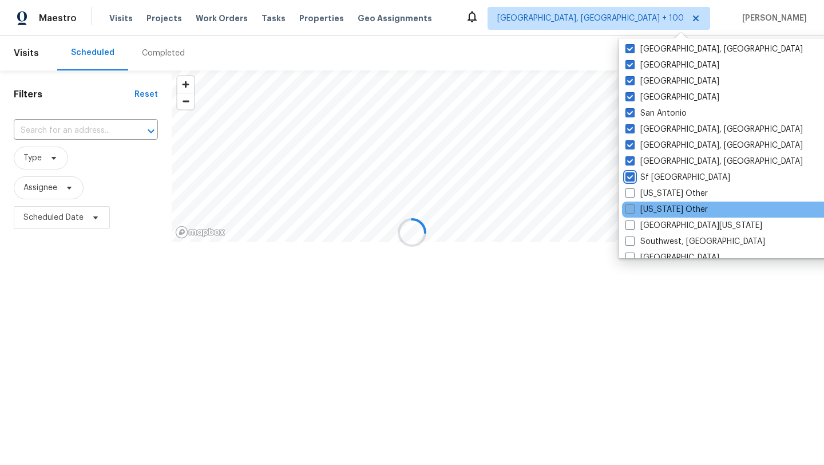
scroll to position [1488, 0]
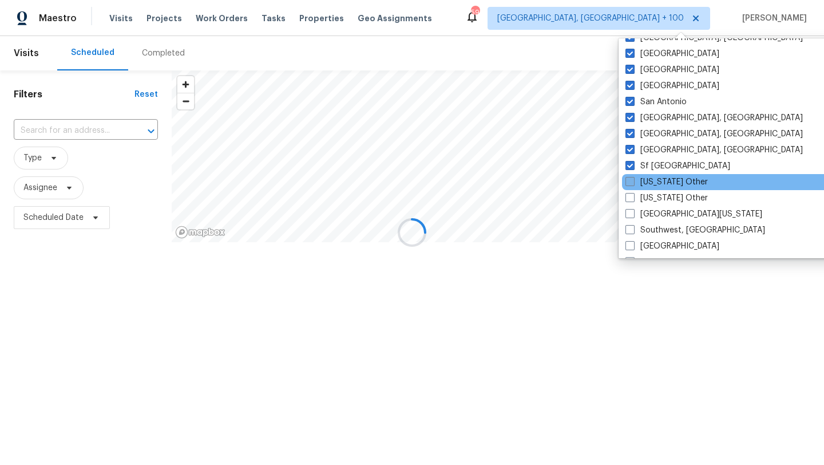
click at [655, 183] on label "[US_STATE] Other" at bounding box center [667, 181] width 82 height 11
click at [633, 183] on input "[US_STATE] Other" at bounding box center [629, 179] width 7 height 7
checkbox input "true"
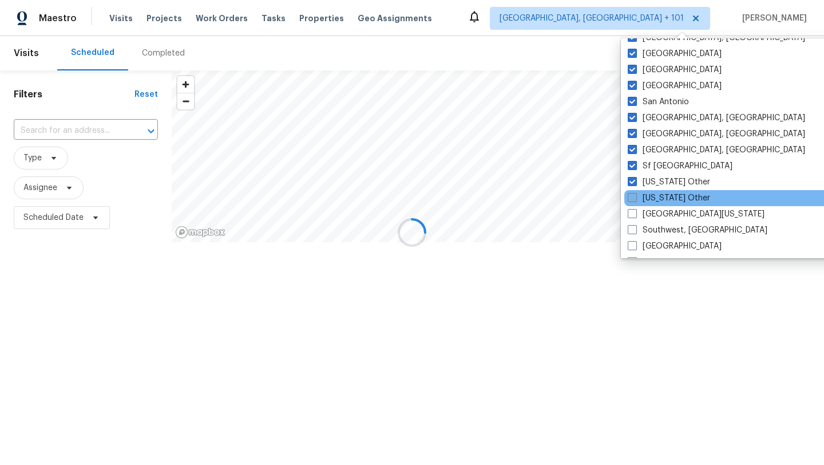
click at [655, 197] on label "[US_STATE] Other" at bounding box center [669, 197] width 82 height 11
click at [635, 197] on input "[US_STATE] Other" at bounding box center [631, 195] width 7 height 7
checkbox input "true"
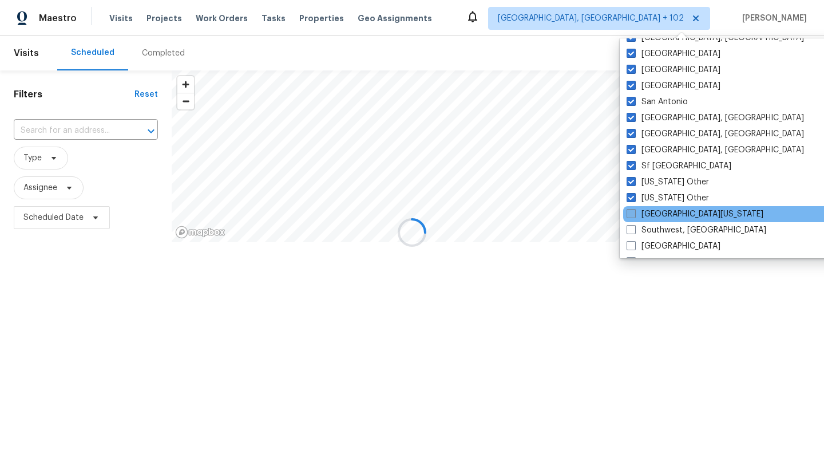
click at [655, 209] on label "[GEOGRAPHIC_DATA][US_STATE]" at bounding box center [695, 213] width 137 height 11
click at [634, 209] on input "[GEOGRAPHIC_DATA][US_STATE]" at bounding box center [630, 211] width 7 height 7
checkbox input "true"
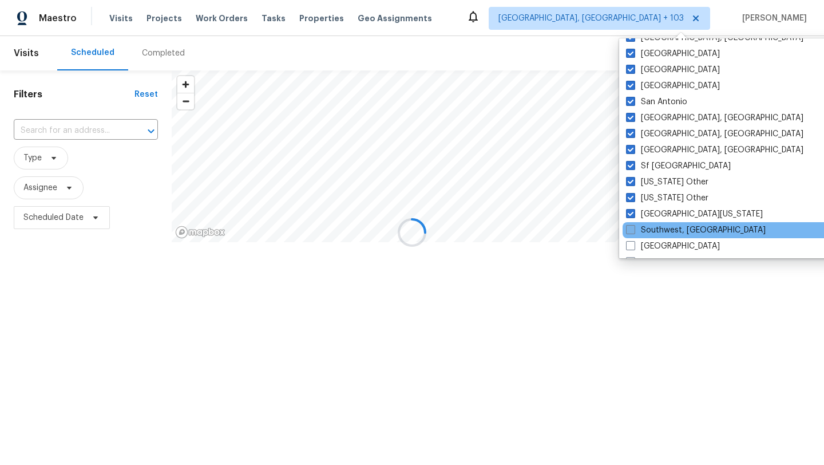
click at [657, 226] on label "Southwest, [GEOGRAPHIC_DATA]" at bounding box center [696, 229] width 140 height 11
click at [634, 226] on input "Southwest, [GEOGRAPHIC_DATA]" at bounding box center [629, 227] width 7 height 7
checkbox input "true"
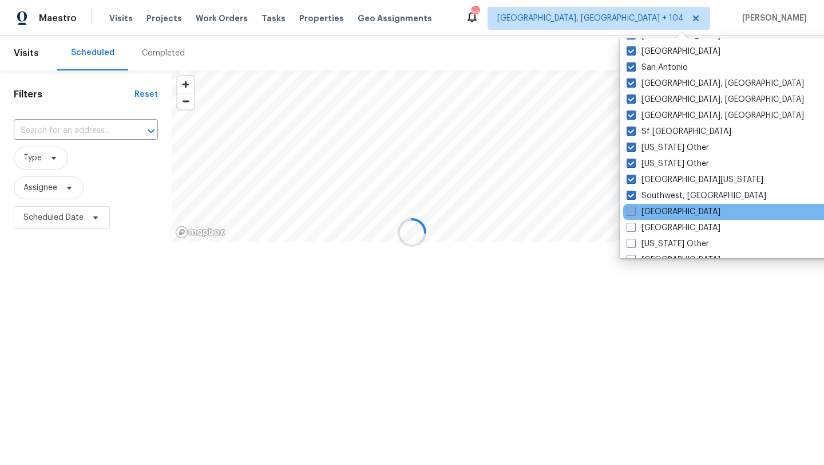
click at [657, 213] on label "[GEOGRAPHIC_DATA]" at bounding box center [674, 211] width 94 height 11
click at [634, 213] on input "[GEOGRAPHIC_DATA]" at bounding box center [630, 209] width 7 height 7
checkbox input "true"
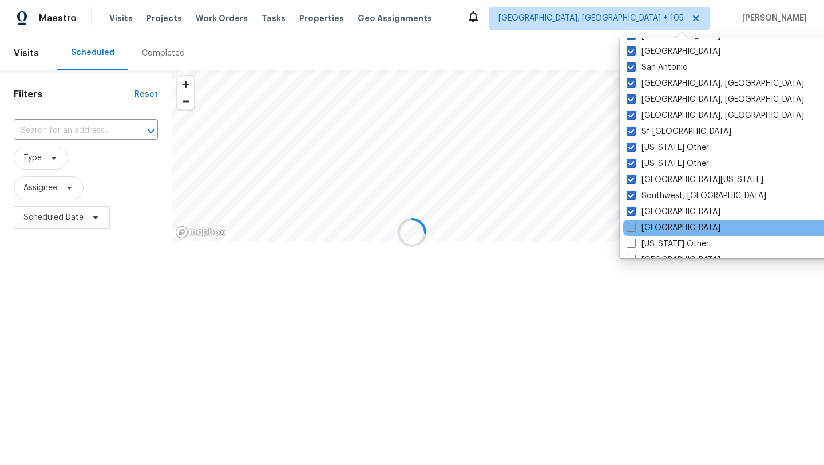
click at [657, 223] on label "[GEOGRAPHIC_DATA]" at bounding box center [674, 227] width 94 height 11
click at [634, 223] on input "[GEOGRAPHIC_DATA]" at bounding box center [630, 225] width 7 height 7
checkbox input "true"
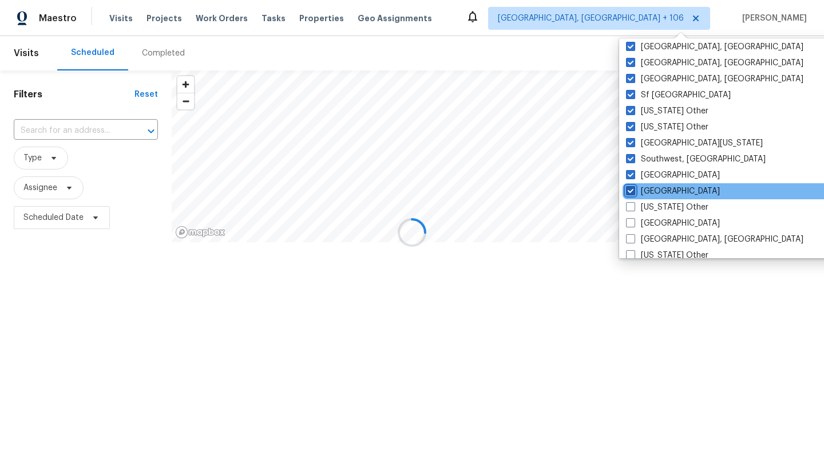
scroll to position [1562, 0]
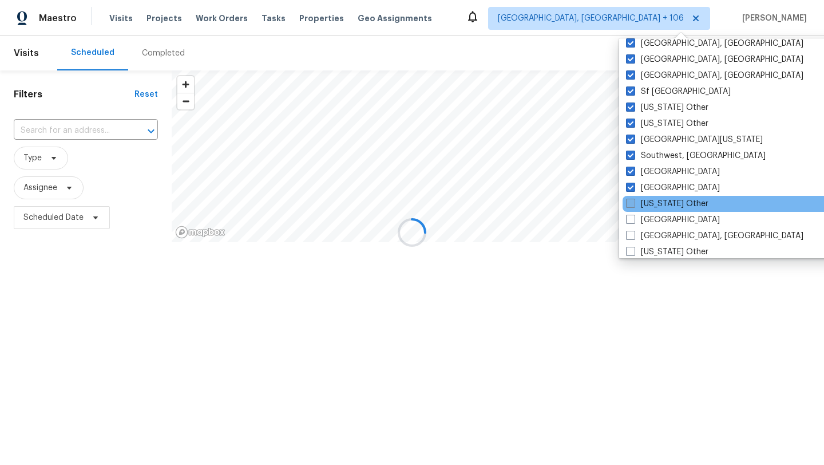
click at [660, 204] on label "[US_STATE] Other" at bounding box center [667, 203] width 82 height 11
click at [634, 204] on input "[US_STATE] Other" at bounding box center [629, 201] width 7 height 7
checkbox input "true"
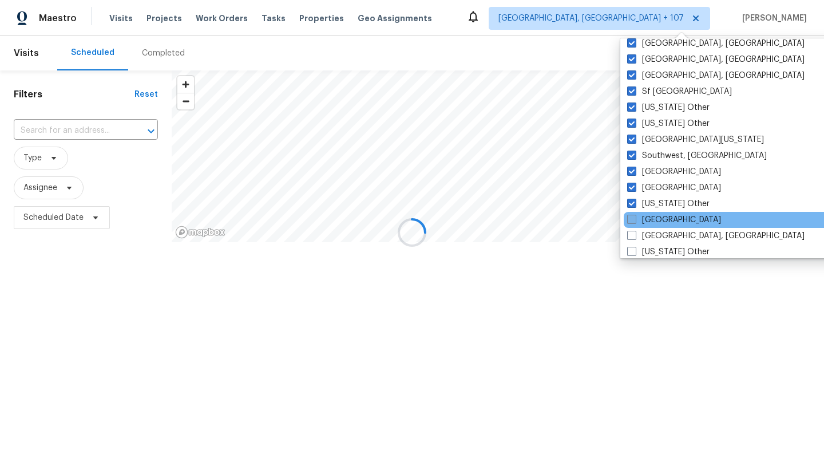
click at [662, 223] on label "[GEOGRAPHIC_DATA]" at bounding box center [674, 219] width 94 height 11
click at [635, 222] on input "[GEOGRAPHIC_DATA]" at bounding box center [630, 217] width 7 height 7
checkbox input "true"
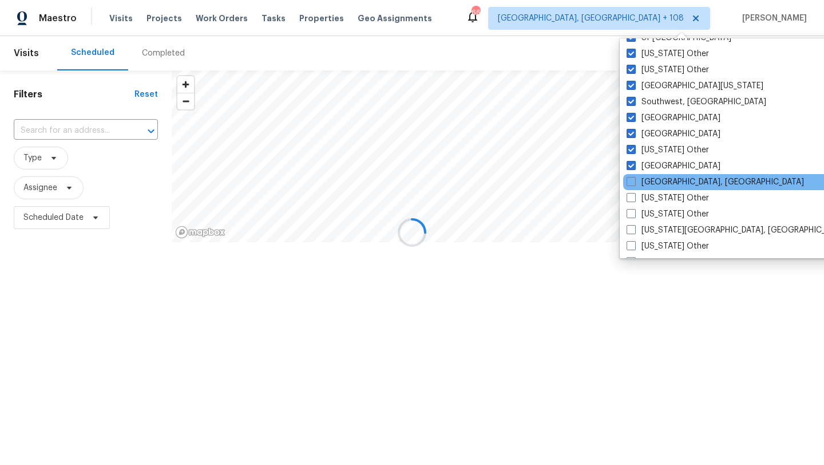
click at [651, 189] on div "[GEOGRAPHIC_DATA], [GEOGRAPHIC_DATA]" at bounding box center [738, 182] width 231 height 16
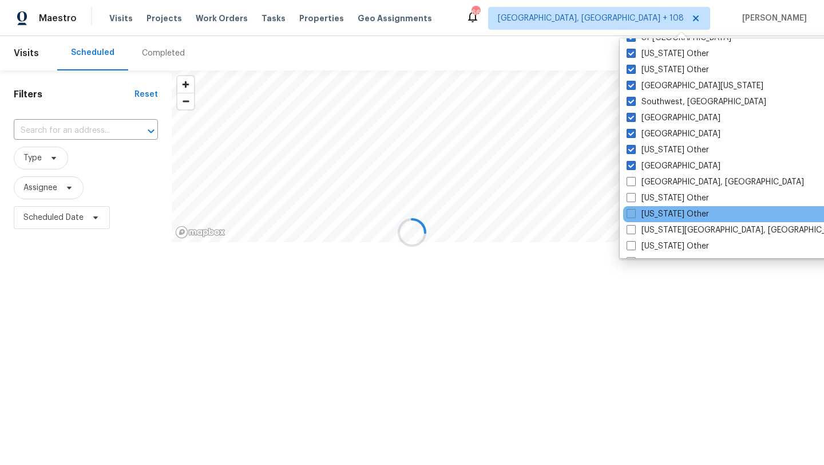
click at [660, 207] on div "[US_STATE] Other" at bounding box center [738, 214] width 231 height 16
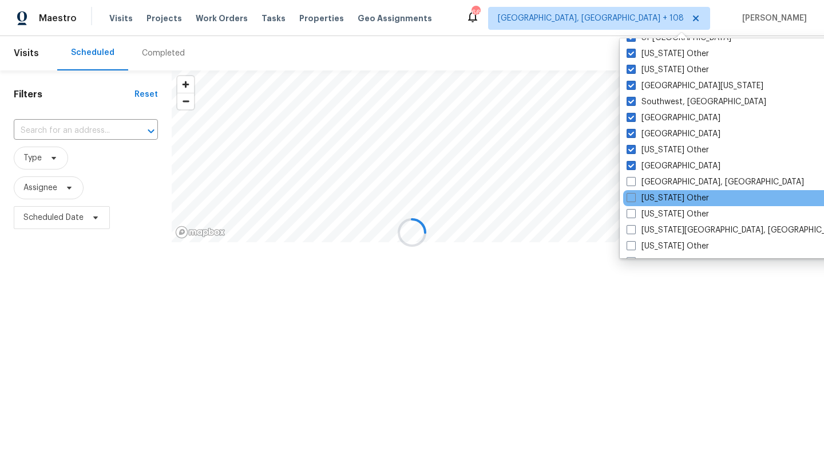
click at [653, 191] on div "[US_STATE] Other" at bounding box center [738, 198] width 231 height 16
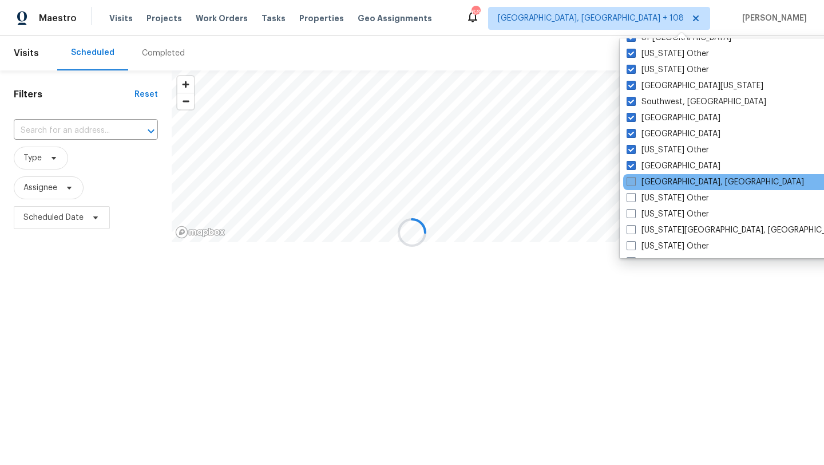
click at [652, 177] on label "[GEOGRAPHIC_DATA], [GEOGRAPHIC_DATA]" at bounding box center [715, 181] width 177 height 11
click at [634, 177] on input "[GEOGRAPHIC_DATA], [GEOGRAPHIC_DATA]" at bounding box center [630, 179] width 7 height 7
checkbox input "true"
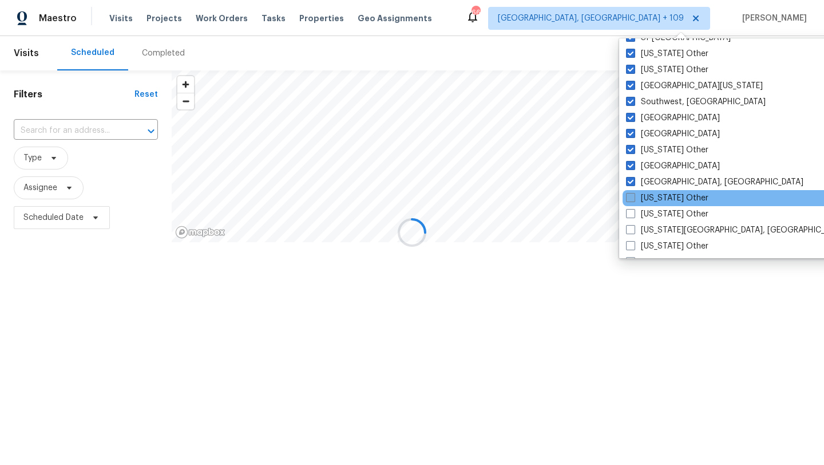
click at [660, 193] on label "[US_STATE] Other" at bounding box center [667, 197] width 82 height 11
click at [634, 193] on input "[US_STATE] Other" at bounding box center [629, 195] width 7 height 7
checkbox input "true"
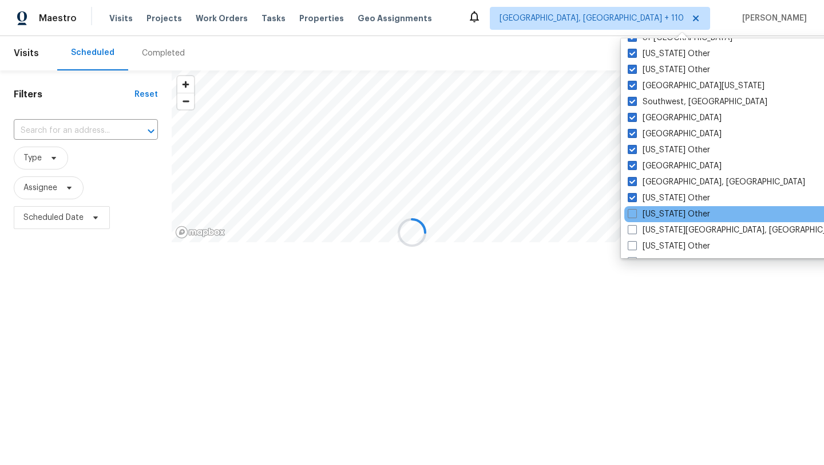
click at [672, 220] on div "[US_STATE] Other" at bounding box center [739, 214] width 231 height 16
click at [664, 207] on div "[US_STATE] Other" at bounding box center [739, 214] width 231 height 16
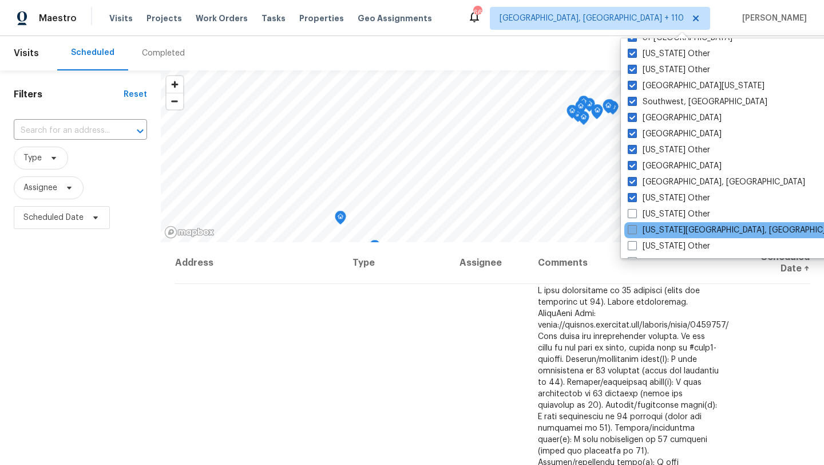
click at [667, 231] on label "[US_STATE][GEOGRAPHIC_DATA], [GEOGRAPHIC_DATA]" at bounding box center [738, 229] width 220 height 11
click at [635, 231] on input "[US_STATE][GEOGRAPHIC_DATA], [GEOGRAPHIC_DATA]" at bounding box center [631, 227] width 7 height 7
checkbox input "true"
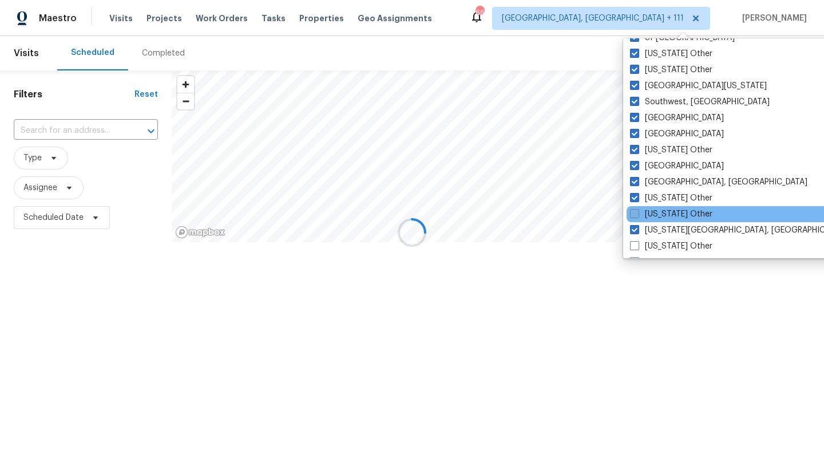
click at [660, 217] on label "[US_STATE] Other" at bounding box center [671, 213] width 82 height 11
click at [638, 216] on input "[US_STATE] Other" at bounding box center [633, 211] width 7 height 7
checkbox input "true"
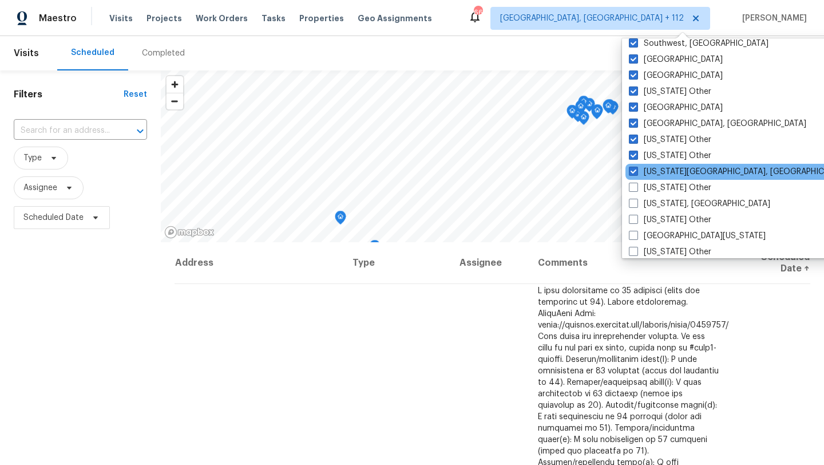
click at [656, 179] on div "[US_STATE][GEOGRAPHIC_DATA], [GEOGRAPHIC_DATA]" at bounding box center [741, 172] width 231 height 16
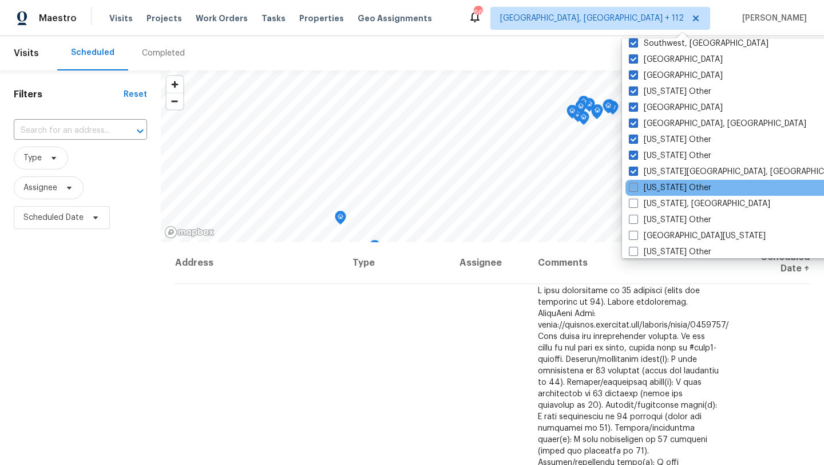
click at [660, 189] on label "[US_STATE] Other" at bounding box center [670, 187] width 82 height 11
click at [636, 189] on input "[US_STATE] Other" at bounding box center [632, 185] width 7 height 7
checkbox input "true"
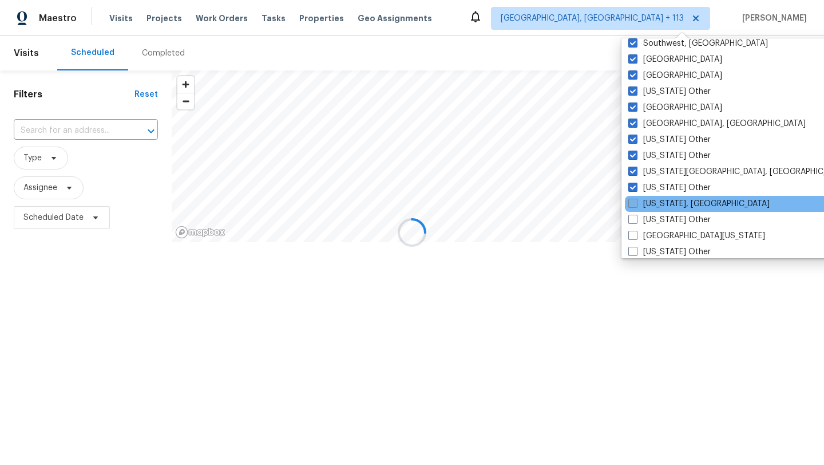
click at [662, 204] on label "[US_STATE], [GEOGRAPHIC_DATA]" at bounding box center [698, 203] width 141 height 11
click at [636, 204] on input "[US_STATE], [GEOGRAPHIC_DATA]" at bounding box center [631, 201] width 7 height 7
checkbox input "true"
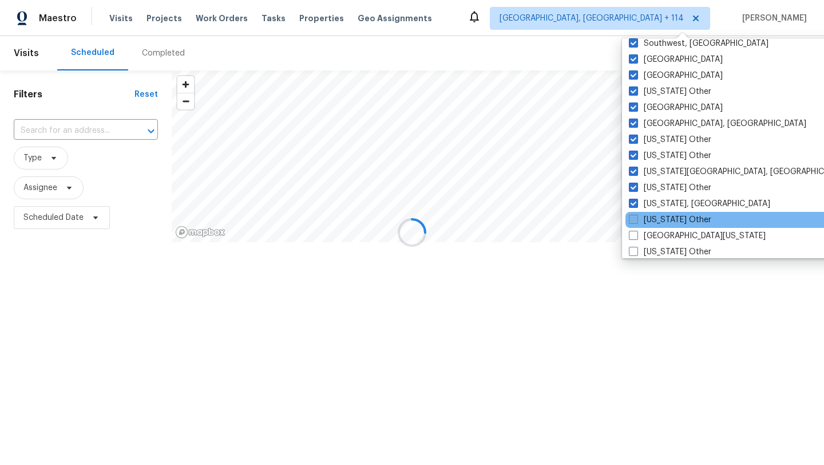
click at [665, 222] on label "[US_STATE] Other" at bounding box center [670, 219] width 82 height 11
click at [636, 222] on input "[US_STATE] Other" at bounding box center [632, 217] width 7 height 7
checkbox input "true"
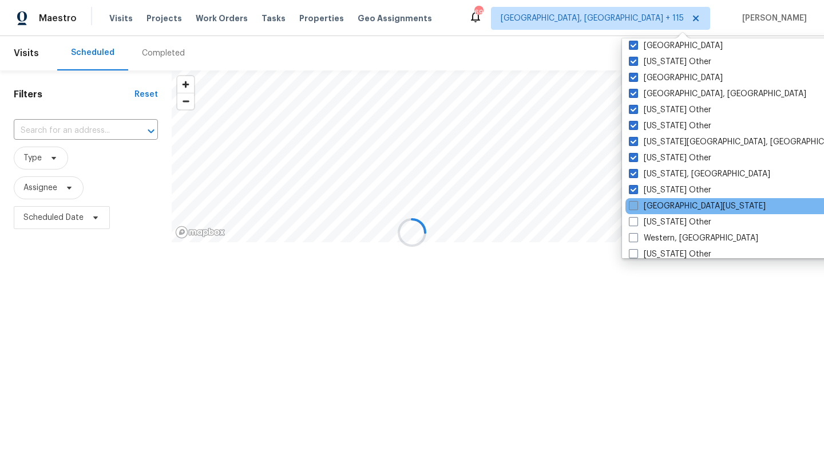
click at [664, 211] on label "[GEOGRAPHIC_DATA][US_STATE]" at bounding box center [697, 205] width 137 height 11
click at [636, 208] on input "[GEOGRAPHIC_DATA][US_STATE]" at bounding box center [632, 203] width 7 height 7
checkbox input "true"
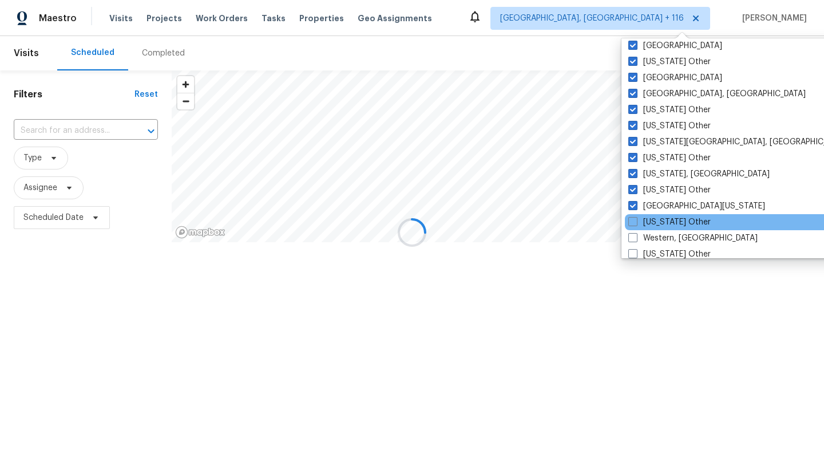
click at [672, 228] on div "[US_STATE] Other" at bounding box center [740, 222] width 231 height 16
click at [670, 215] on div "[US_STATE] Other" at bounding box center [740, 222] width 231 height 16
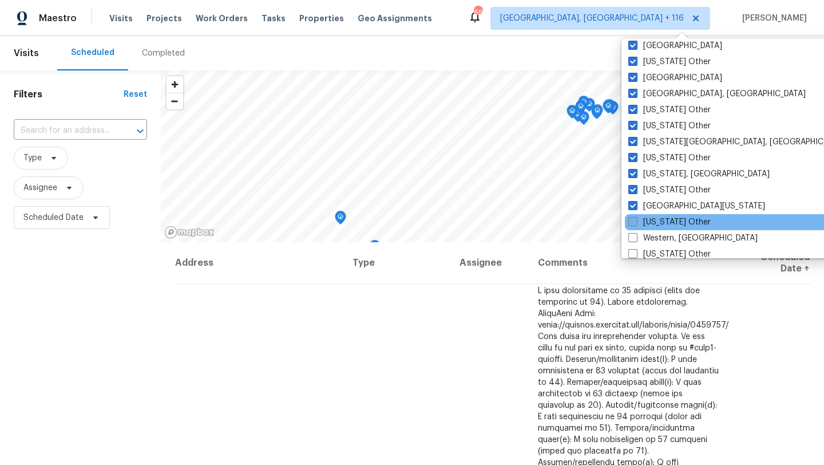
click at [673, 223] on label "[US_STATE] Other" at bounding box center [669, 221] width 82 height 11
click at [636, 223] on input "[US_STATE] Other" at bounding box center [631, 219] width 7 height 7
checkbox input "true"
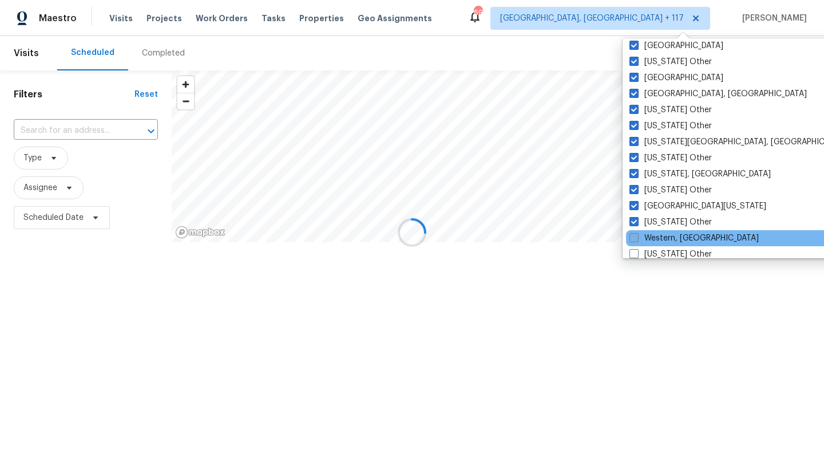
click at [673, 234] on label "Western, [GEOGRAPHIC_DATA]" at bounding box center [694, 237] width 129 height 11
click at [637, 234] on input "Western, [GEOGRAPHIC_DATA]" at bounding box center [633, 235] width 7 height 7
checkbox input "true"
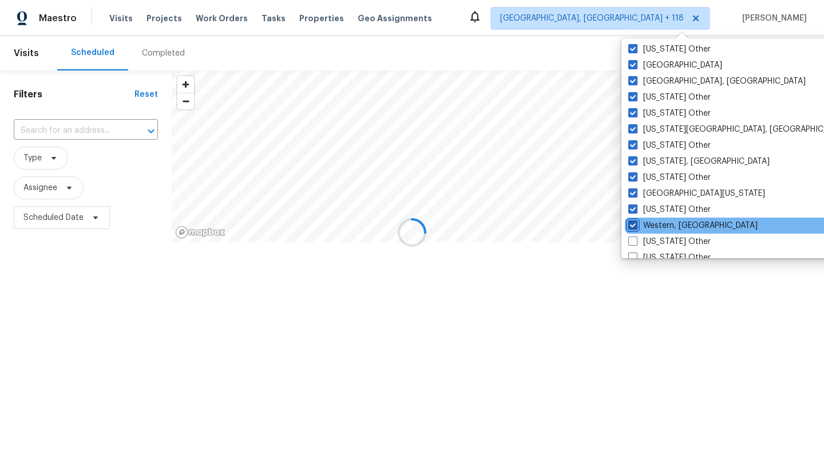
scroll to position [1727, 0]
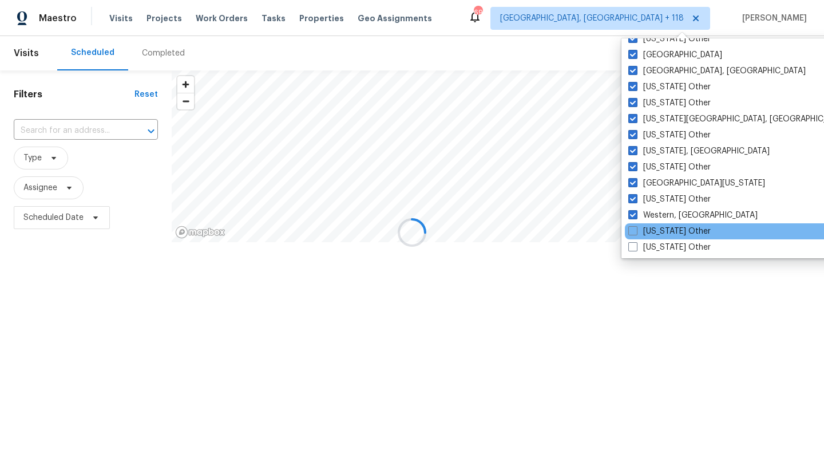
click at [670, 225] on div "[US_STATE] Other" at bounding box center [740, 231] width 231 height 16
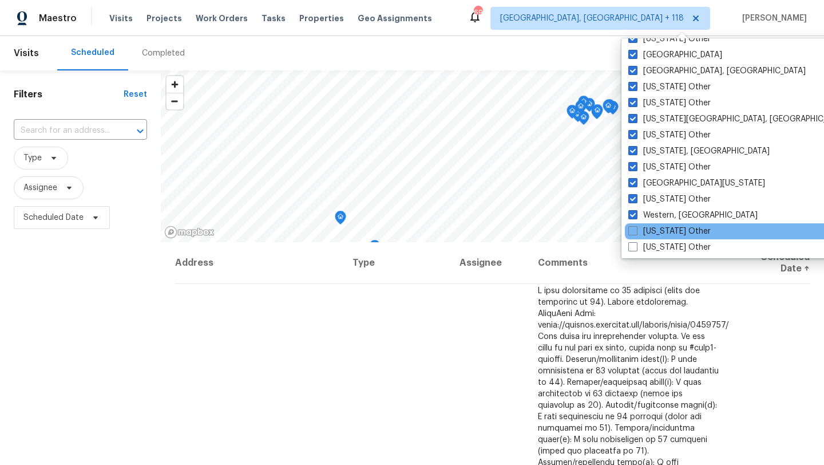
click at [670, 225] on div "[US_STATE] Other" at bounding box center [740, 231] width 231 height 16
click at [673, 229] on label "[US_STATE] Other" at bounding box center [669, 231] width 82 height 11
click at [636, 229] on input "[US_STATE] Other" at bounding box center [631, 229] width 7 height 7
checkbox input "true"
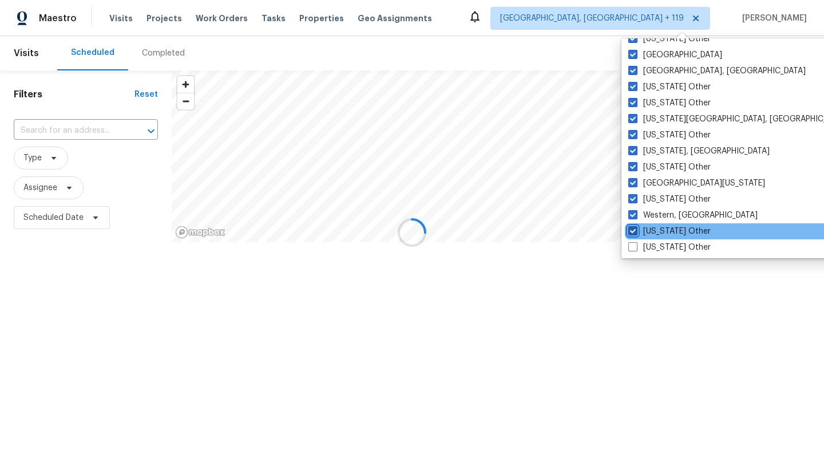
scroll to position [1729, 0]
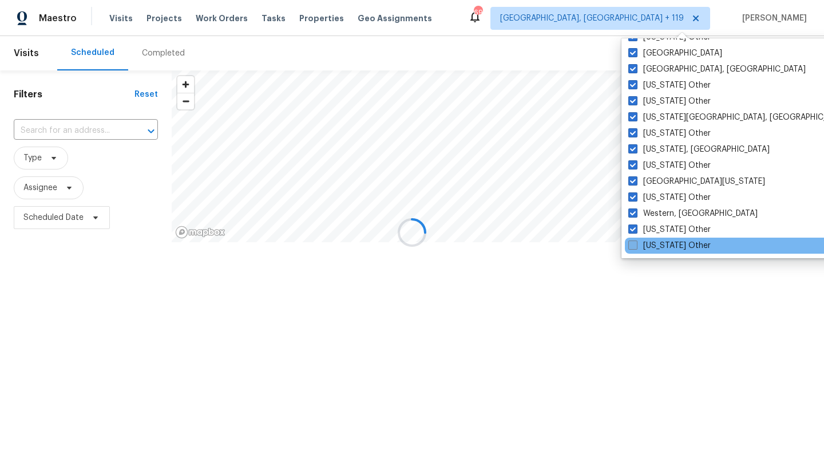
click at [675, 246] on label "[US_STATE] Other" at bounding box center [669, 245] width 82 height 11
click at [636, 246] on input "[US_STATE] Other" at bounding box center [631, 243] width 7 height 7
checkbox input "true"
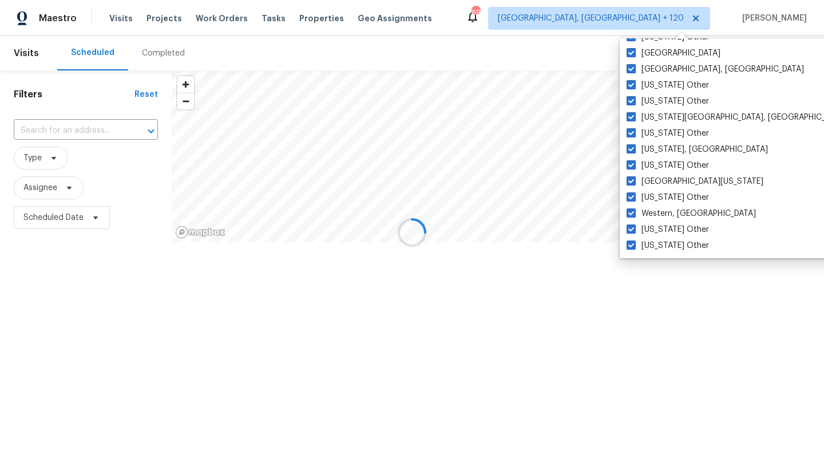
click at [664, 290] on div at bounding box center [412, 232] width 824 height 465
